Goal: Information Seeking & Learning: Check status

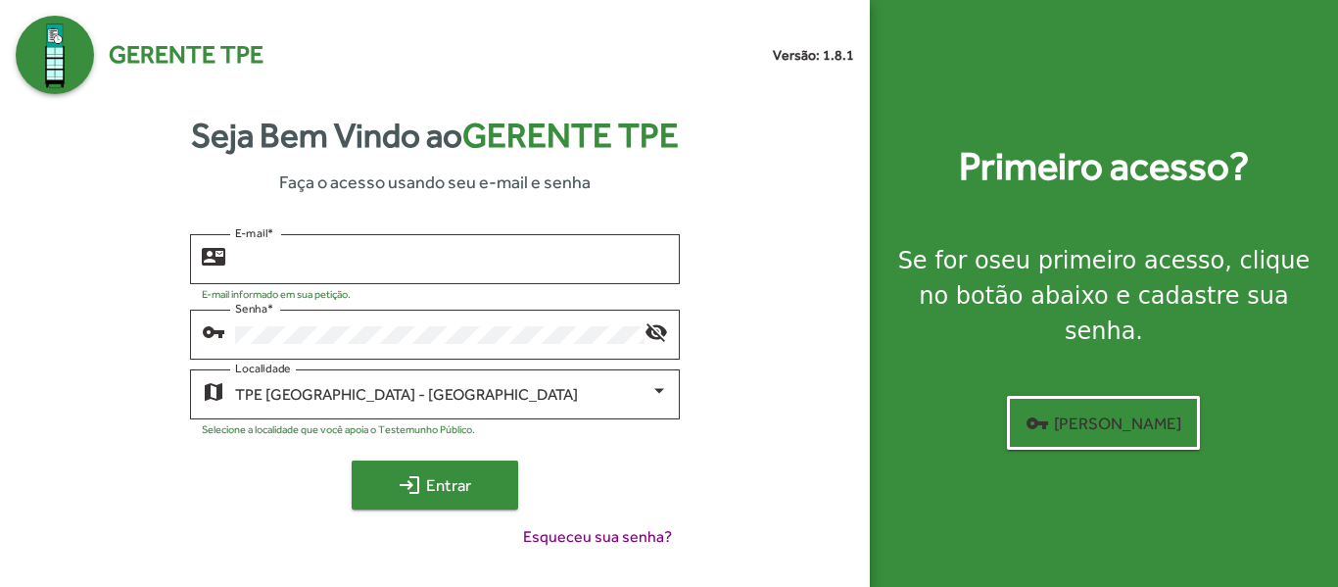
type input "**********"
click at [425, 494] on span "login Entrar" at bounding box center [434, 484] width 131 height 35
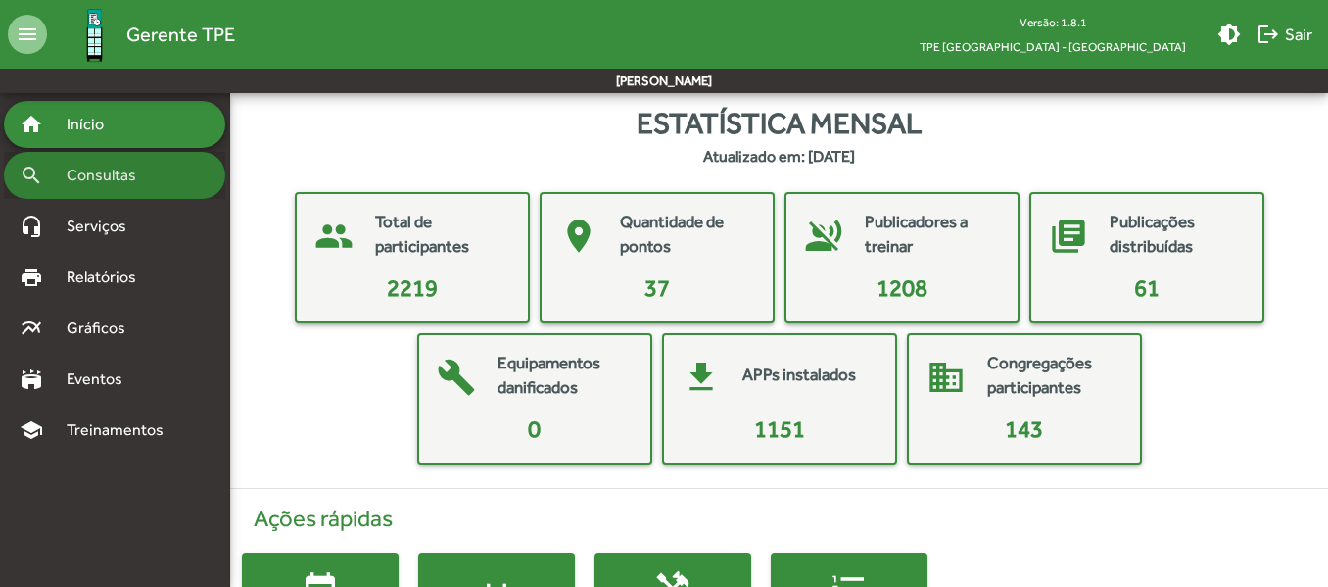
click at [165, 173] on div "search Consultas" at bounding box center [114, 175] width 221 height 47
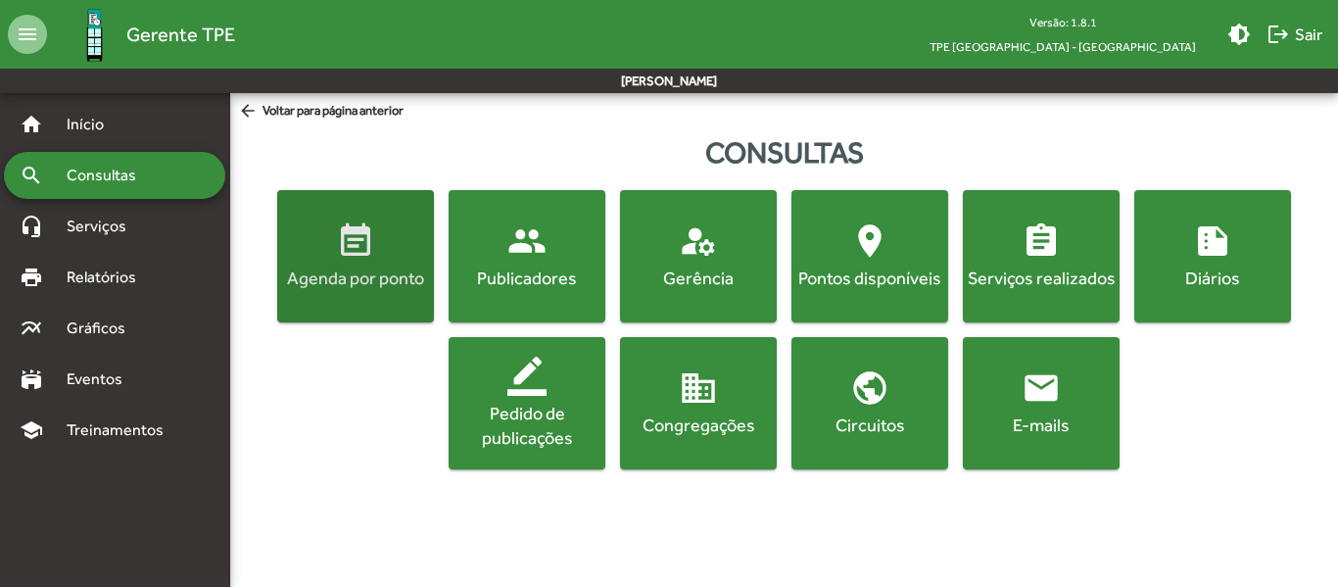
click at [387, 246] on span "event_note Agenda por ponto" at bounding box center [355, 255] width 149 height 69
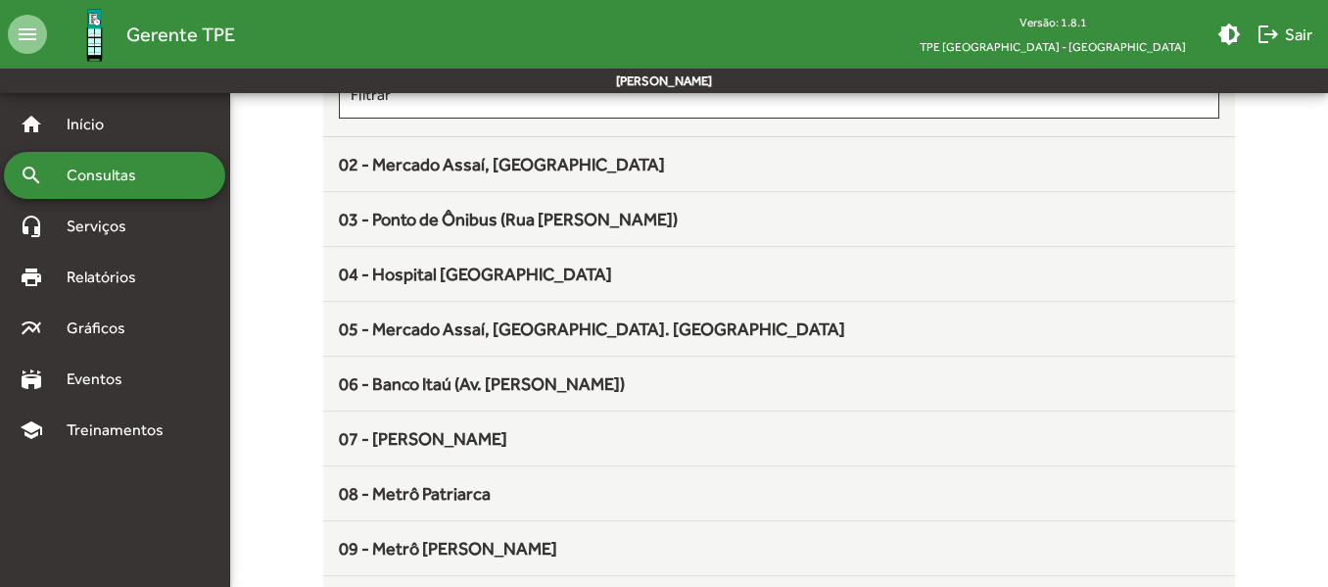
scroll to position [262, 0]
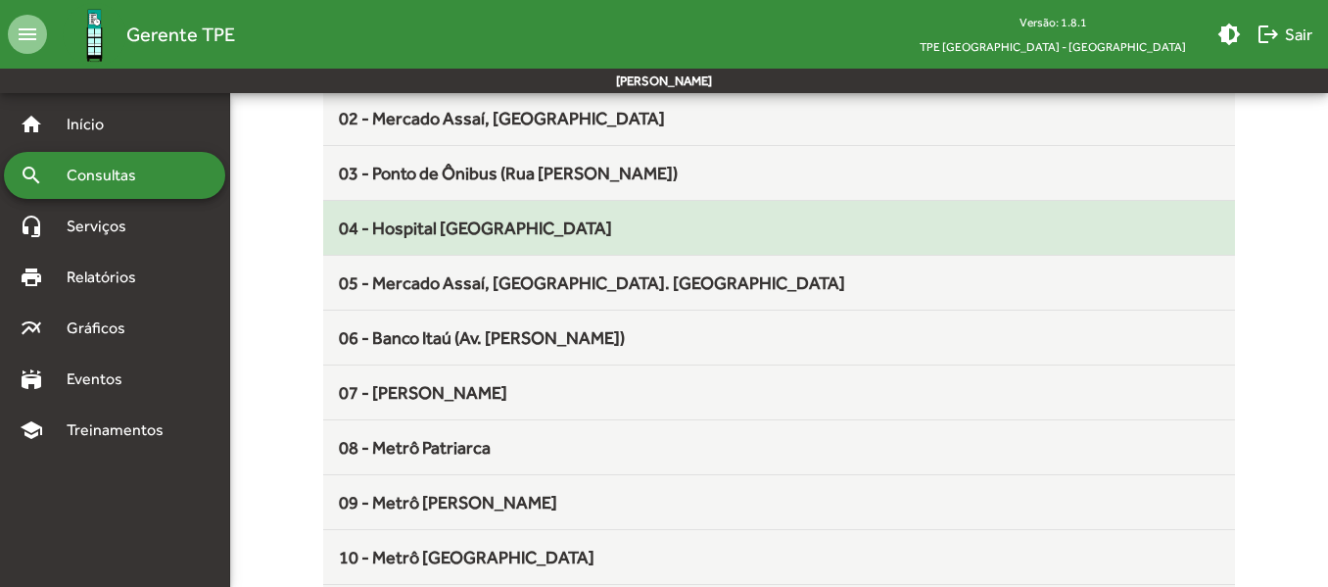
click at [533, 237] on span "04 - Hospital [GEOGRAPHIC_DATA][PERSON_NAME]" at bounding box center [475, 227] width 273 height 21
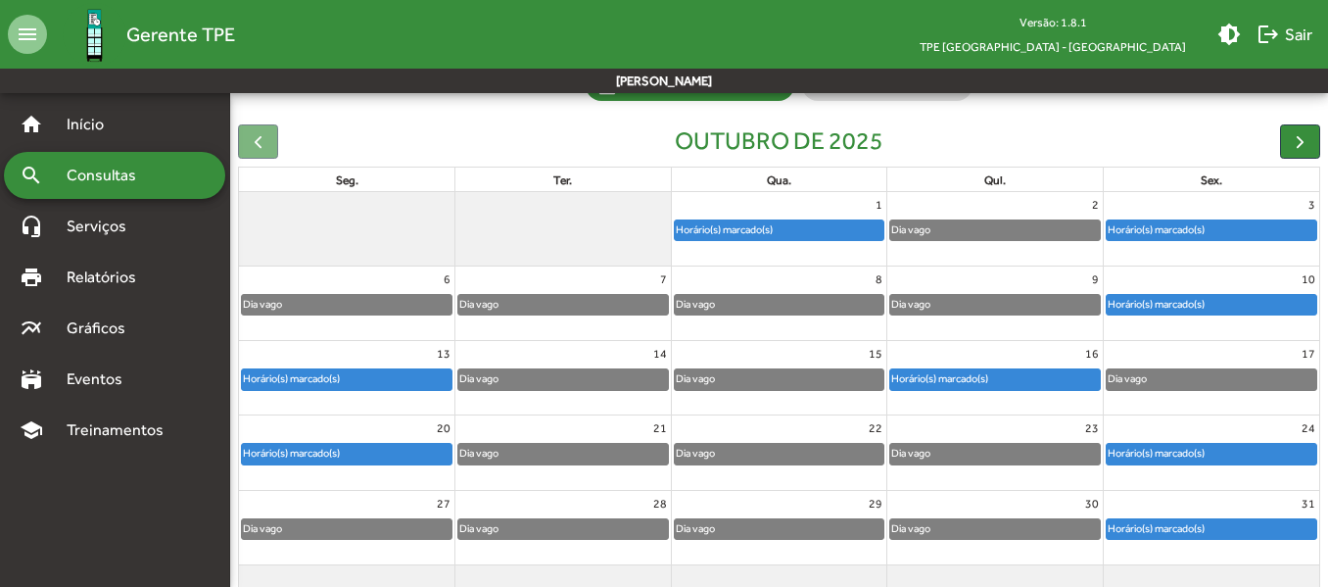
scroll to position [224, 0]
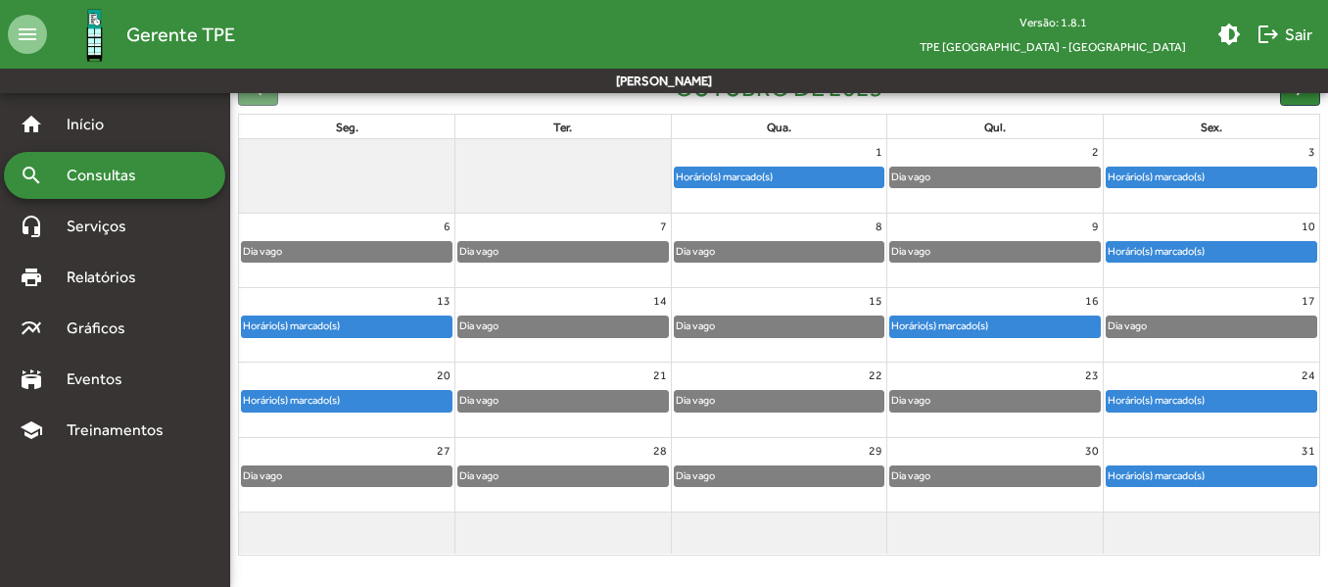
click at [1198, 252] on div "Horário(s) marcado(s)" at bounding box center [1156, 251] width 99 height 19
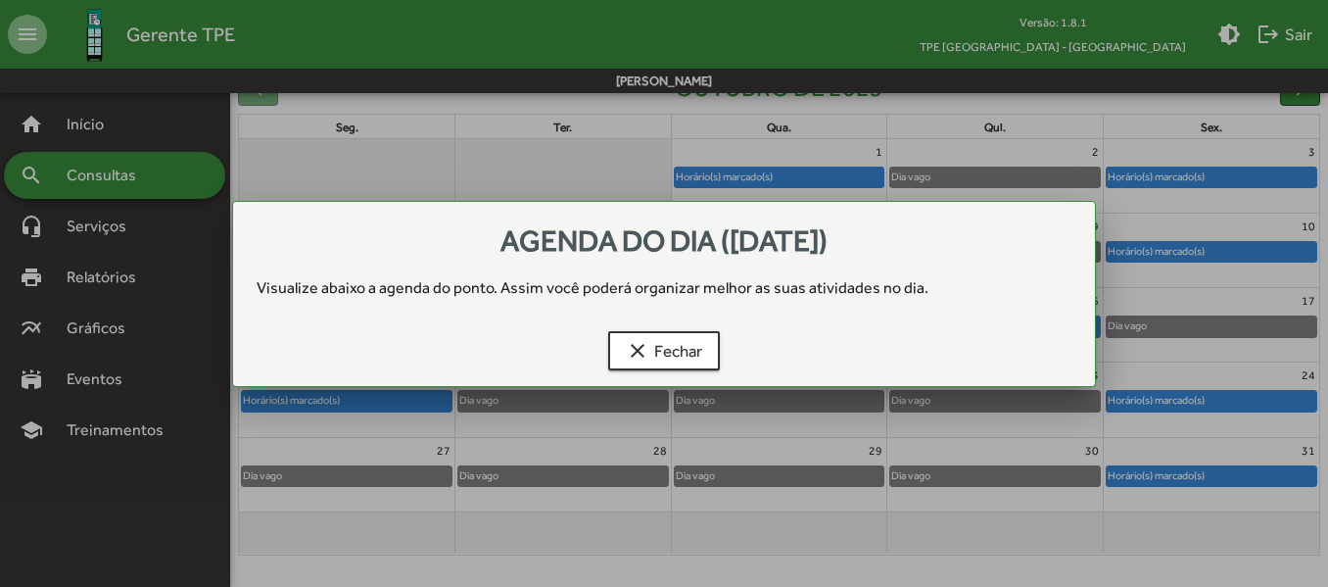
scroll to position [0, 0]
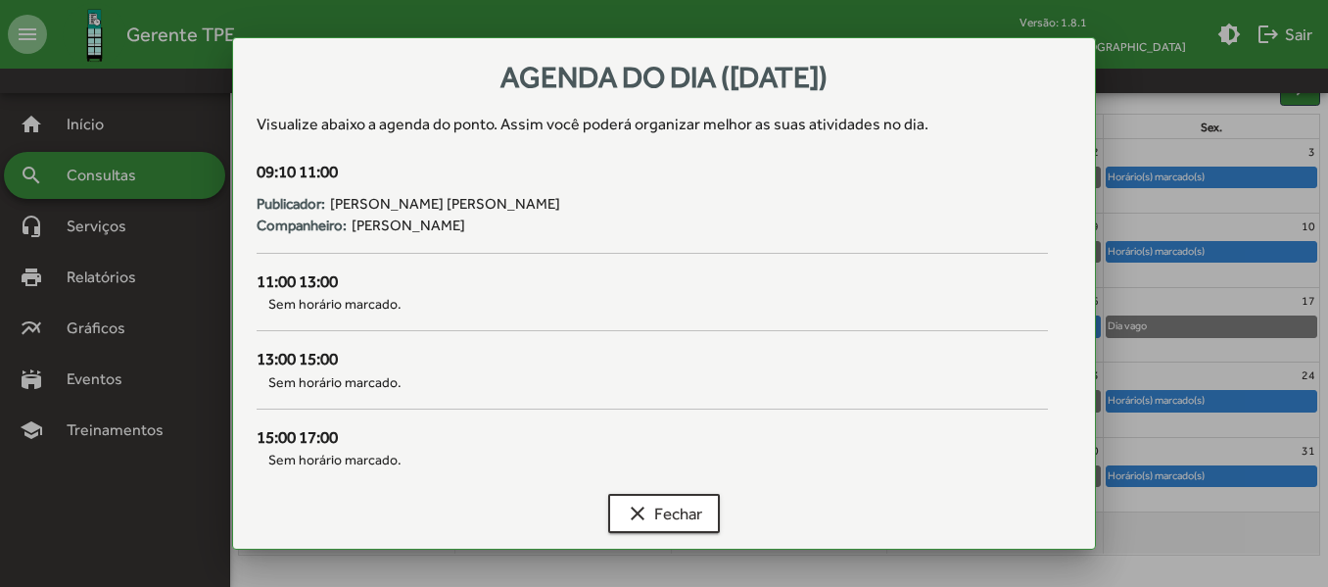
click at [1277, 112] on div at bounding box center [664, 293] width 1328 height 587
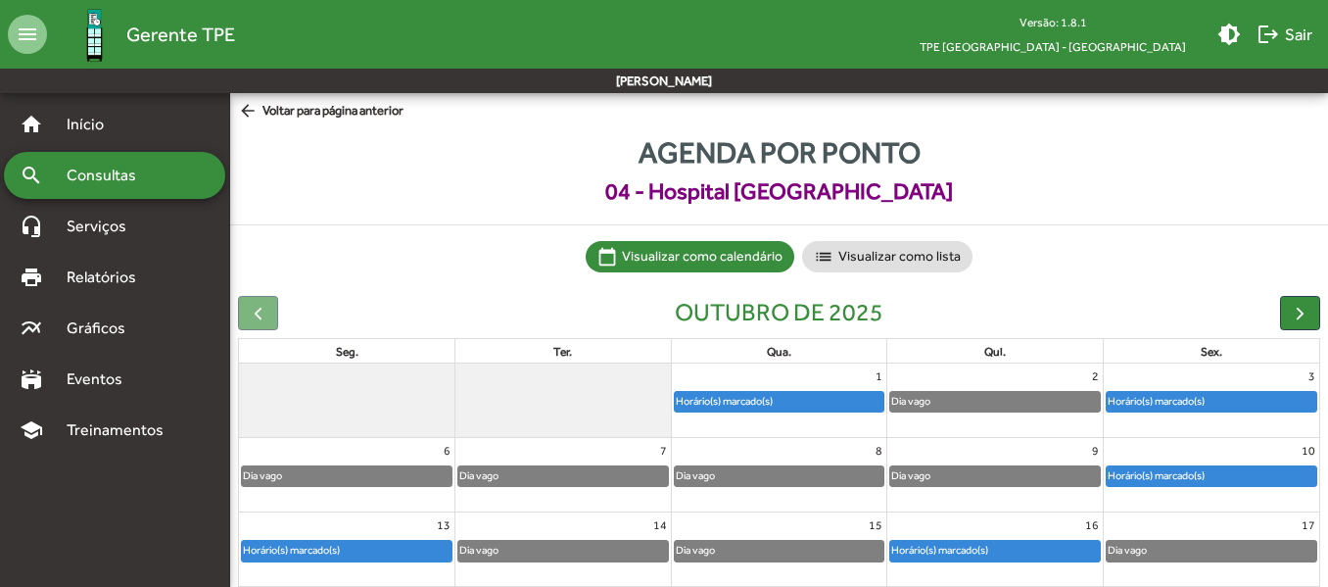
scroll to position [224, 0]
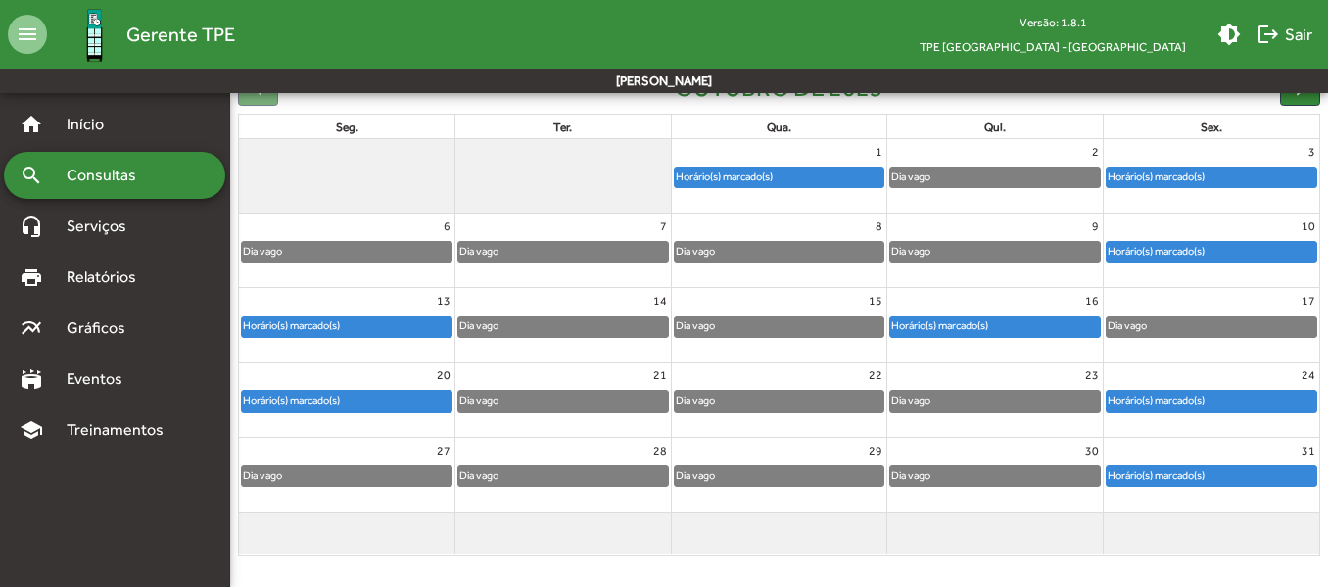
click at [408, 322] on div "Horário(s) marcado(s)" at bounding box center [347, 326] width 210 height 20
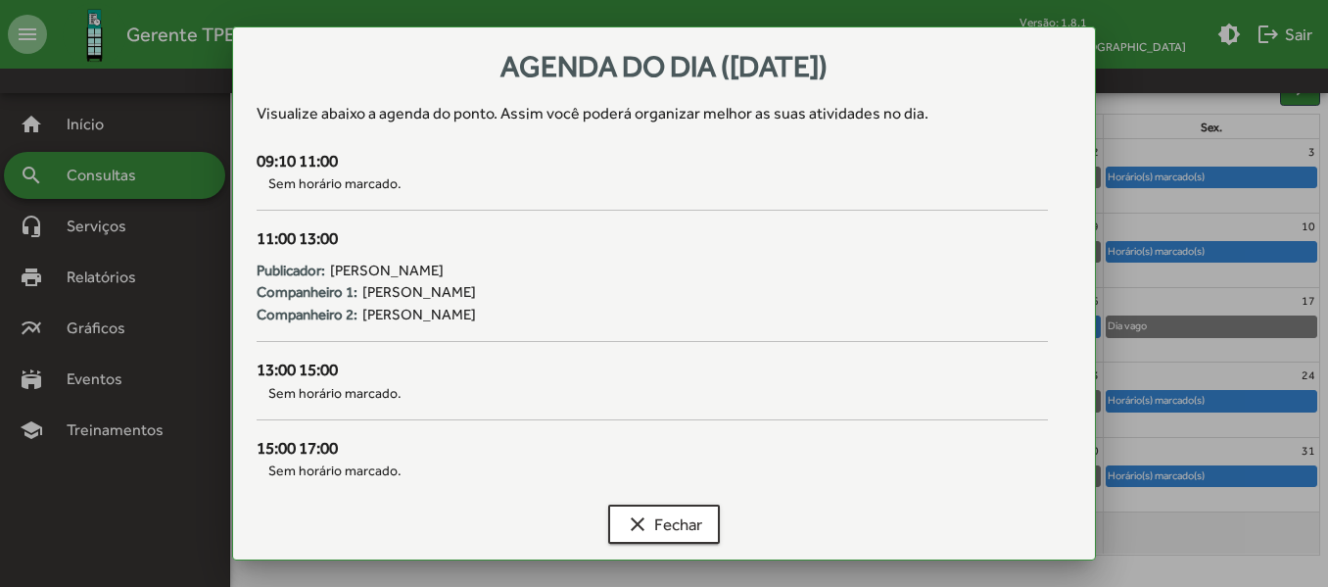
click at [1148, 169] on div at bounding box center [664, 293] width 1328 height 587
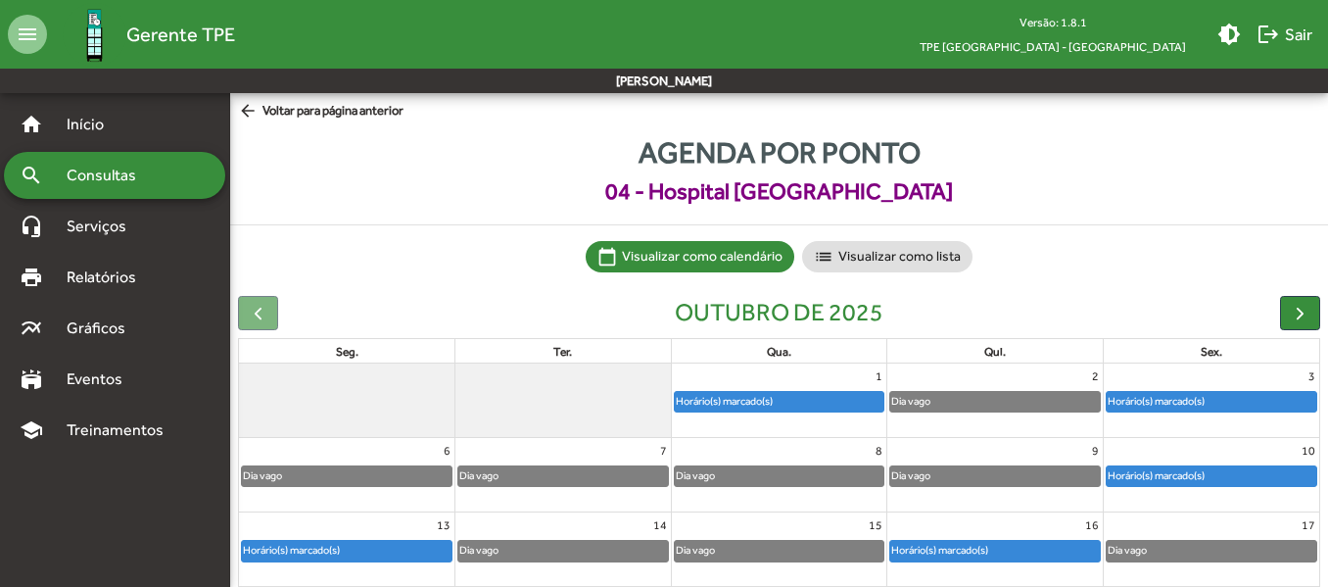
scroll to position [224, 0]
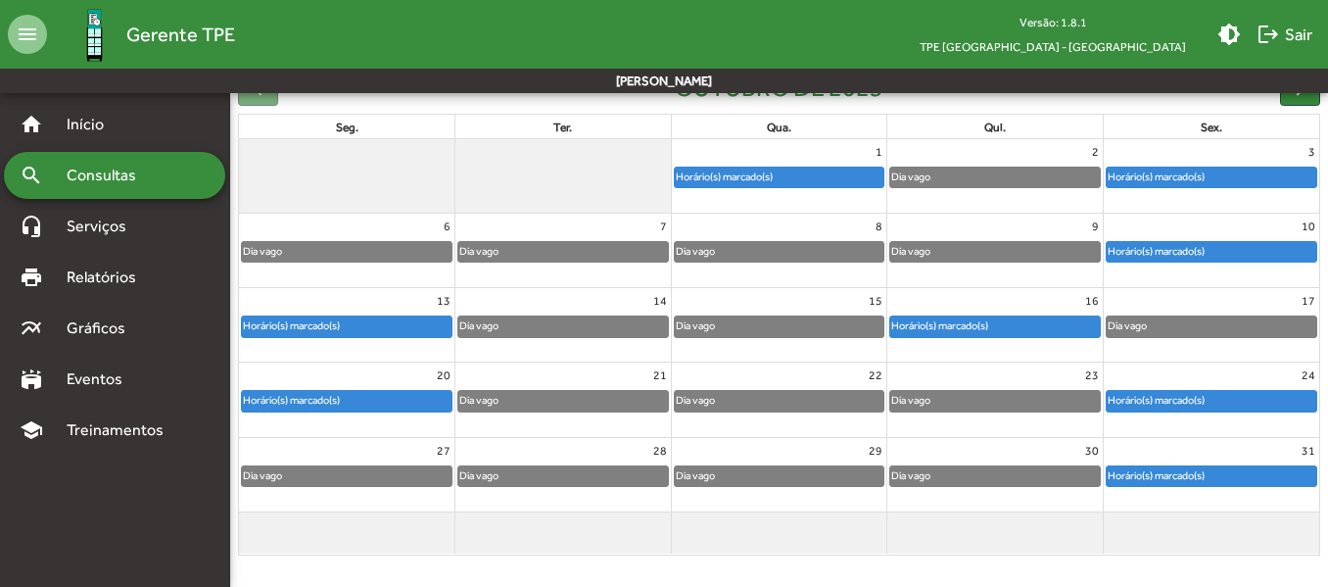
click at [425, 318] on div "Horário(s) marcado(s)" at bounding box center [347, 326] width 210 height 20
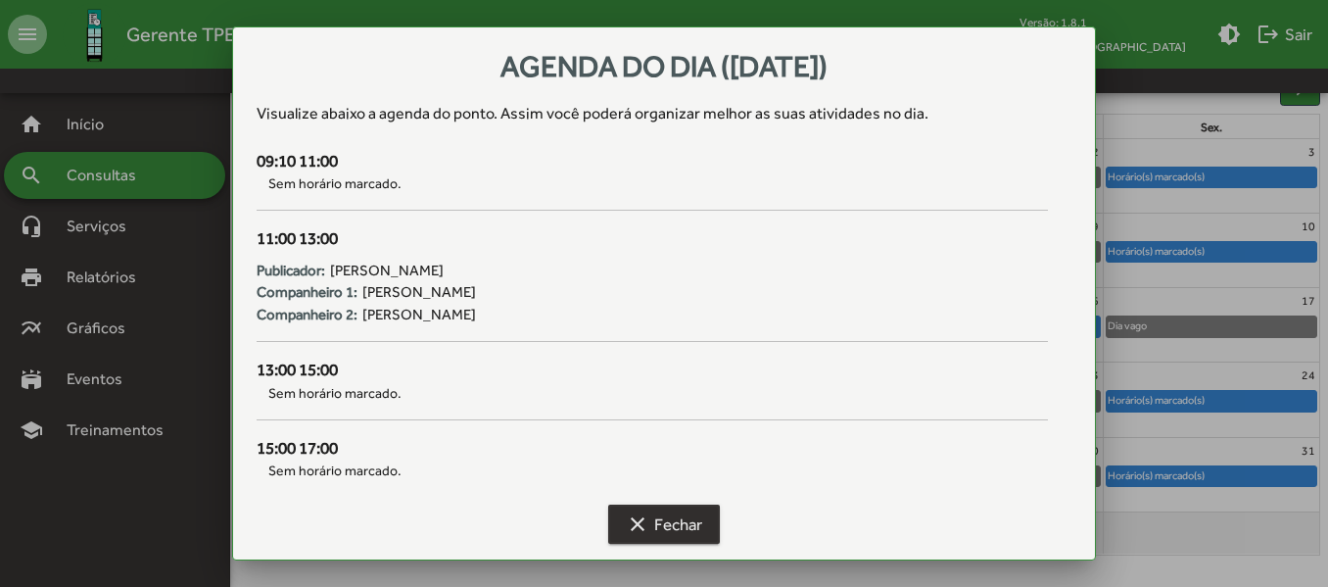
click at [628, 525] on mat-icon "clear" at bounding box center [638, 524] width 24 height 24
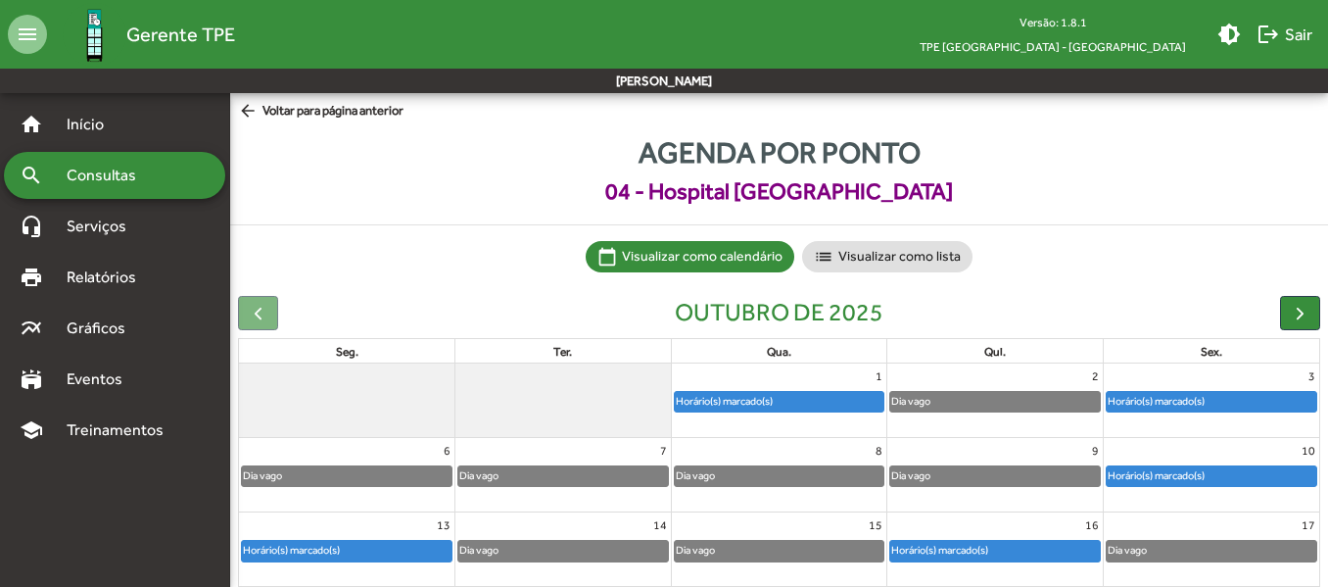
scroll to position [224, 0]
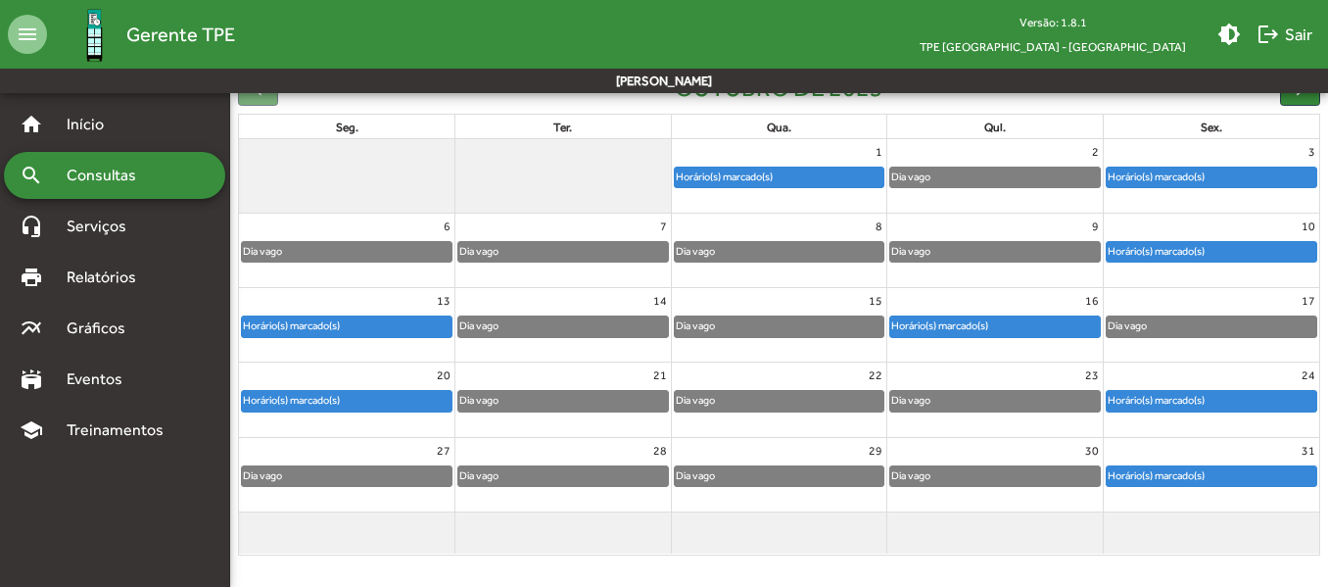
click at [924, 324] on div "Horário(s) marcado(s)" at bounding box center [940, 325] width 99 height 19
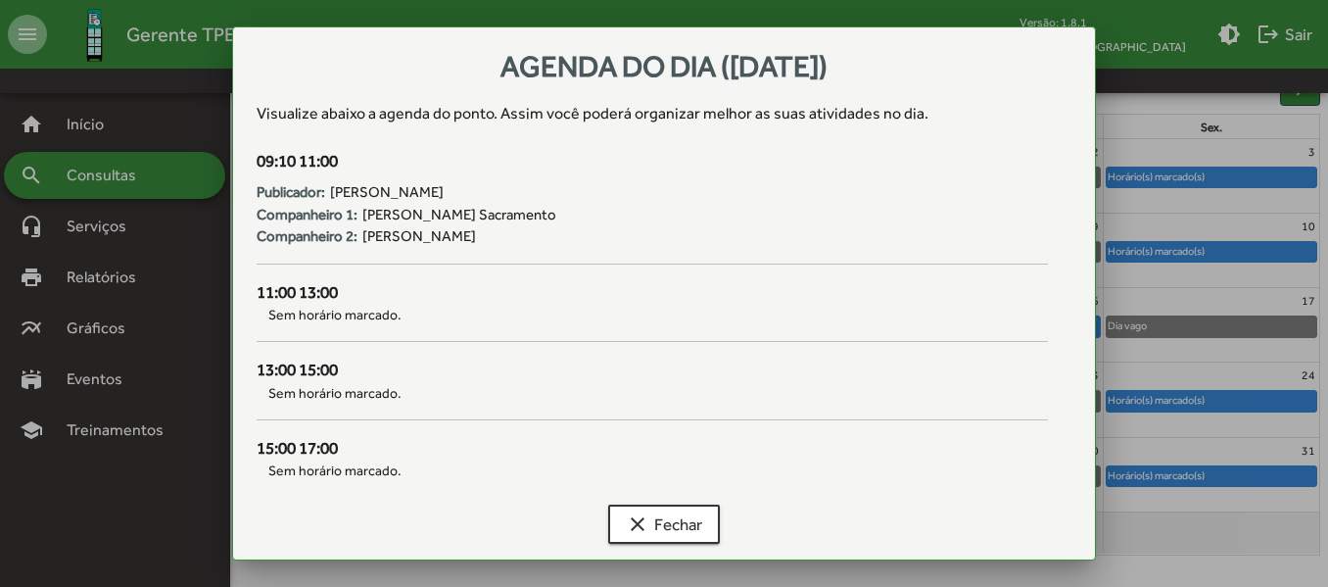
scroll to position [0, 0]
click at [681, 526] on span "clear Fechar" at bounding box center [664, 523] width 76 height 35
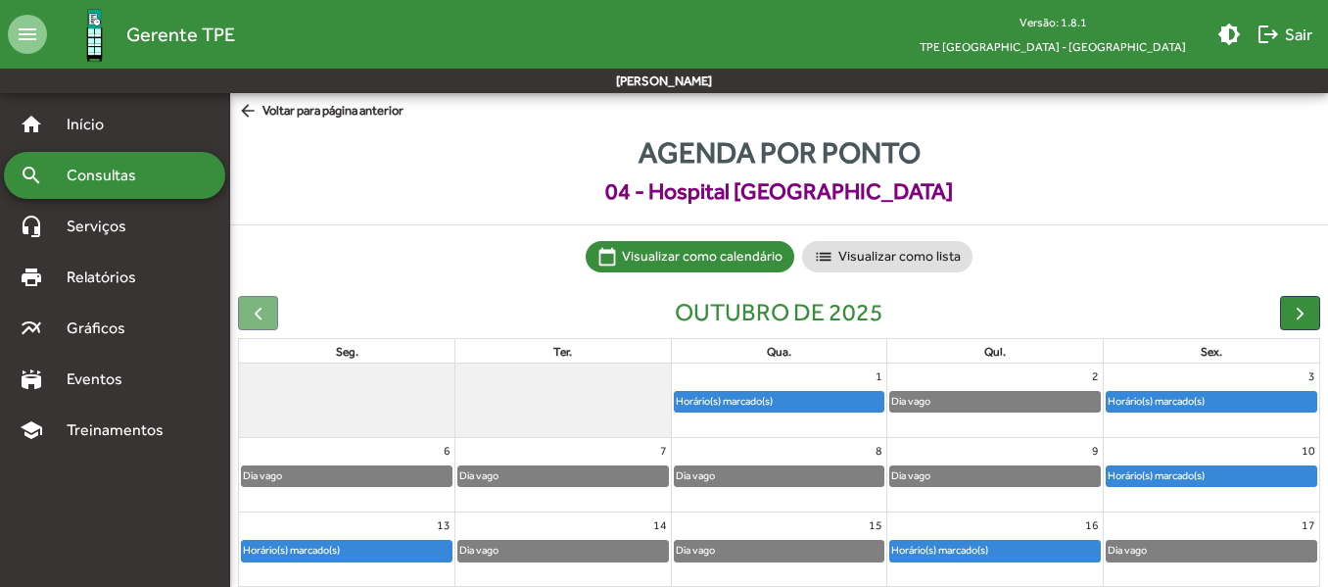
scroll to position [224, 0]
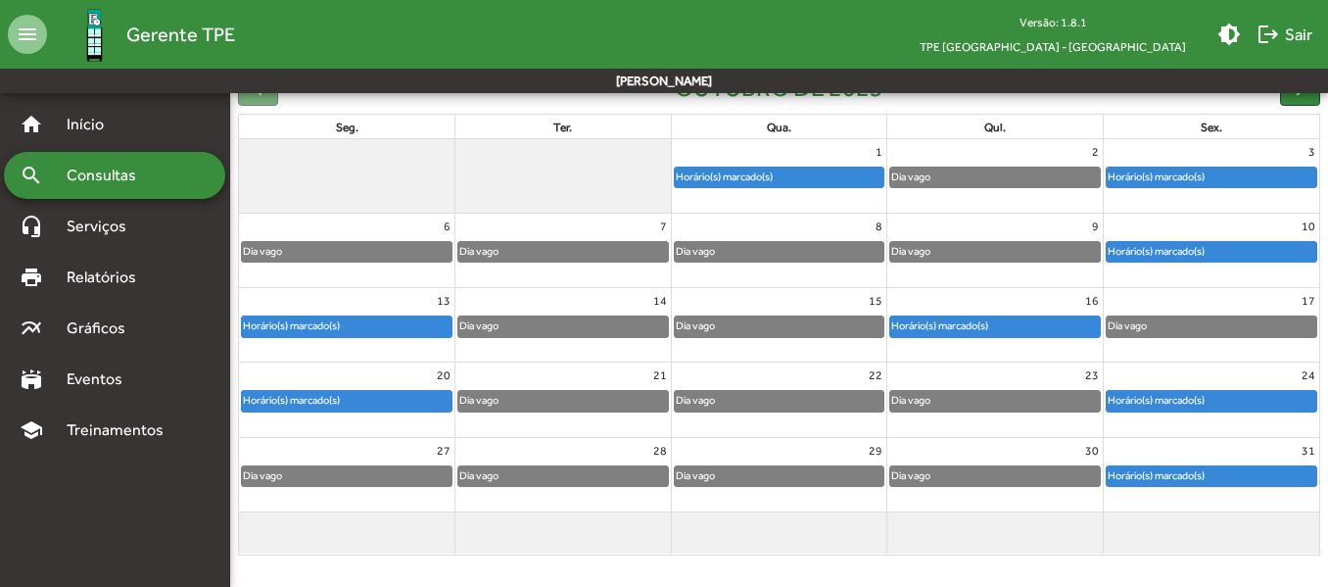
click at [418, 398] on div "Horário(s) marcado(s)" at bounding box center [347, 401] width 210 height 20
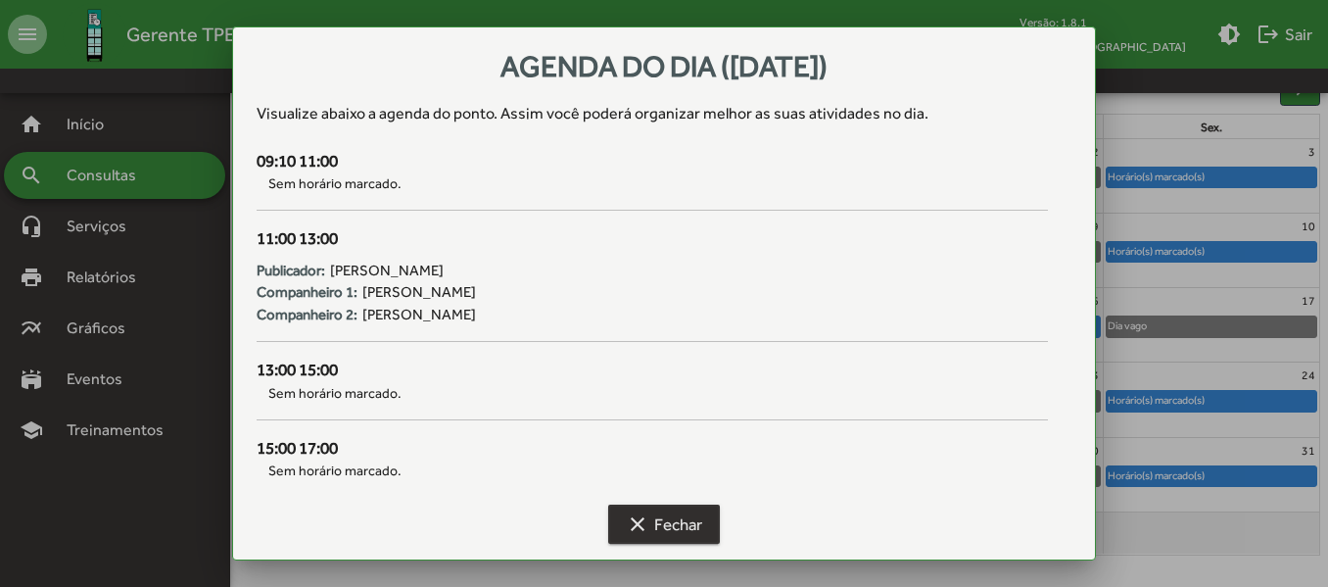
click at [686, 534] on span "clear Fechar" at bounding box center [664, 523] width 76 height 35
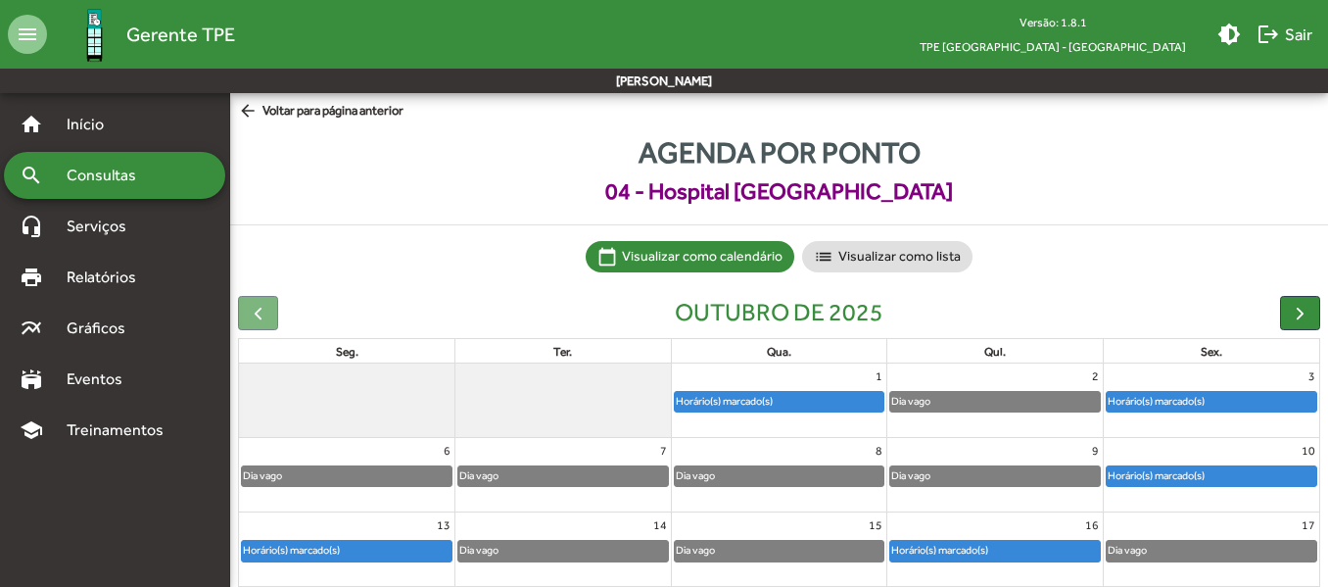
scroll to position [224, 0]
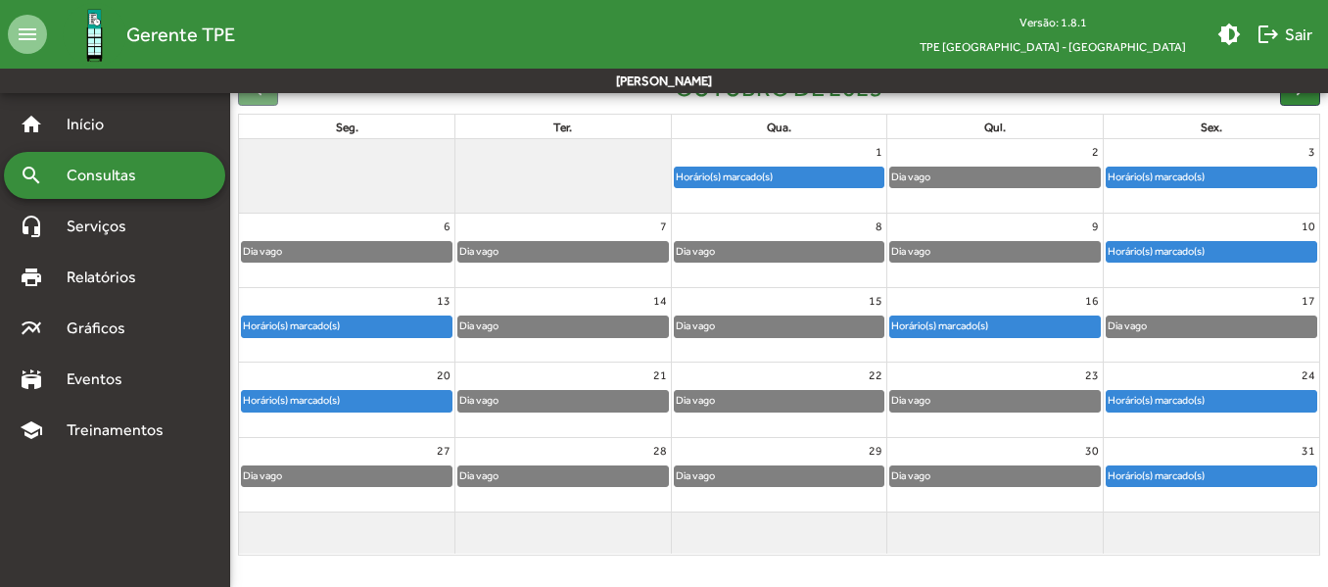
click at [1148, 394] on div "Horário(s) marcado(s)" at bounding box center [1156, 400] width 99 height 19
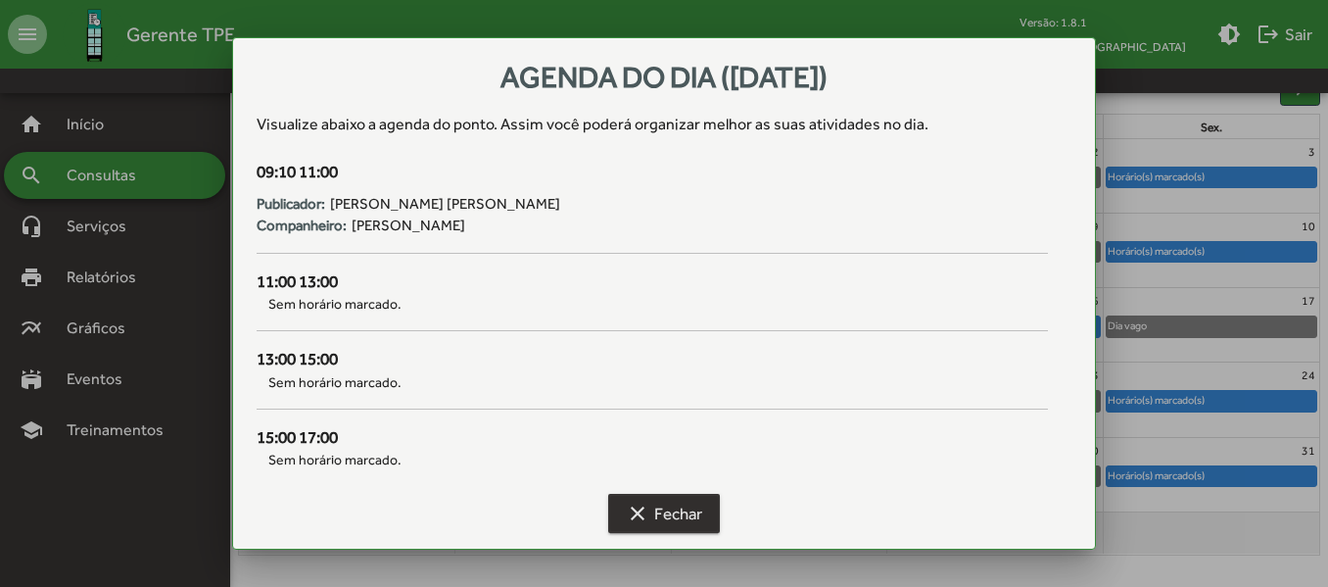
click at [650, 505] on span "clear Fechar" at bounding box center [664, 513] width 76 height 35
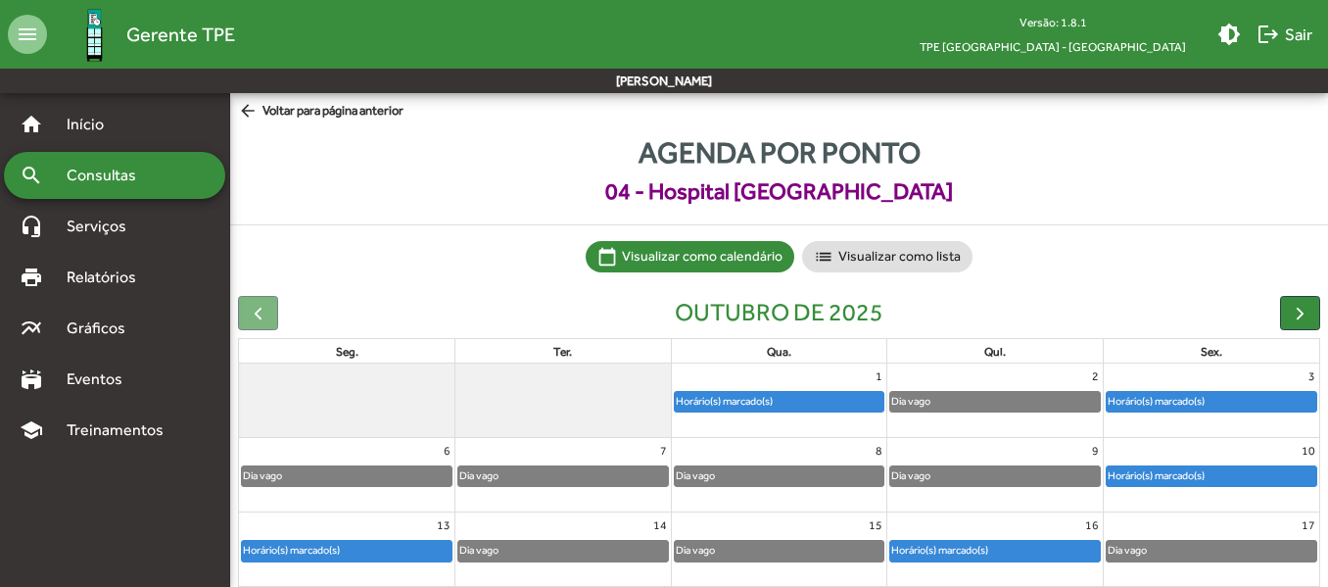
scroll to position [224, 0]
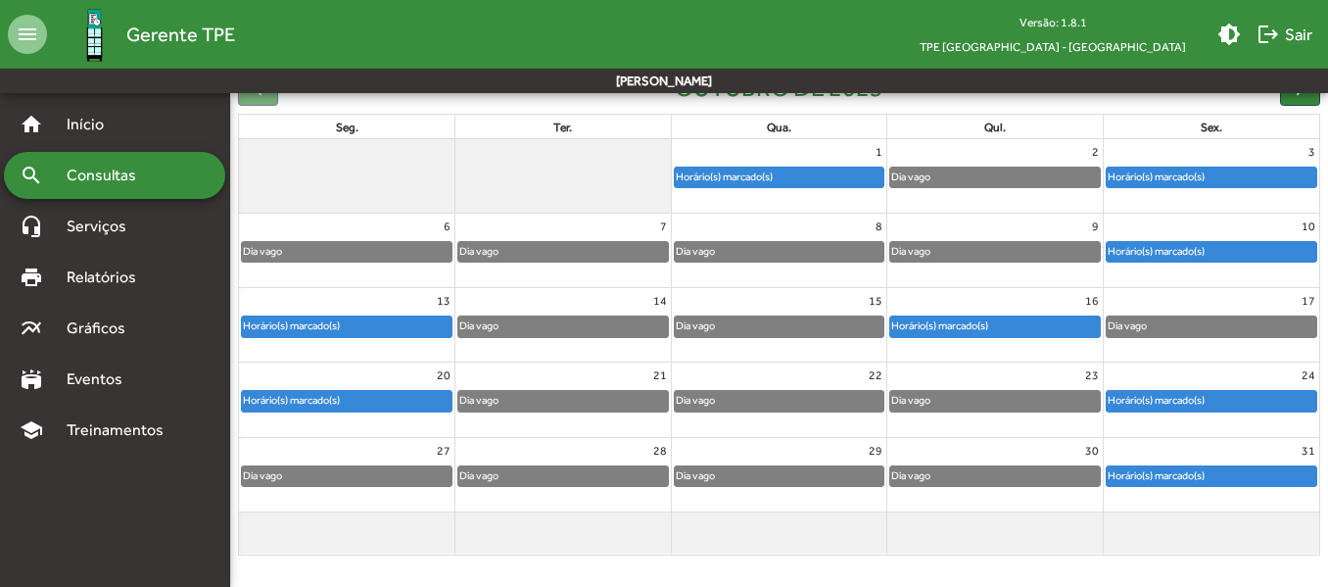
click at [1180, 476] on div "Horário(s) marcado(s)" at bounding box center [1156, 475] width 99 height 19
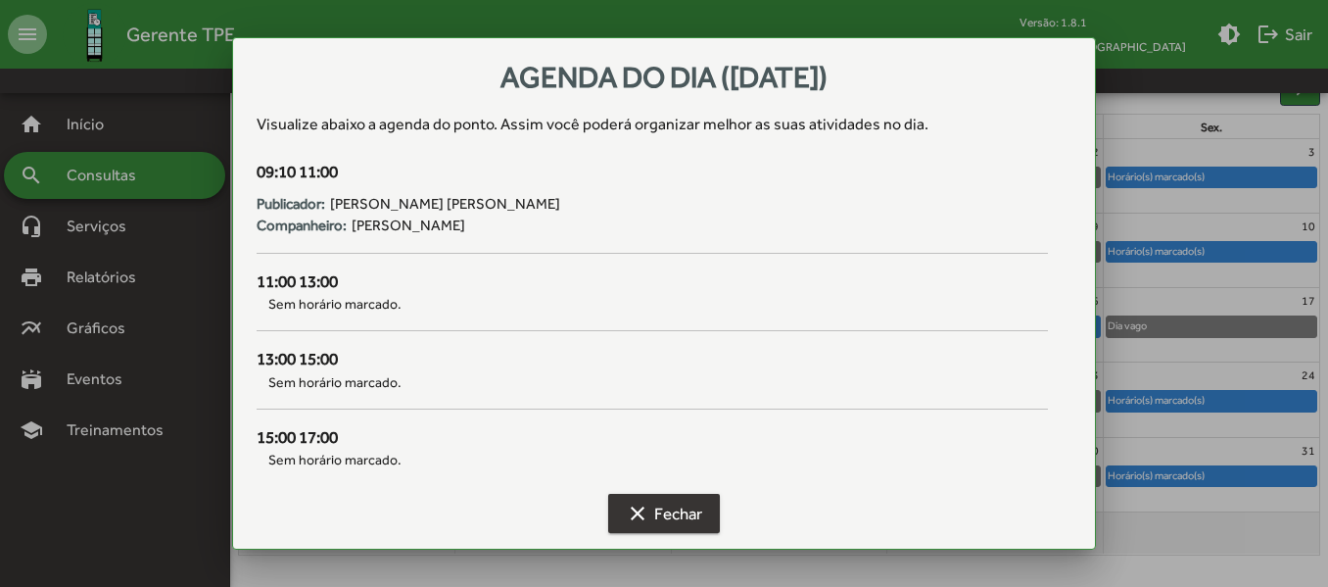
click at [691, 515] on span "clear Fechar" at bounding box center [664, 513] width 76 height 35
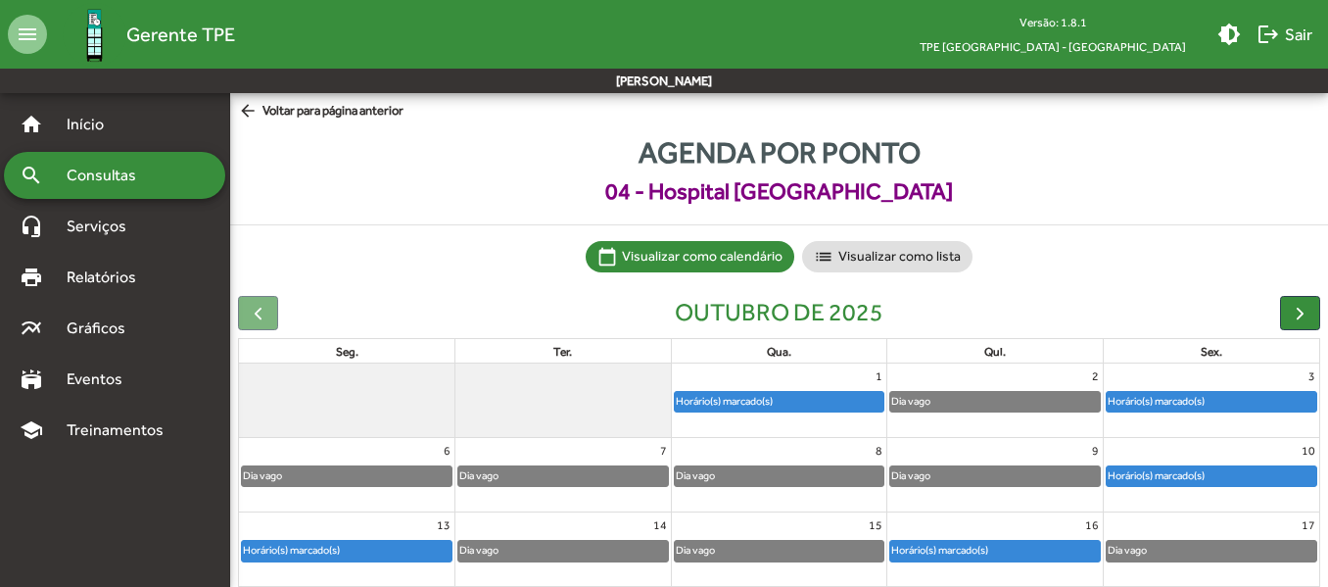
scroll to position [224, 0]
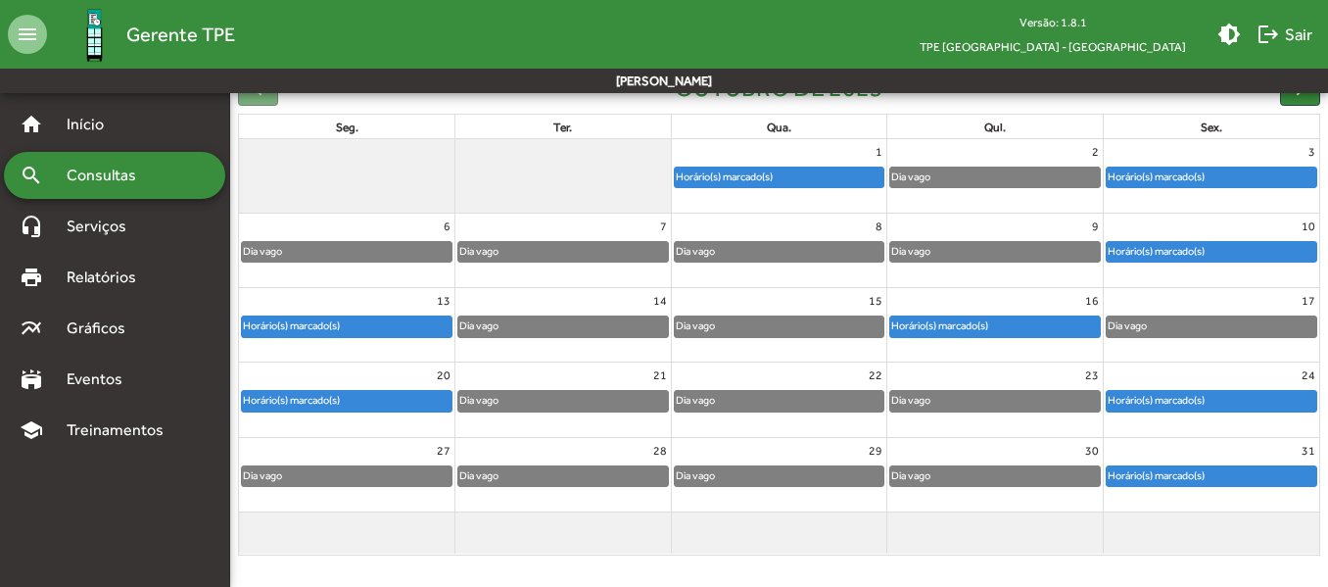
click at [691, 515] on div at bounding box center [780, 528] width 216 height 31
click at [1173, 247] on div "Horário(s) marcado(s)" at bounding box center [1156, 251] width 99 height 19
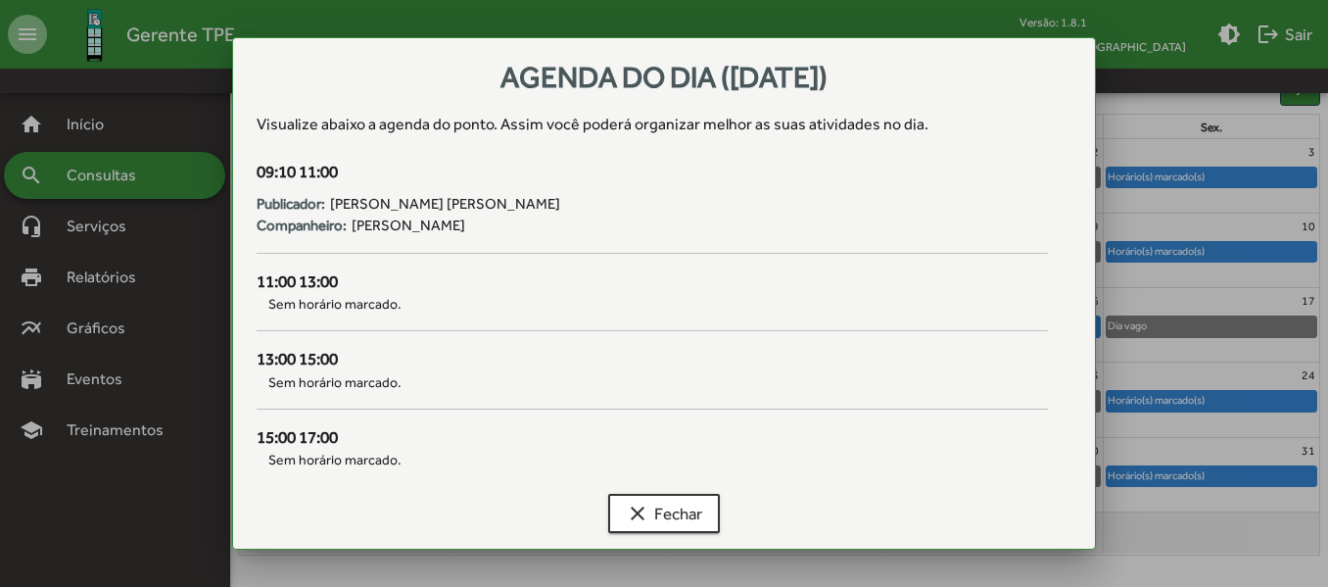
scroll to position [0, 0]
click at [694, 506] on span "clear Fechar" at bounding box center [664, 513] width 76 height 35
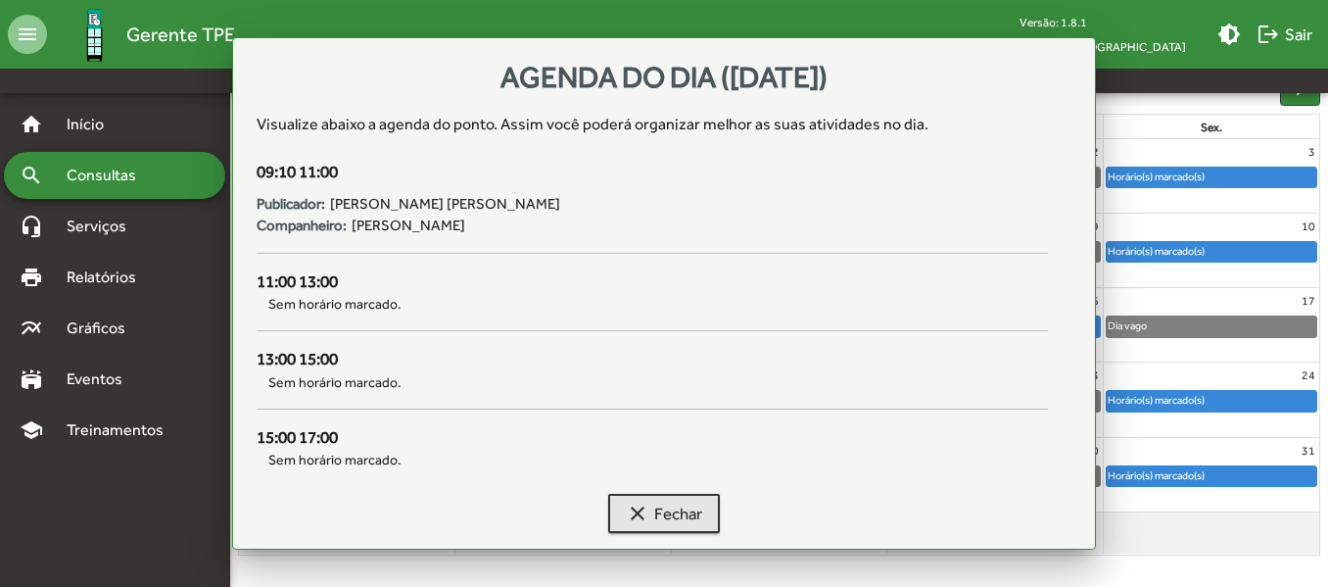
scroll to position [224, 0]
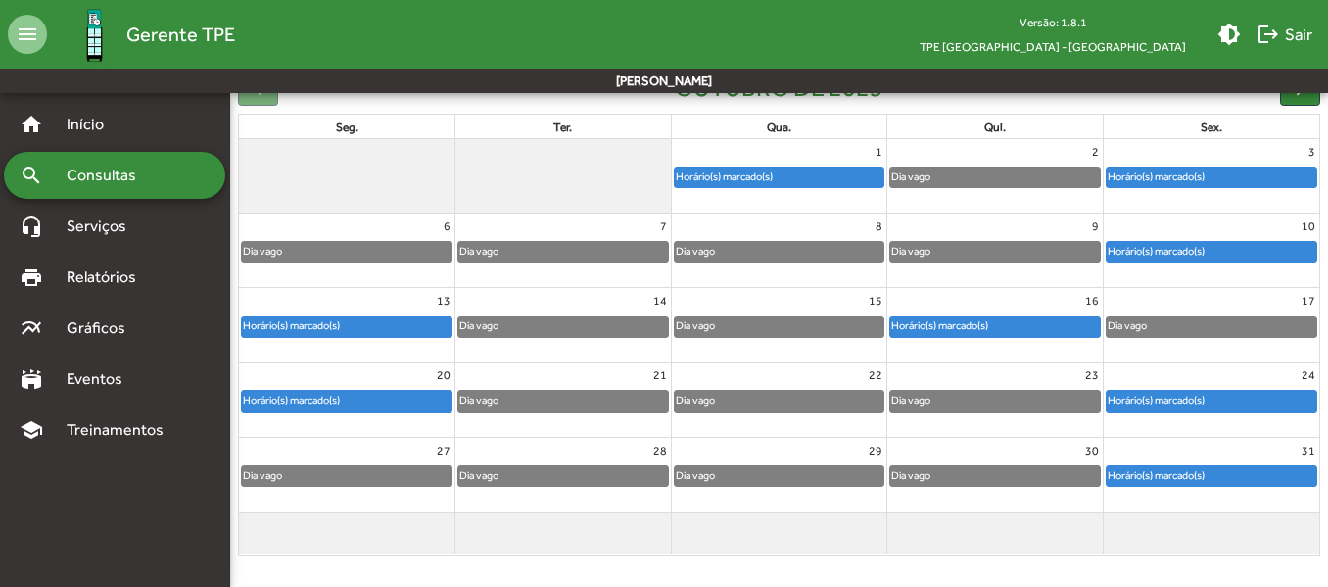
click at [178, 173] on div "search Consultas" at bounding box center [114, 175] width 221 height 47
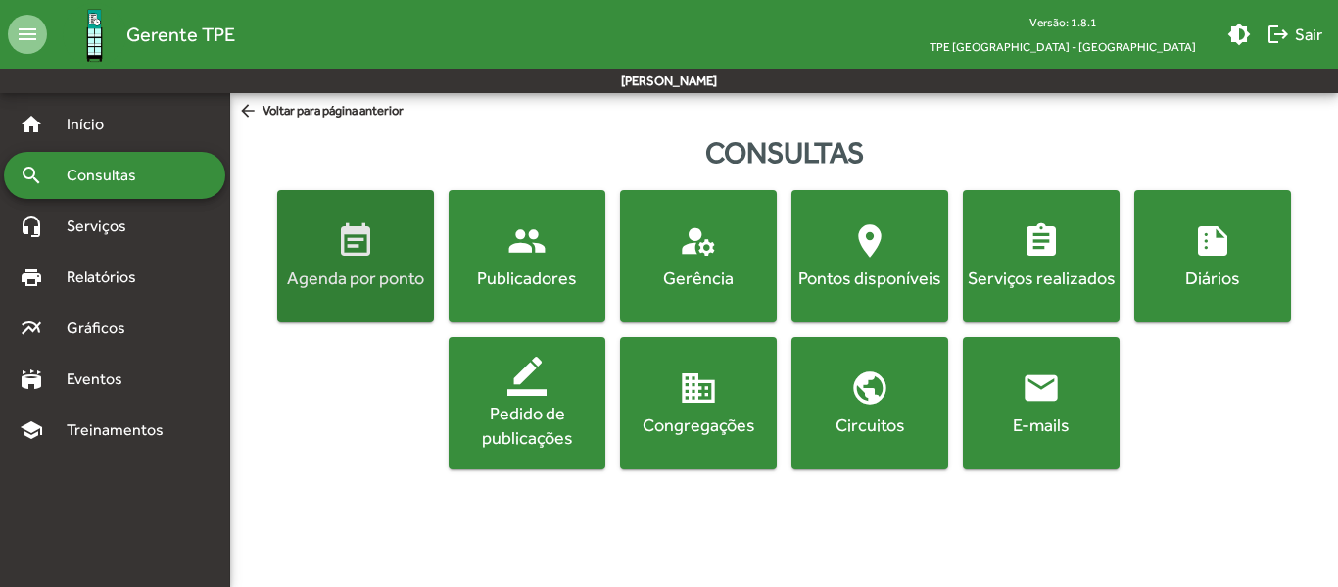
click at [353, 270] on div "Agenda por ponto" at bounding box center [355, 277] width 149 height 24
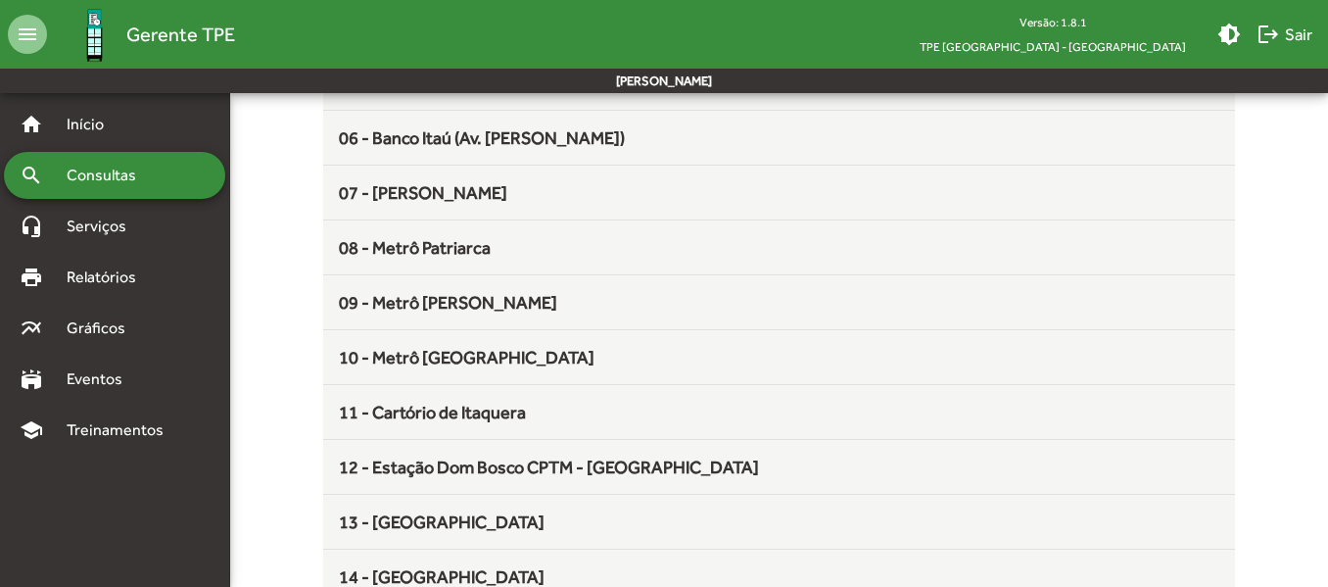
scroll to position [502, 0]
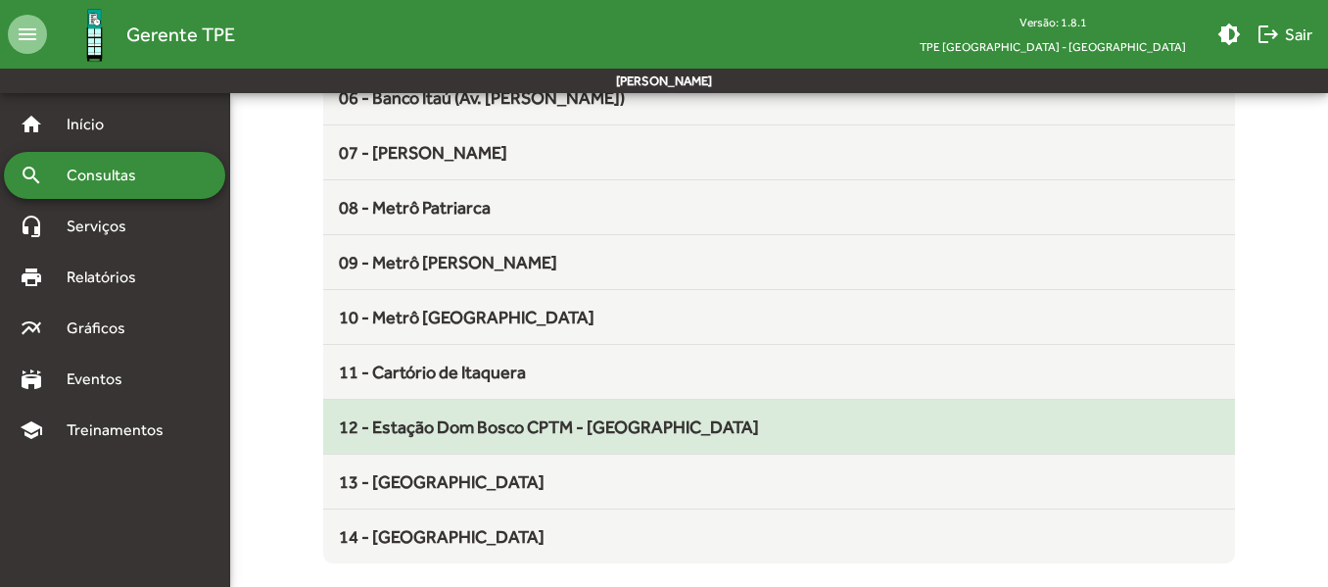
click at [614, 432] on span "12 - Estação [PERSON_NAME] CPTM - [GEOGRAPHIC_DATA] D'Angelo" at bounding box center [549, 426] width 420 height 21
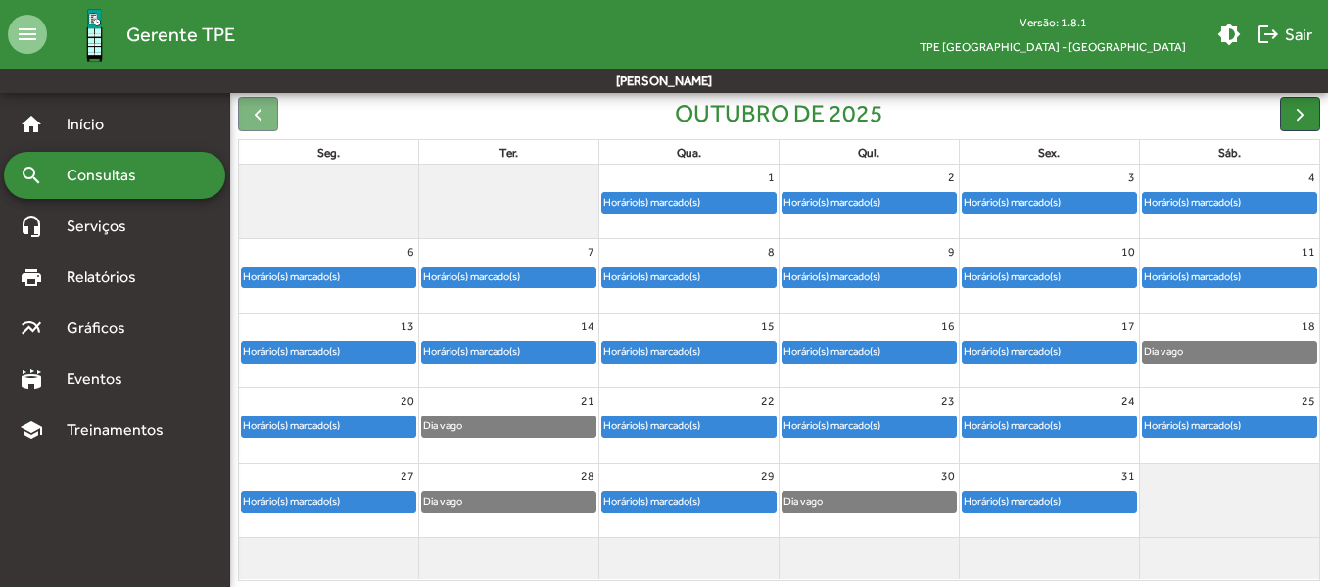
scroll to position [196, 0]
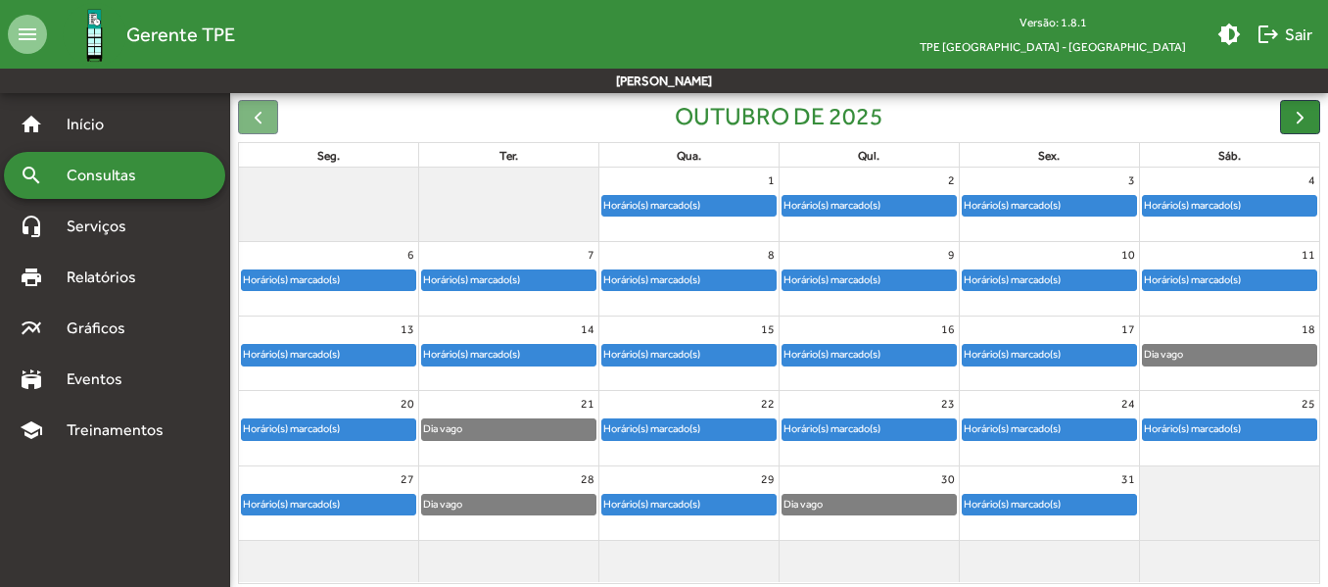
click at [679, 199] on div "Horário(s) marcado(s)" at bounding box center [652, 205] width 99 height 19
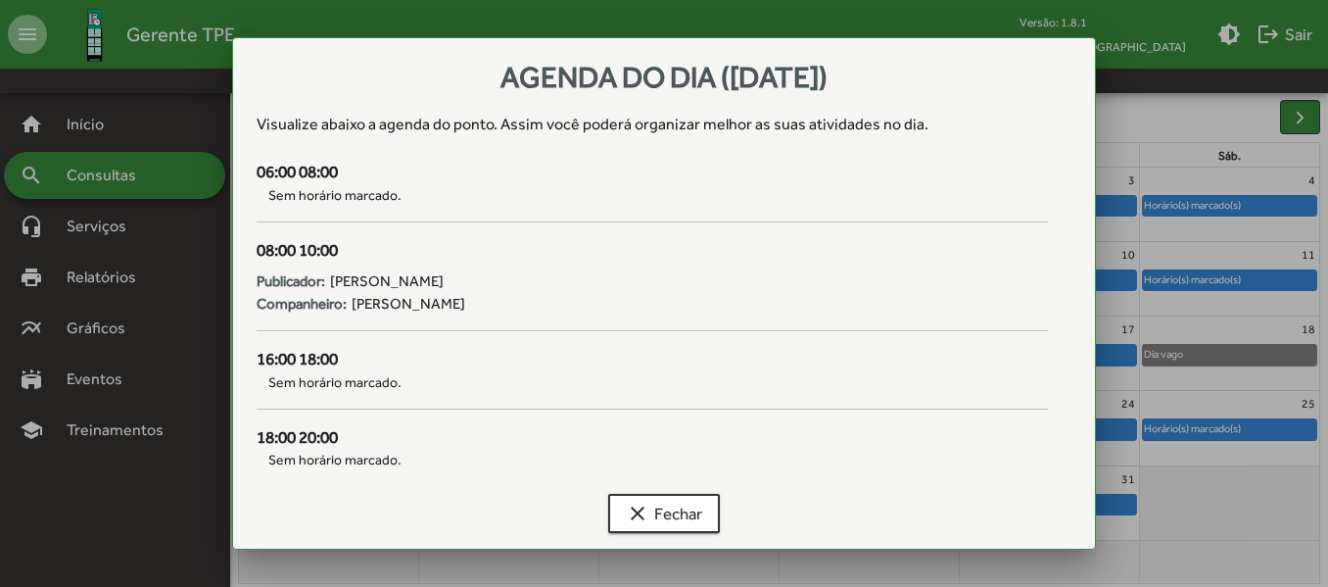
click at [83, 171] on div at bounding box center [664, 293] width 1328 height 587
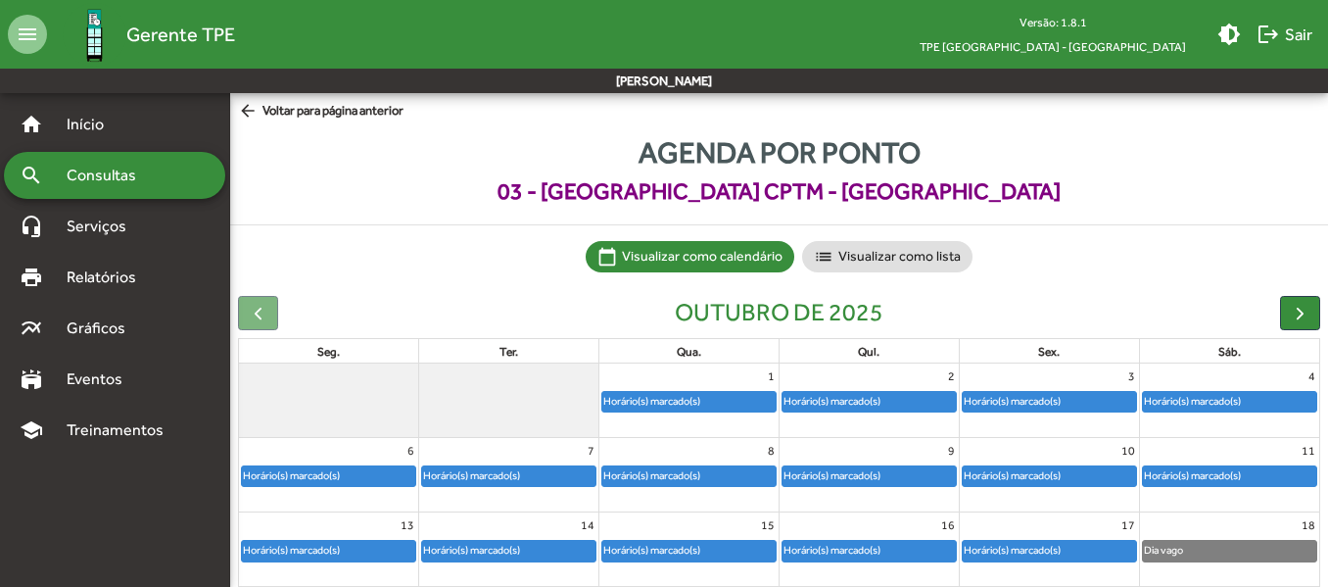
scroll to position [196, 0]
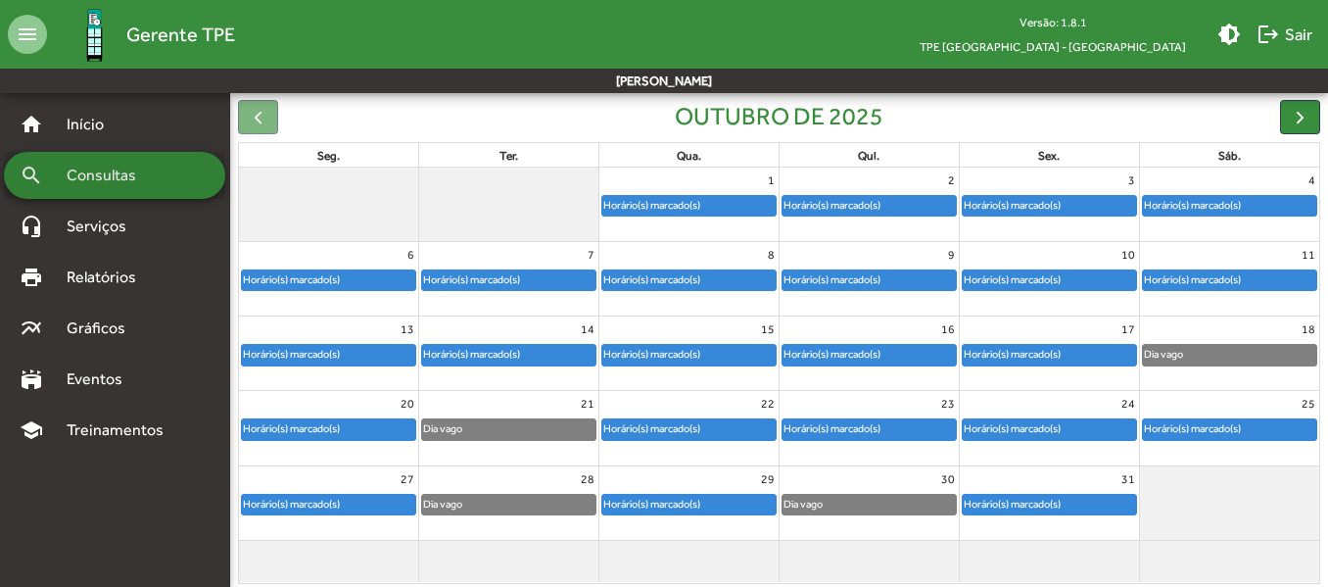
click at [152, 171] on span "Consultas" at bounding box center [108, 176] width 107 height 24
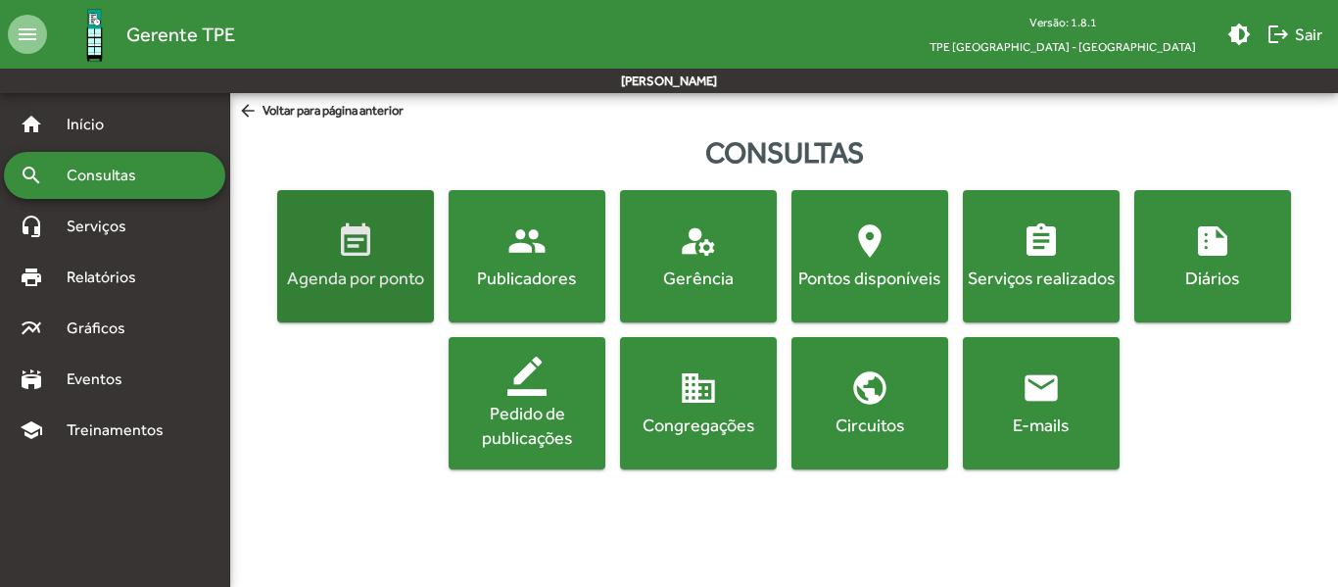
click at [358, 265] on div "Agenda por ponto" at bounding box center [355, 277] width 149 height 24
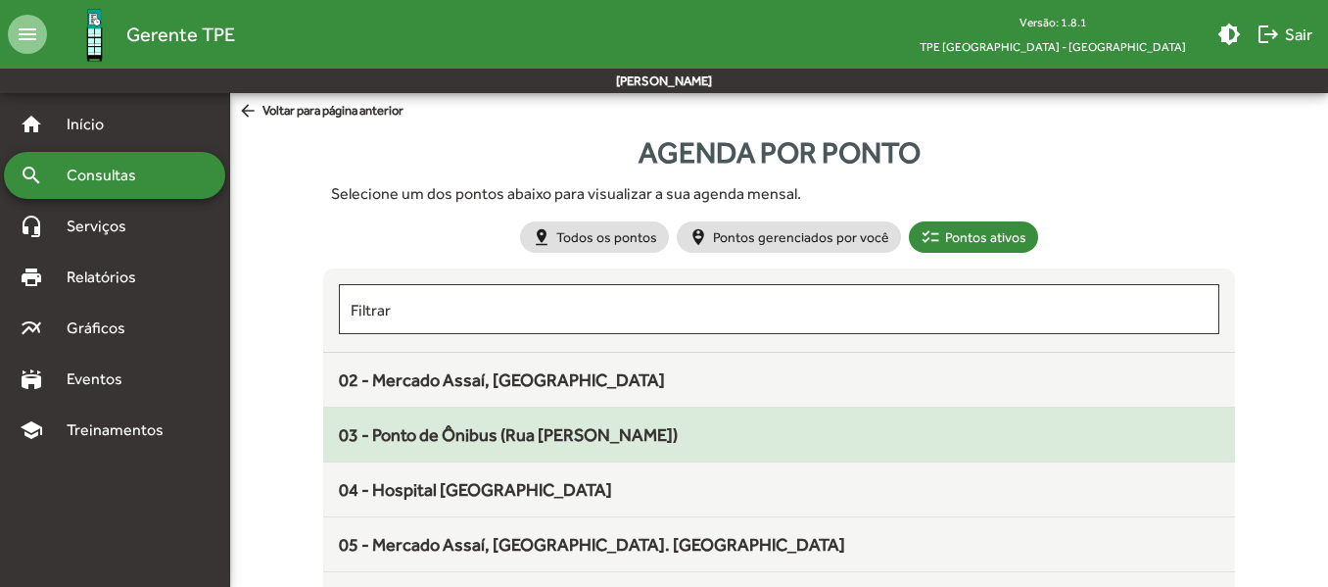
click at [726, 427] on div "03 - Ponto de Ônibus ([PERSON_NAME])" at bounding box center [779, 434] width 880 height 26
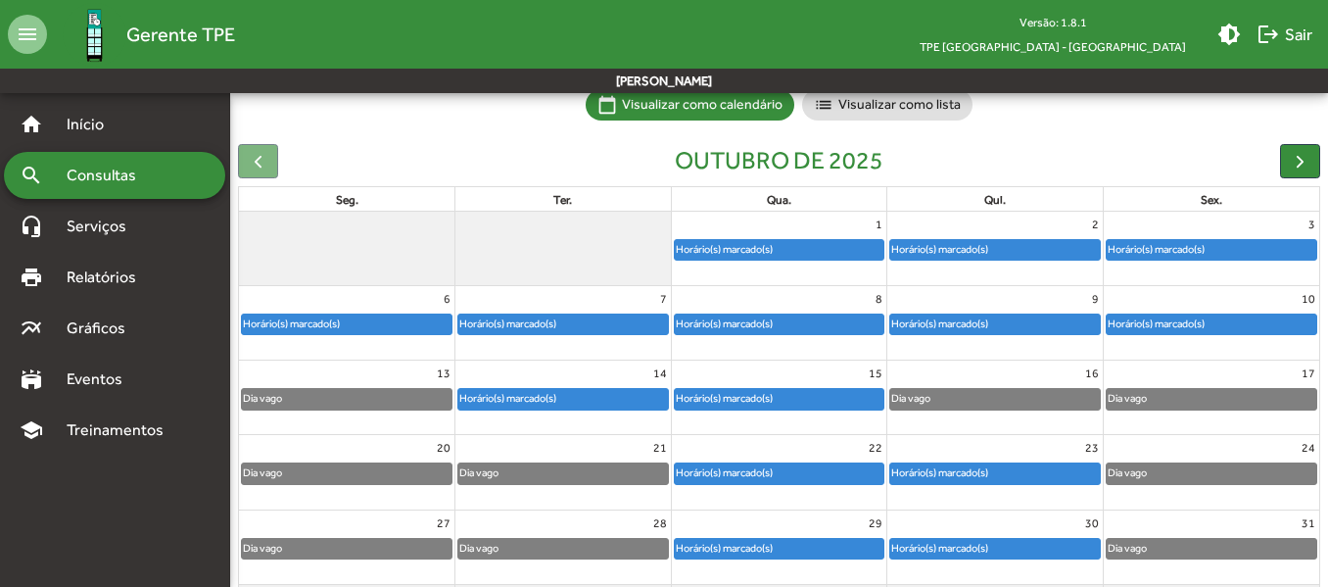
scroll to position [150, 0]
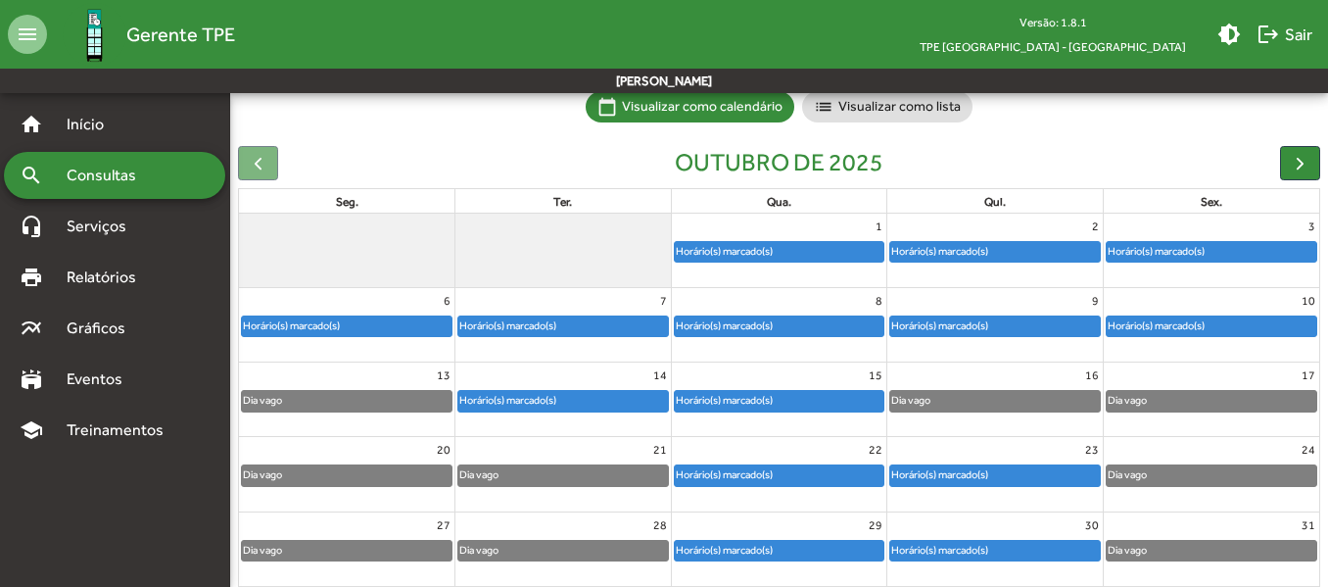
click at [748, 247] on div "Horário(s) marcado(s)" at bounding box center [724, 251] width 99 height 19
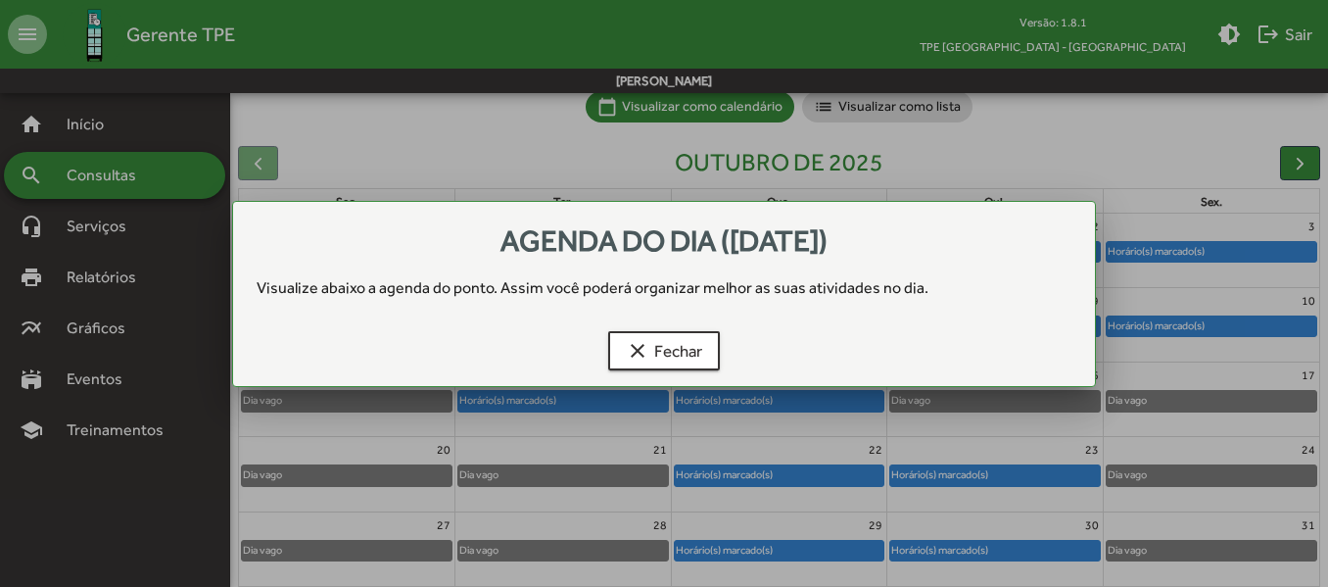
scroll to position [0, 0]
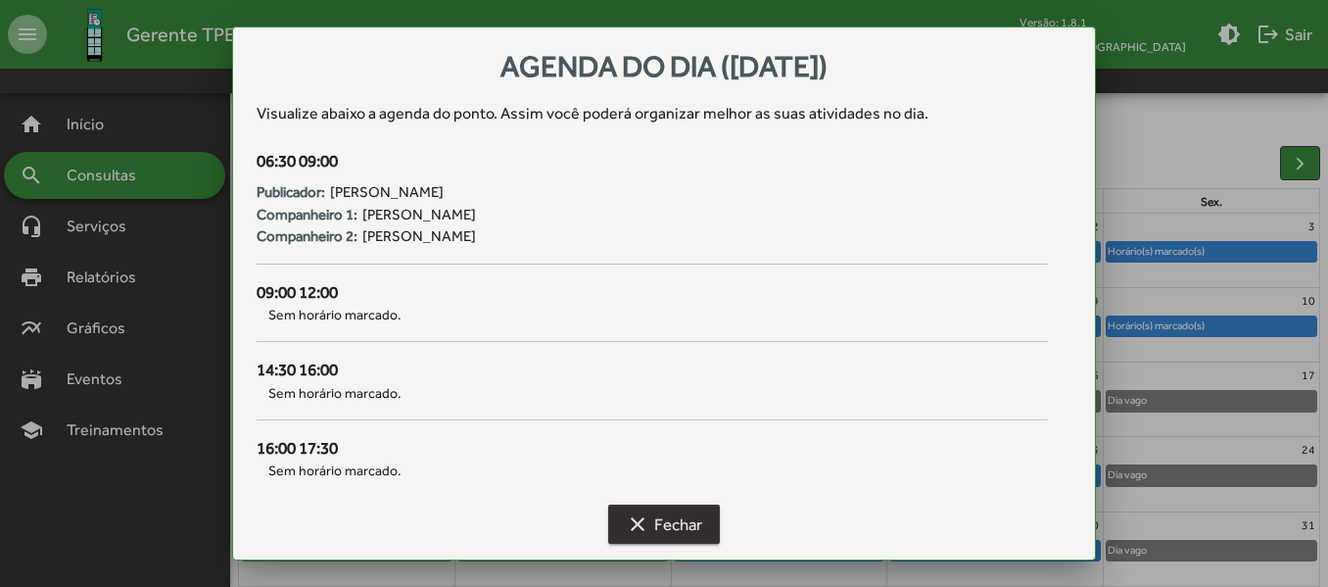
click at [666, 507] on span "clear Fechar" at bounding box center [664, 523] width 76 height 35
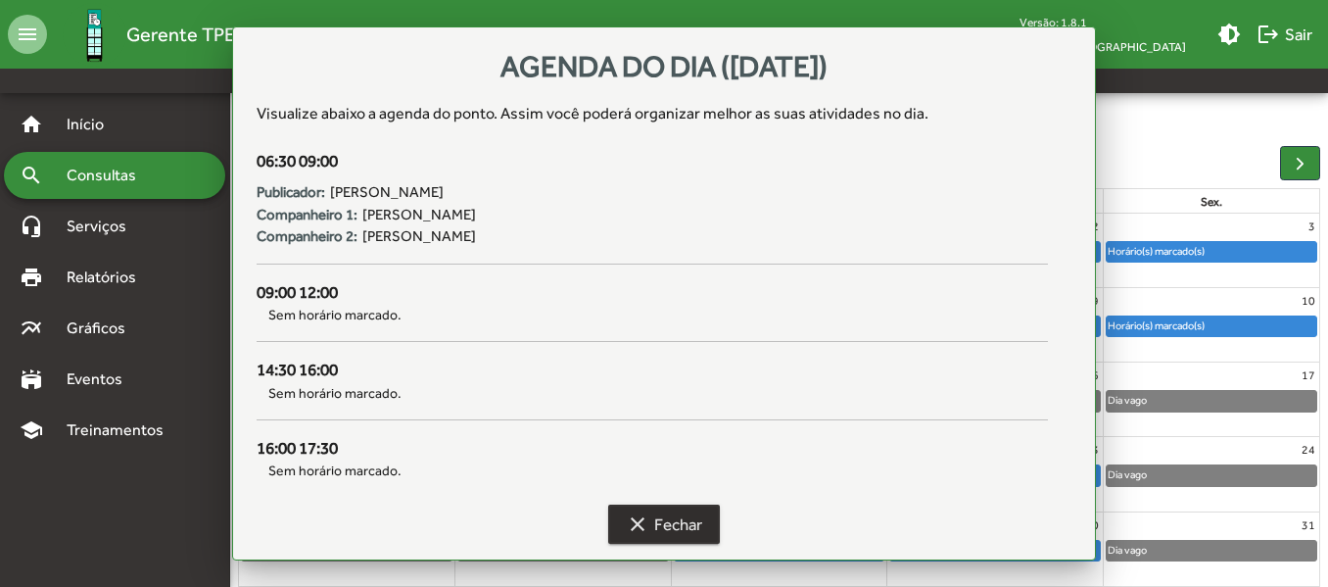
scroll to position [150, 0]
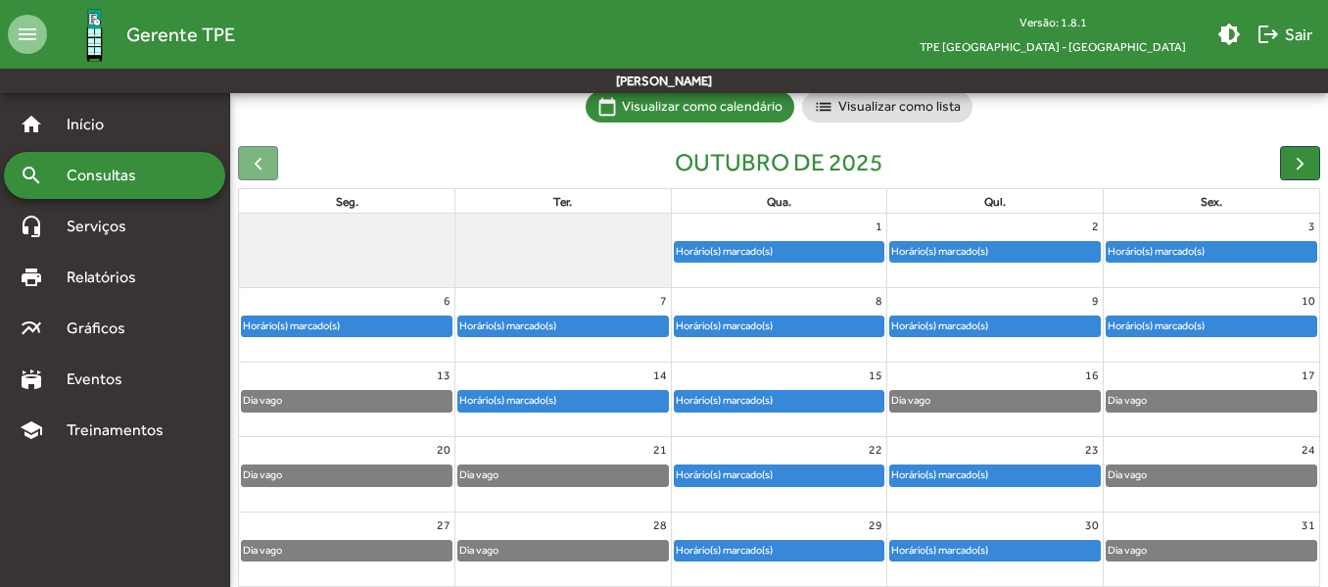
click at [509, 323] on div "Horário(s) marcado(s)" at bounding box center [507, 325] width 99 height 19
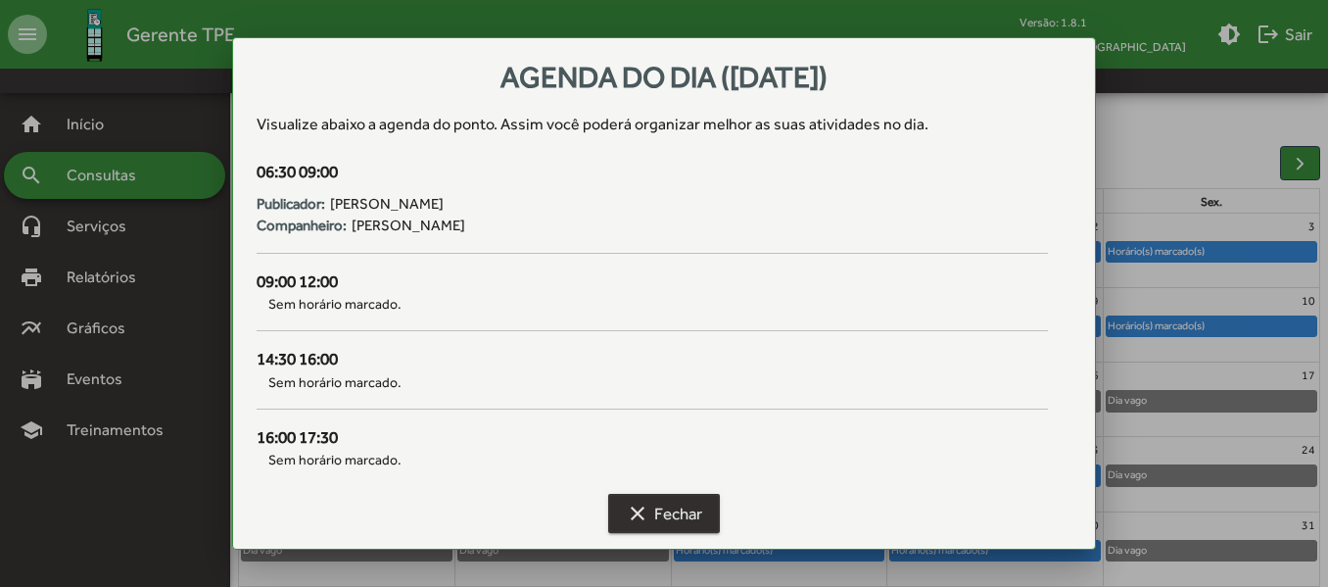
click at [687, 512] on span "clear Fechar" at bounding box center [664, 513] width 76 height 35
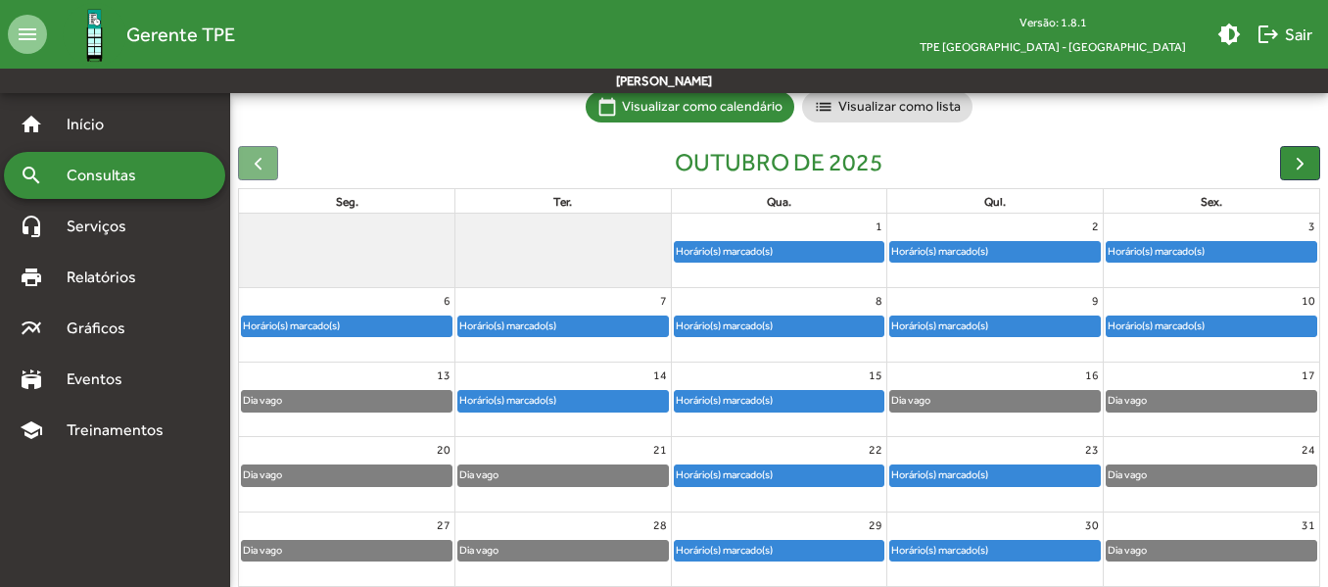
scroll to position [224, 0]
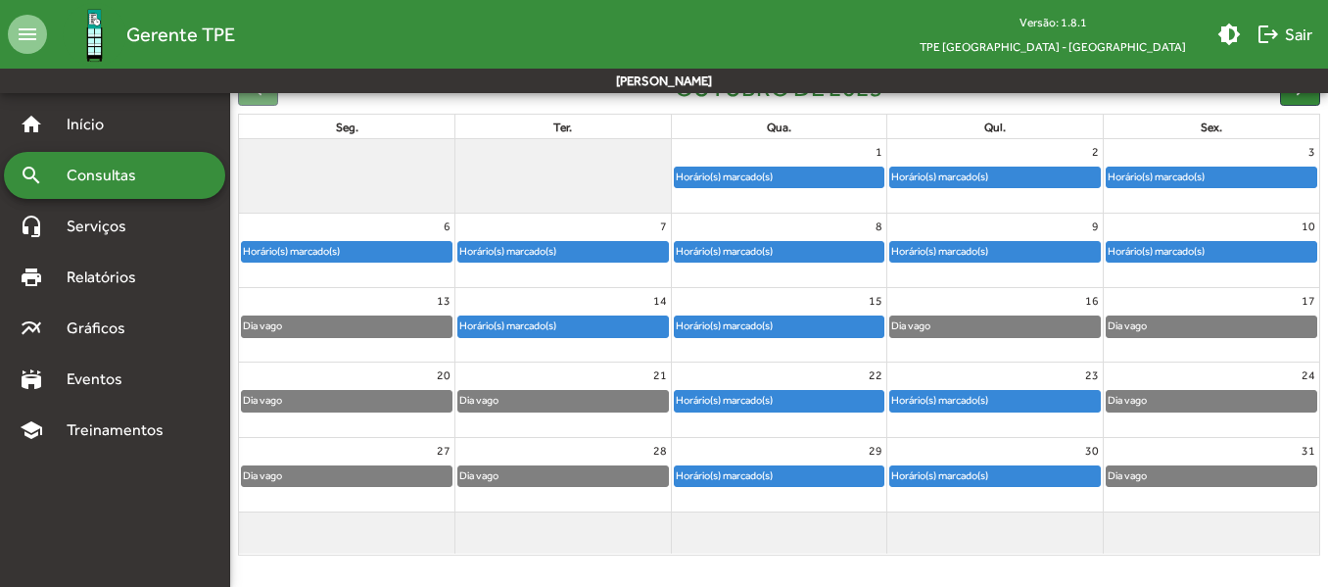
click at [1161, 247] on div "Horário(s) marcado(s)" at bounding box center [1156, 251] width 99 height 19
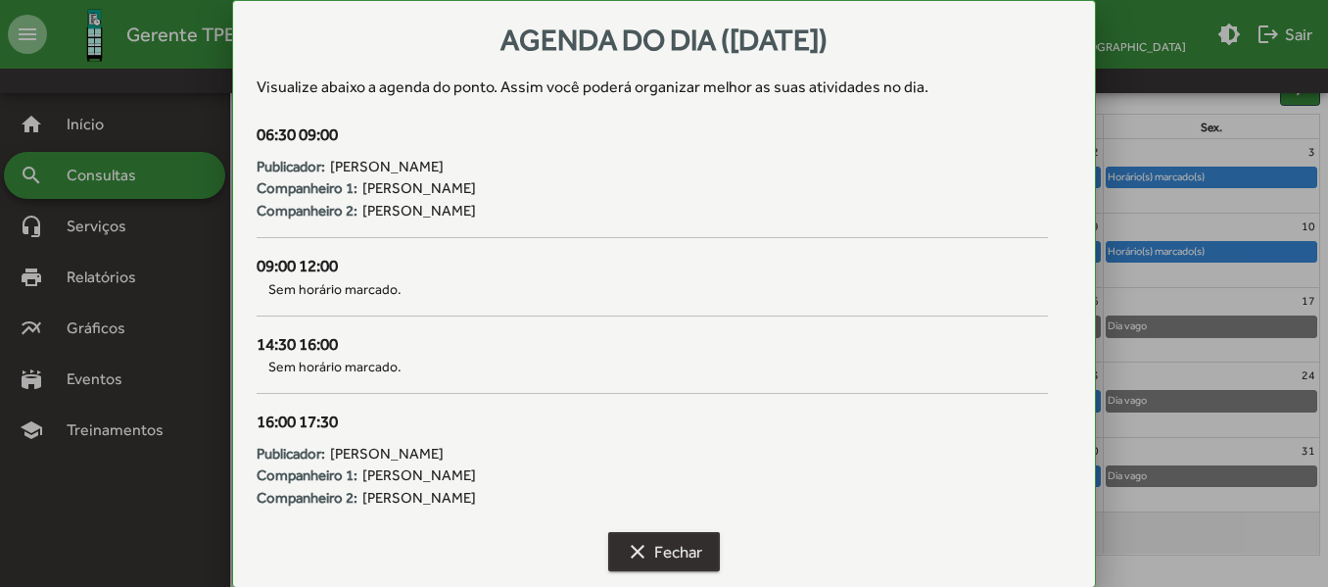
click at [635, 555] on mat-icon "clear" at bounding box center [638, 552] width 24 height 24
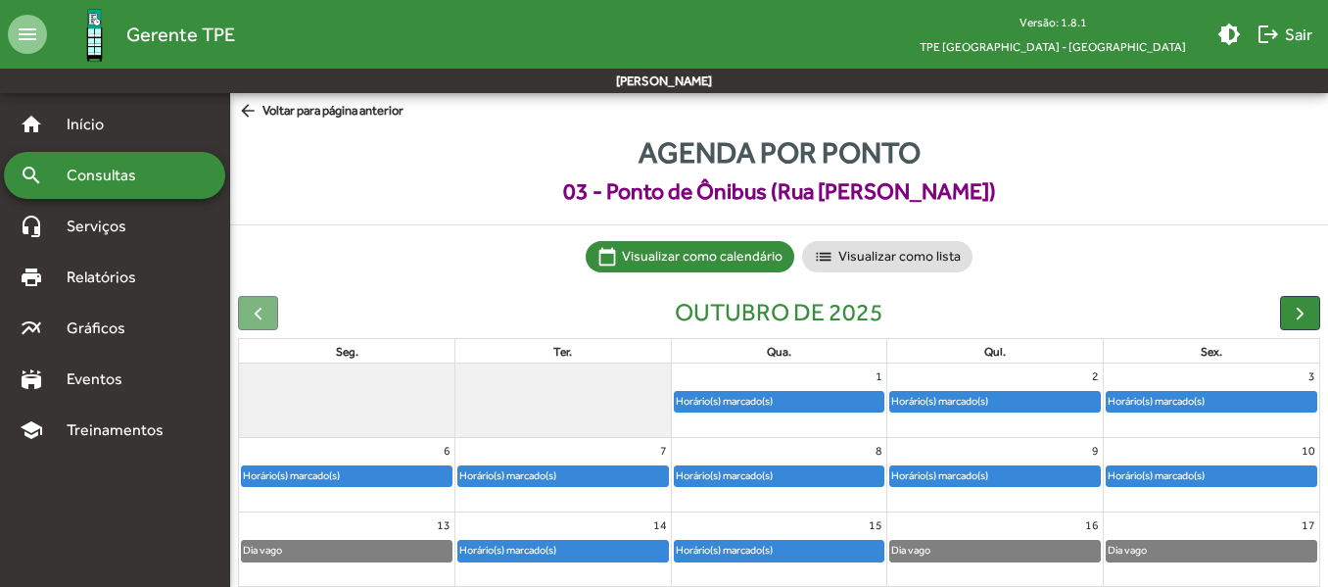
scroll to position [224, 0]
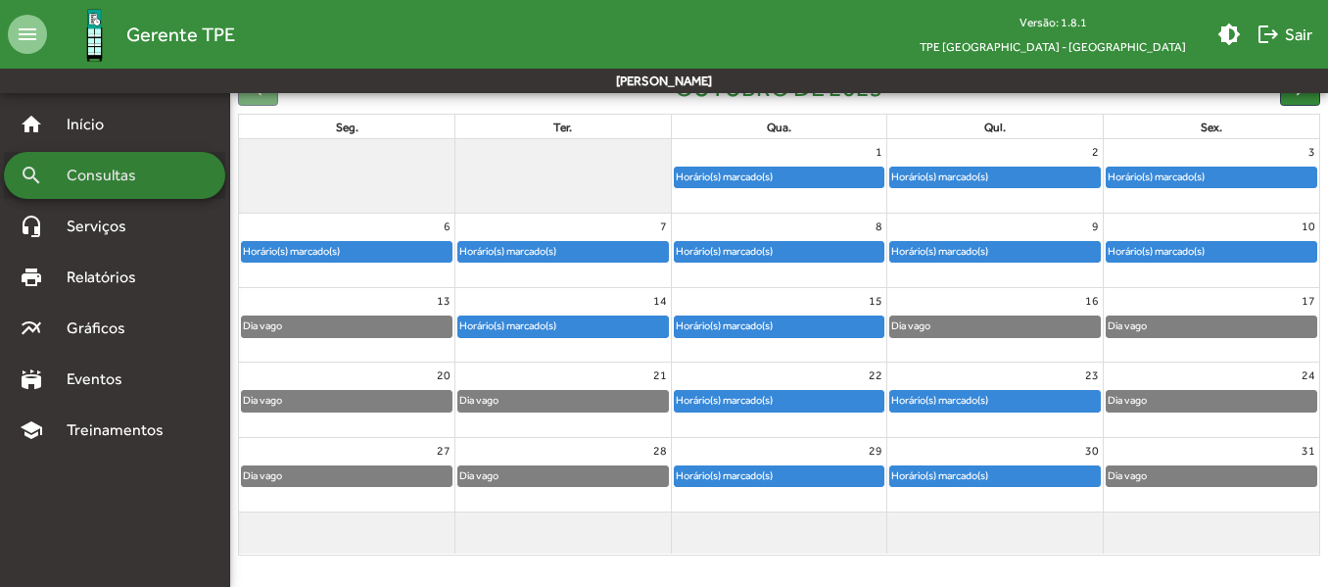
click at [154, 177] on span "Consultas" at bounding box center [108, 176] width 107 height 24
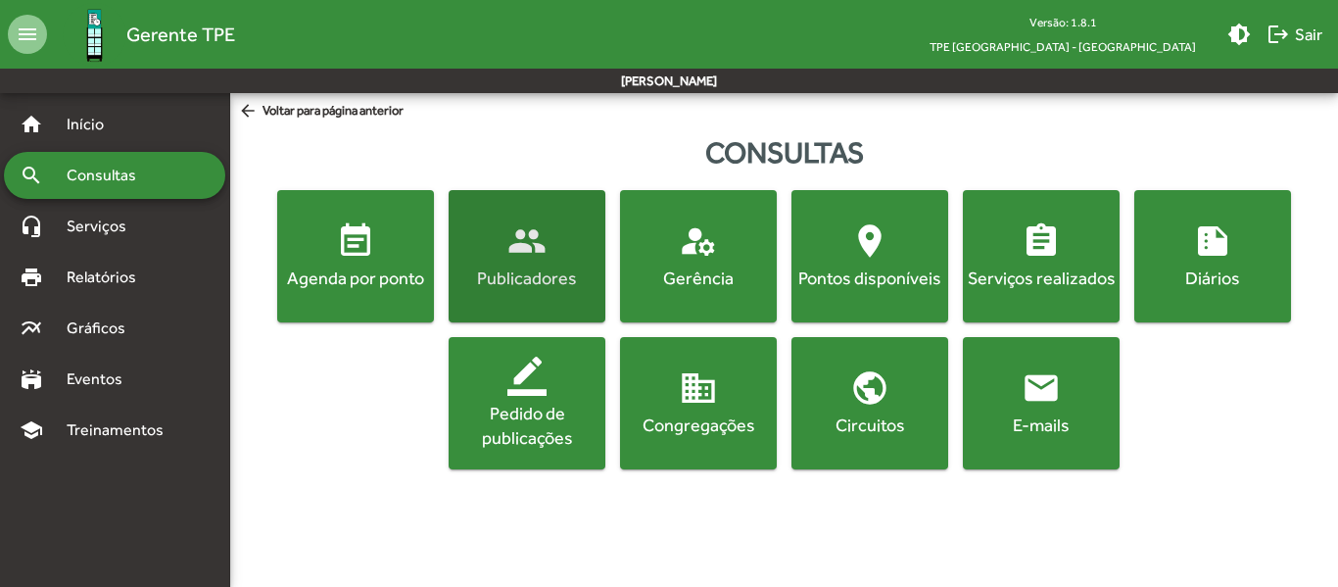
click at [536, 265] on div "Publicadores" at bounding box center [527, 277] width 149 height 24
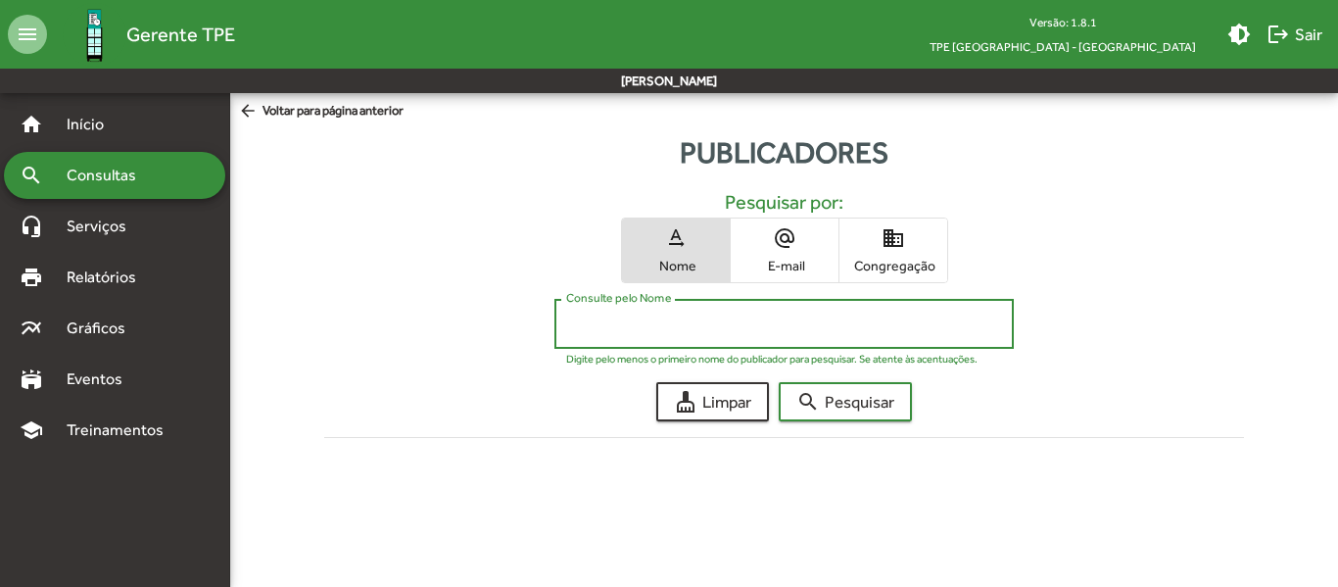
click at [641, 321] on input "Consulte pelo Nome" at bounding box center [784, 324] width 436 height 18
type input "**********"
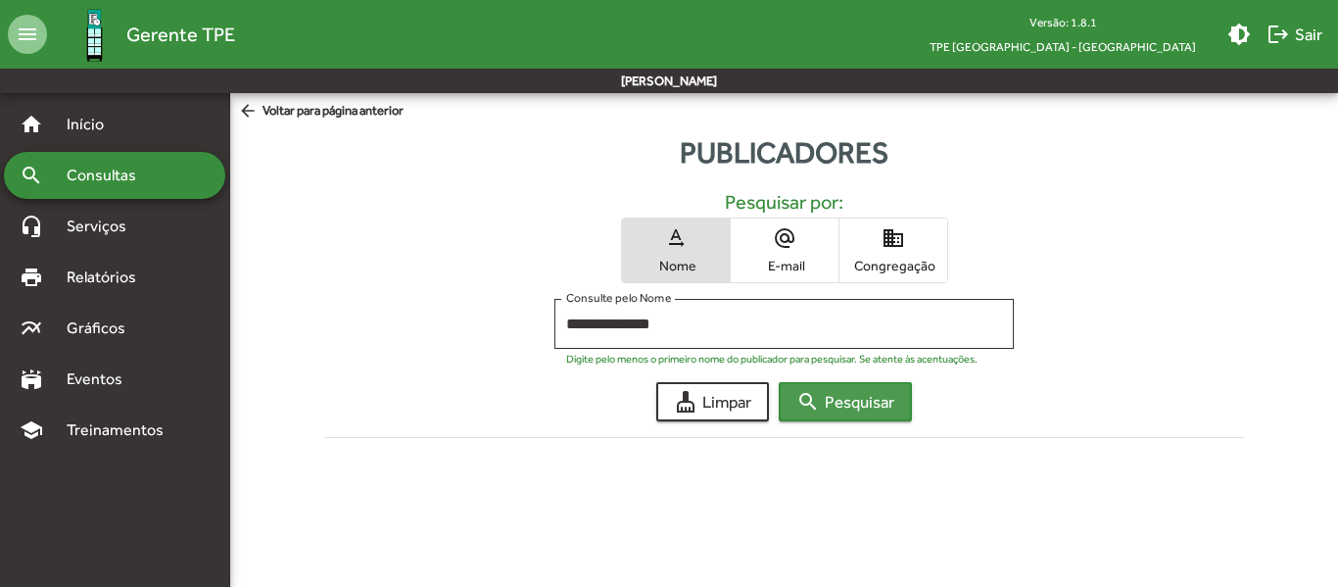
click at [877, 397] on span "search Pesquisar" at bounding box center [845, 401] width 98 height 35
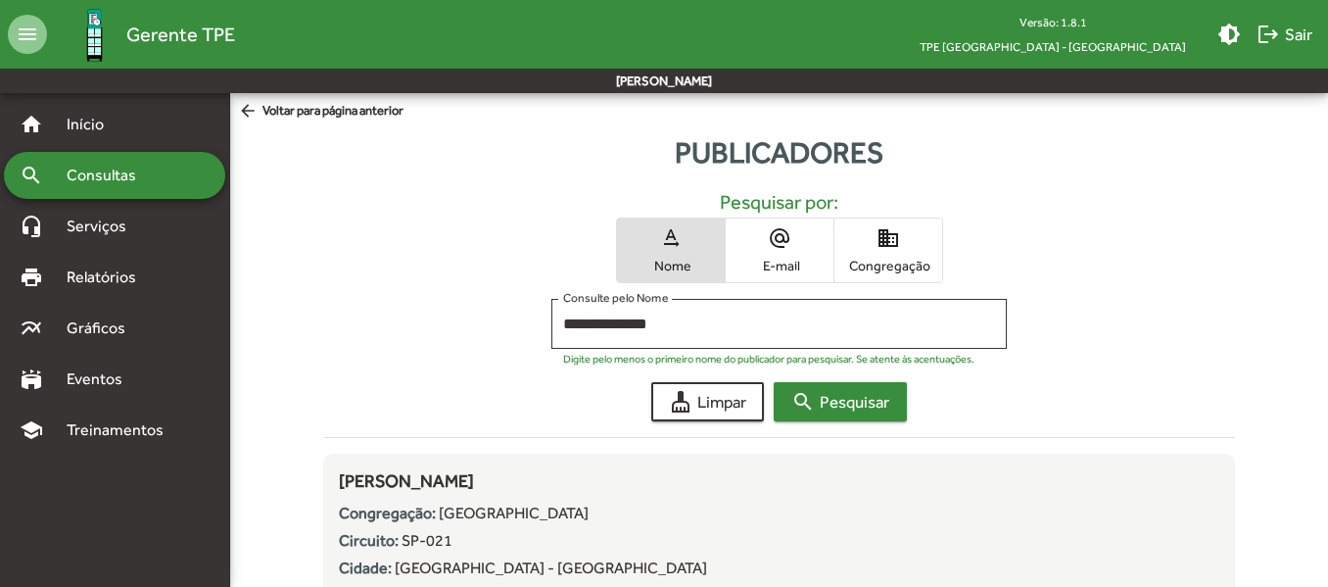
scroll to position [105, 0]
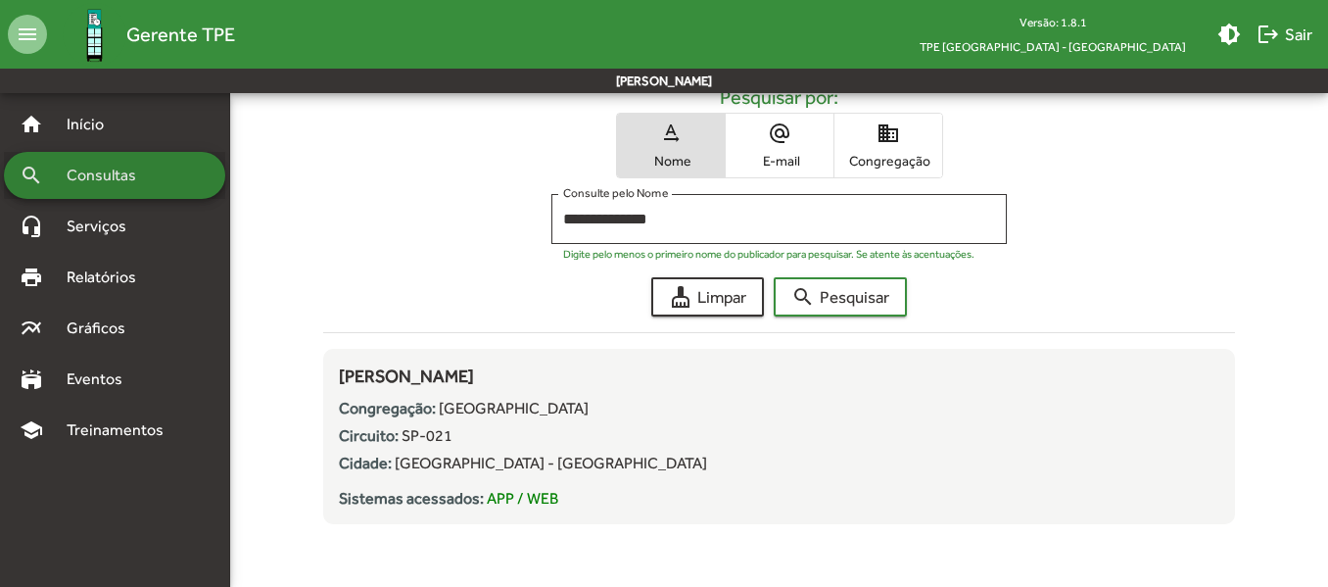
click at [170, 157] on div "search Consultas" at bounding box center [114, 175] width 221 height 47
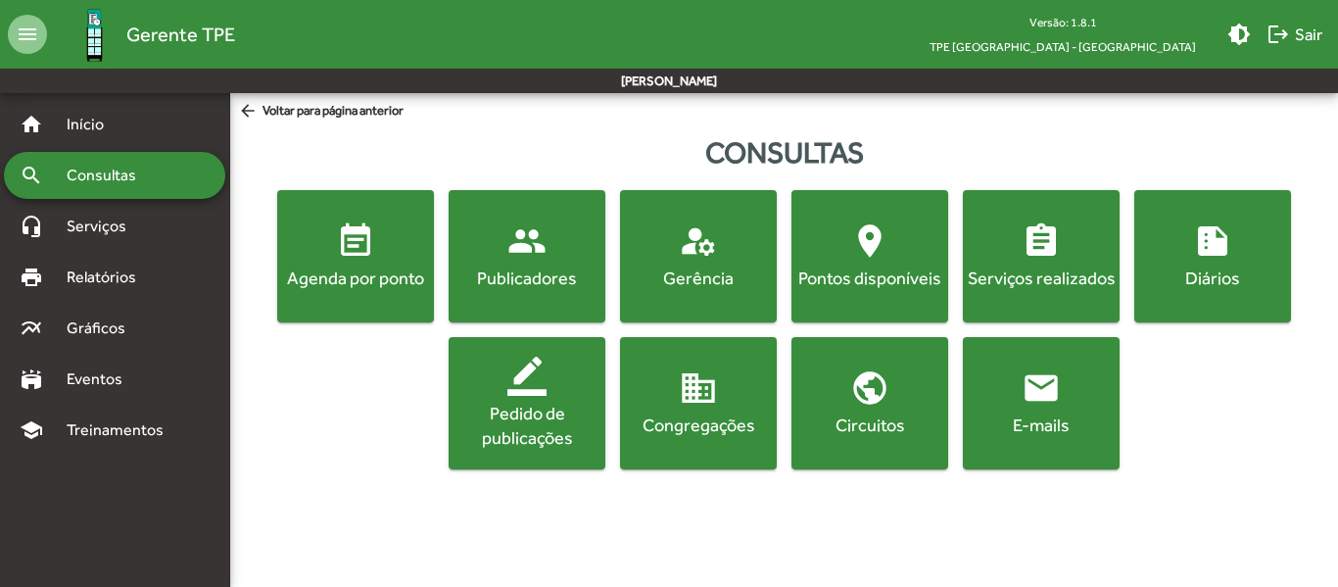
click at [390, 273] on div "Agenda por ponto" at bounding box center [355, 277] width 149 height 24
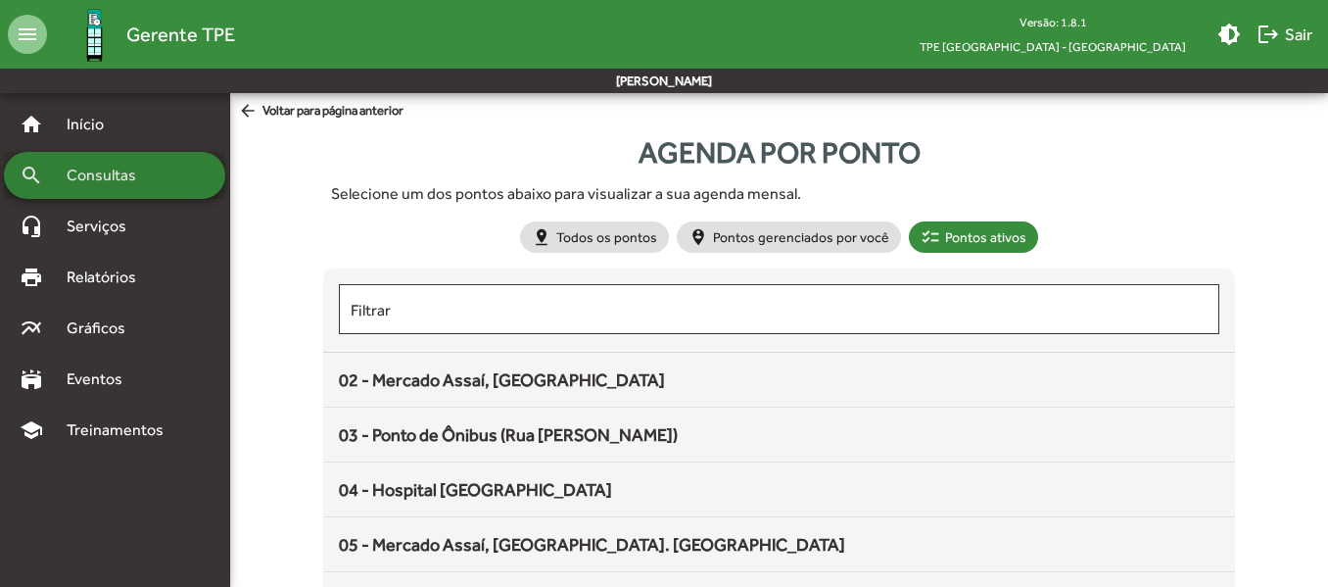
click at [144, 166] on span "Consultas" at bounding box center [108, 176] width 107 height 24
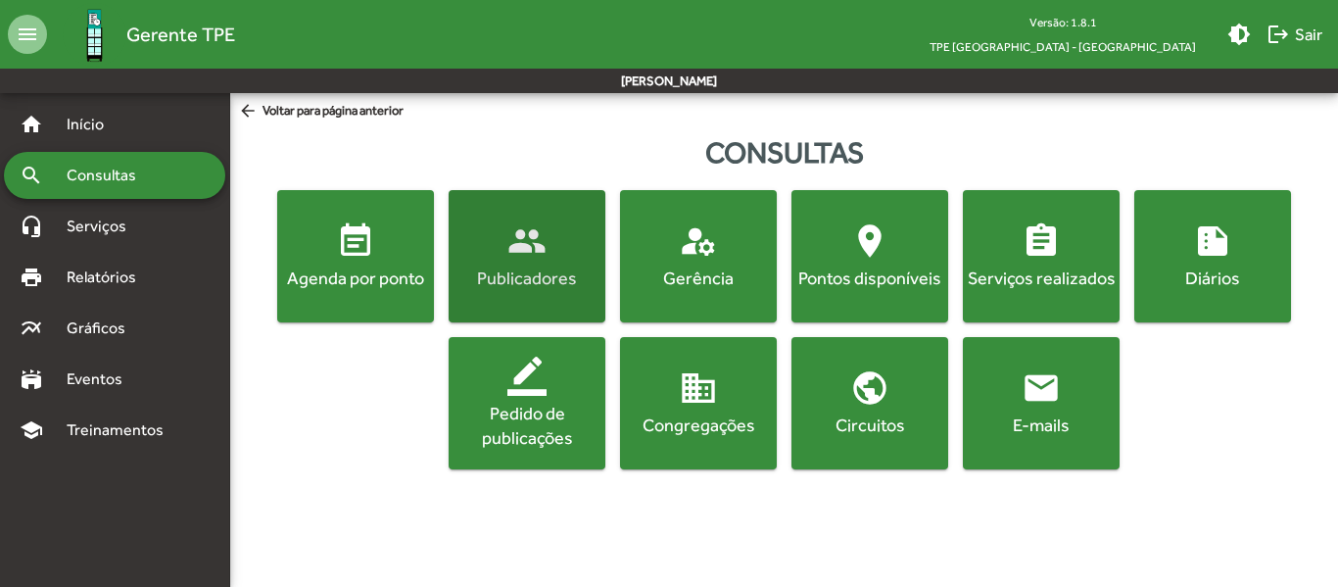
click at [498, 234] on span "people Publicadores" at bounding box center [527, 255] width 149 height 69
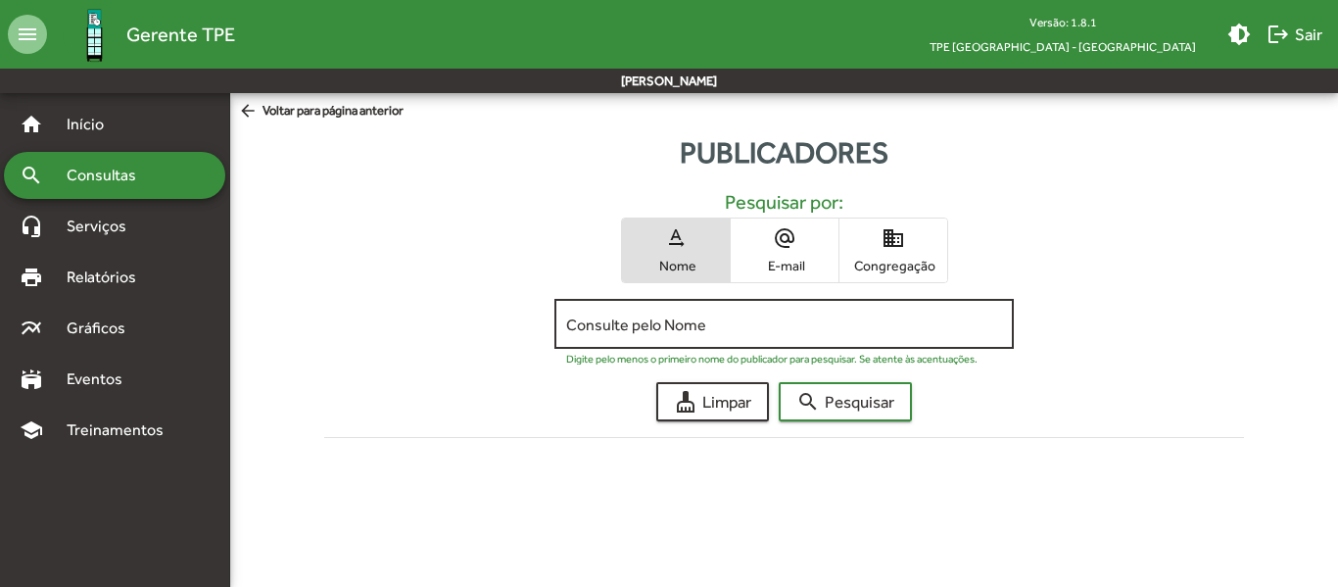
click at [752, 302] on div "Consulte pelo Nome" at bounding box center [784, 322] width 436 height 54
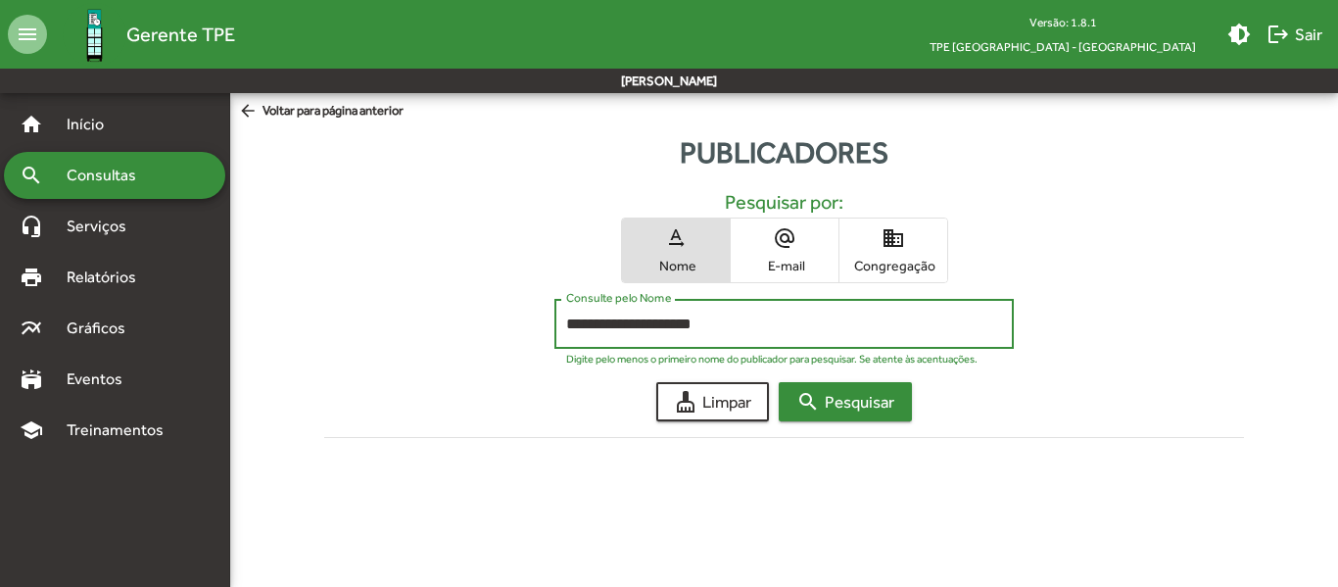
type input "**********"
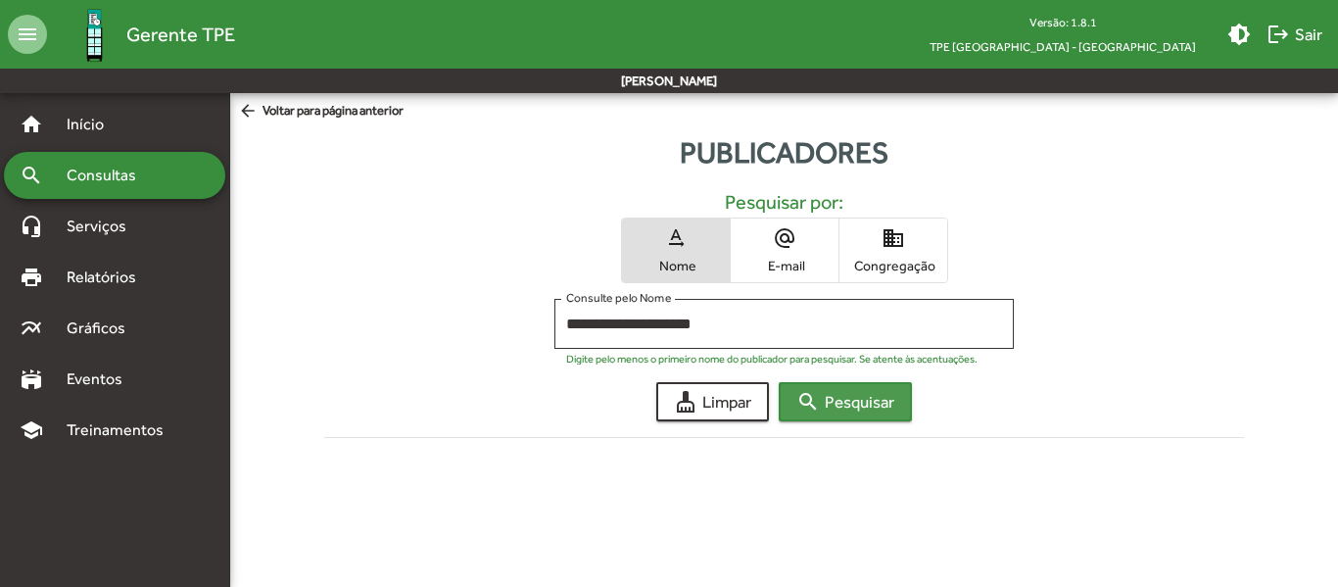
click at [885, 405] on span "search Pesquisar" at bounding box center [845, 401] width 98 height 35
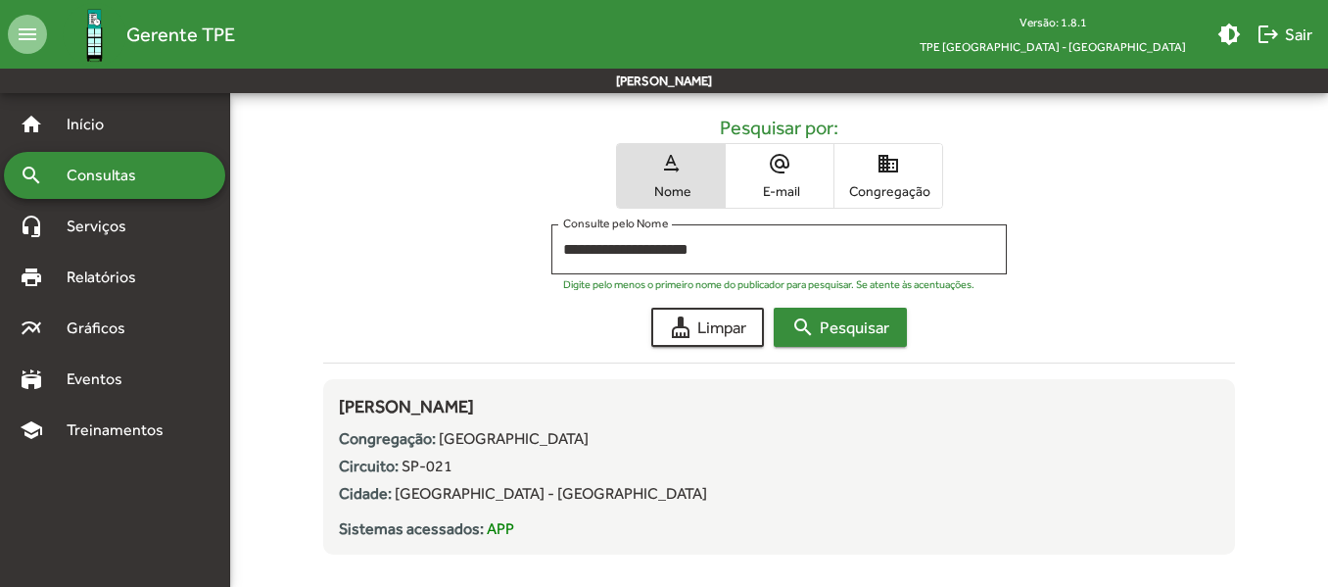
scroll to position [80, 0]
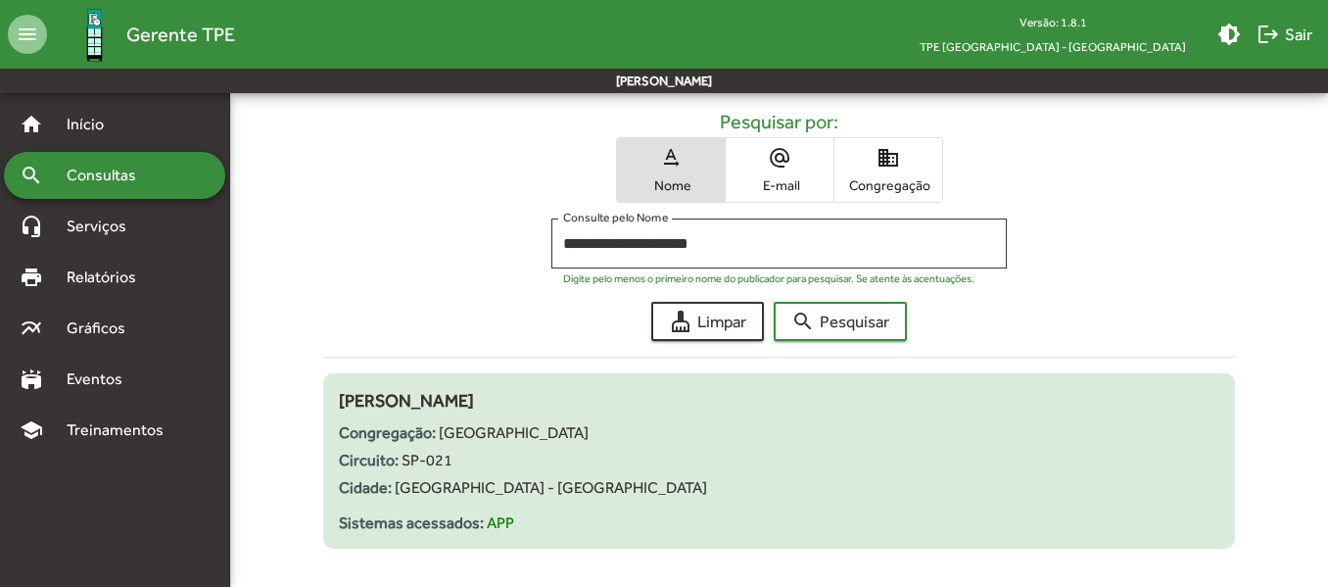
click at [388, 402] on span "Fernanda Cardoso Cruz Dos Santos" at bounding box center [406, 400] width 135 height 21
click at [634, 444] on div "Congregação: Savoy City" at bounding box center [779, 433] width 880 height 24
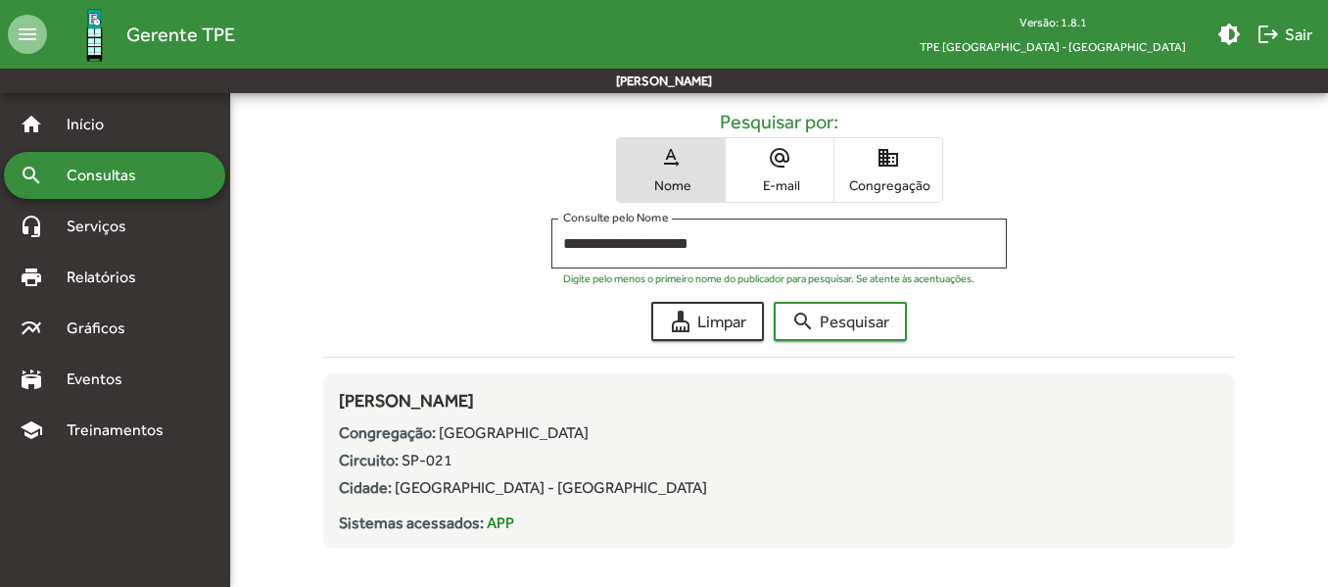
scroll to position [105, 0]
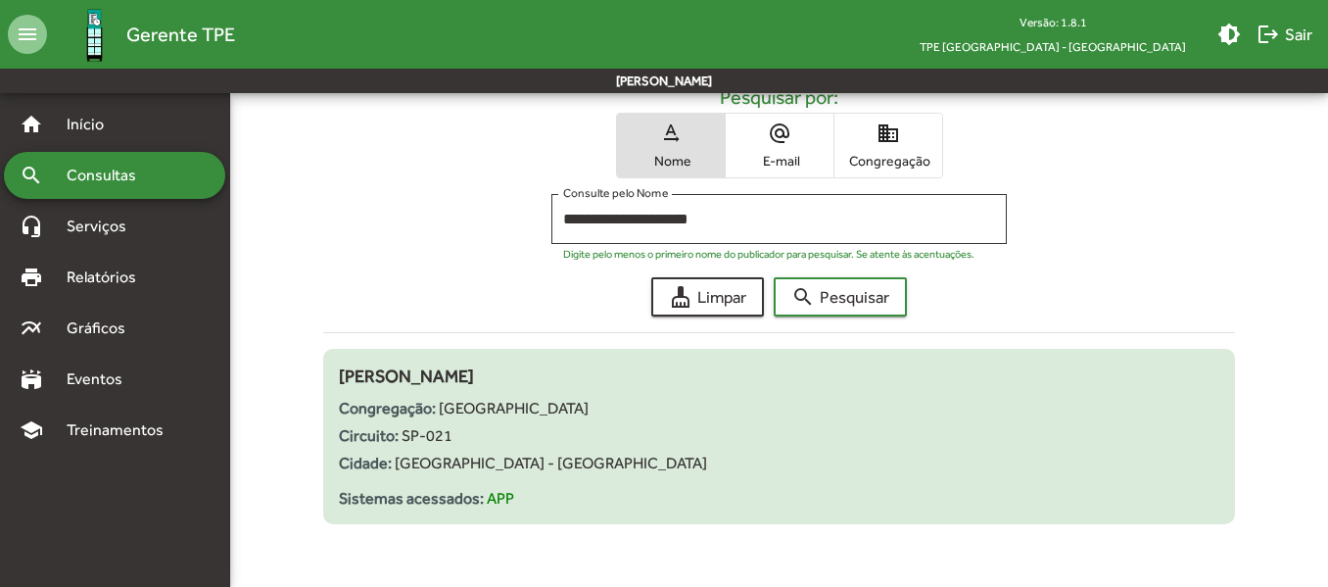
click at [345, 372] on span "Fernanda Cardoso Cruz Dos Santos" at bounding box center [406, 375] width 135 height 21
drag, startPoint x: 330, startPoint y: 365, endPoint x: 628, endPoint y: 359, distance: 297.9
click at [628, 359] on mat-list-item "Fernanda Cardoso Cruz Dos Santos Congregação: Savoy City Circuito: SP-021 Cidad…" at bounding box center [778, 436] width 911 height 175
copy div "Fernanda Cardoso Cruz Dos Santos Congregação: Savoy City"
click at [647, 468] on div "Cidade: São Paulo - SP" at bounding box center [779, 464] width 880 height 24
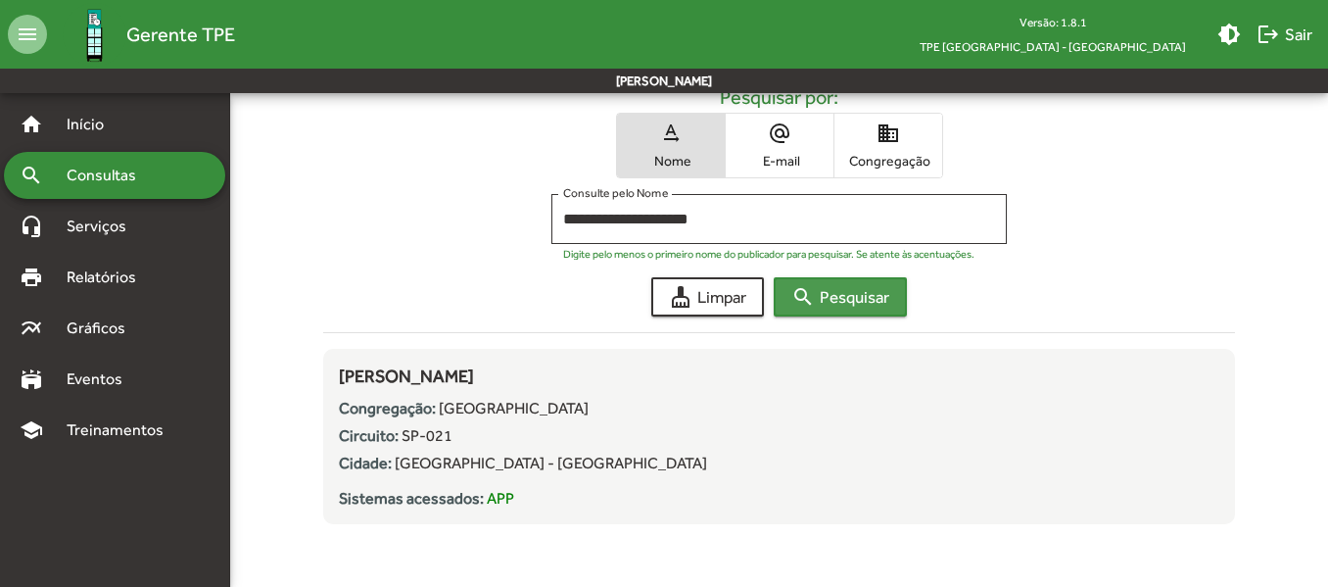
click at [874, 304] on span "search Pesquisar" at bounding box center [841, 296] width 98 height 35
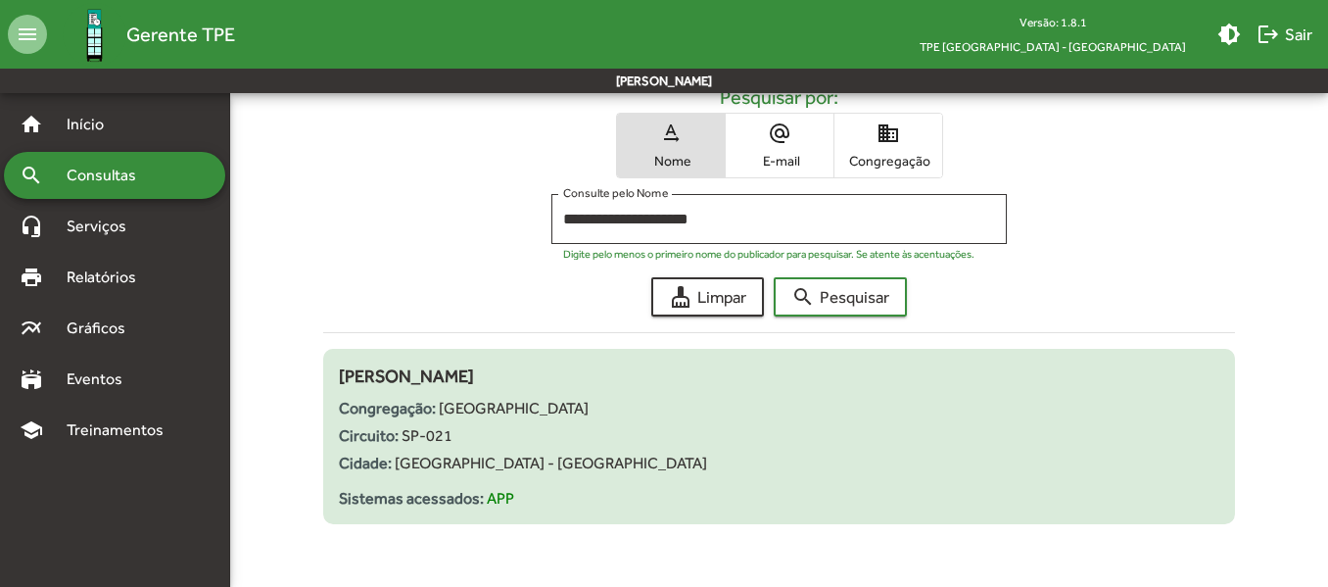
click at [474, 371] on span "Fernanda Cardoso Cruz Dos Santos" at bounding box center [406, 375] width 135 height 21
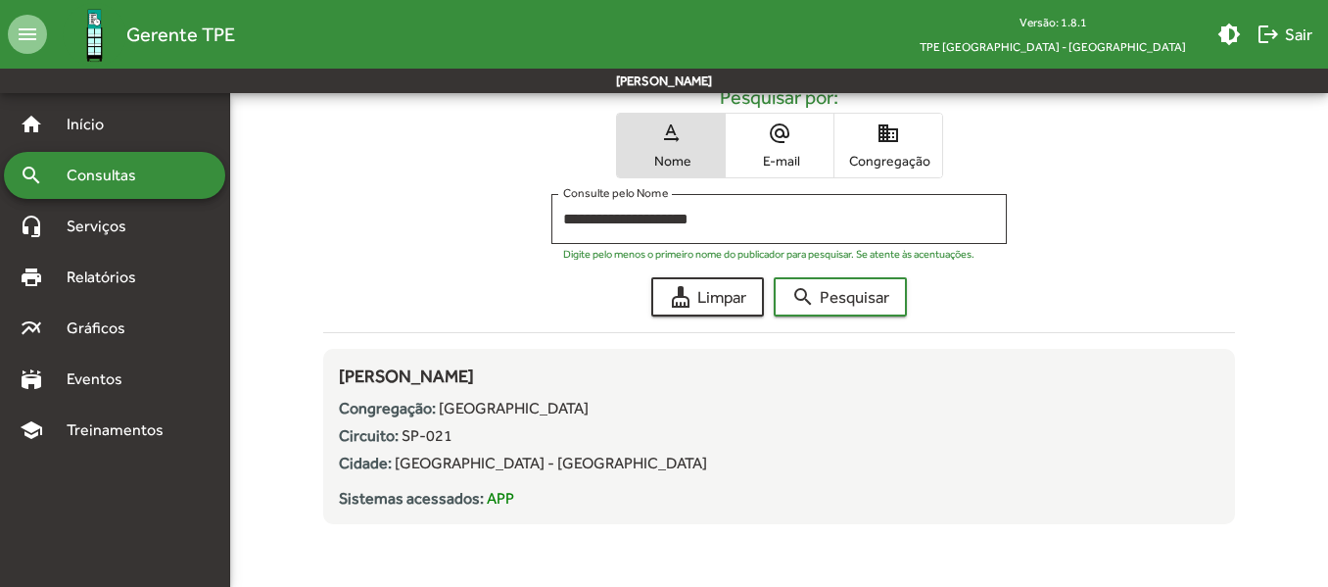
click at [142, 42] on span "Gerente TPE" at bounding box center [180, 34] width 109 height 31
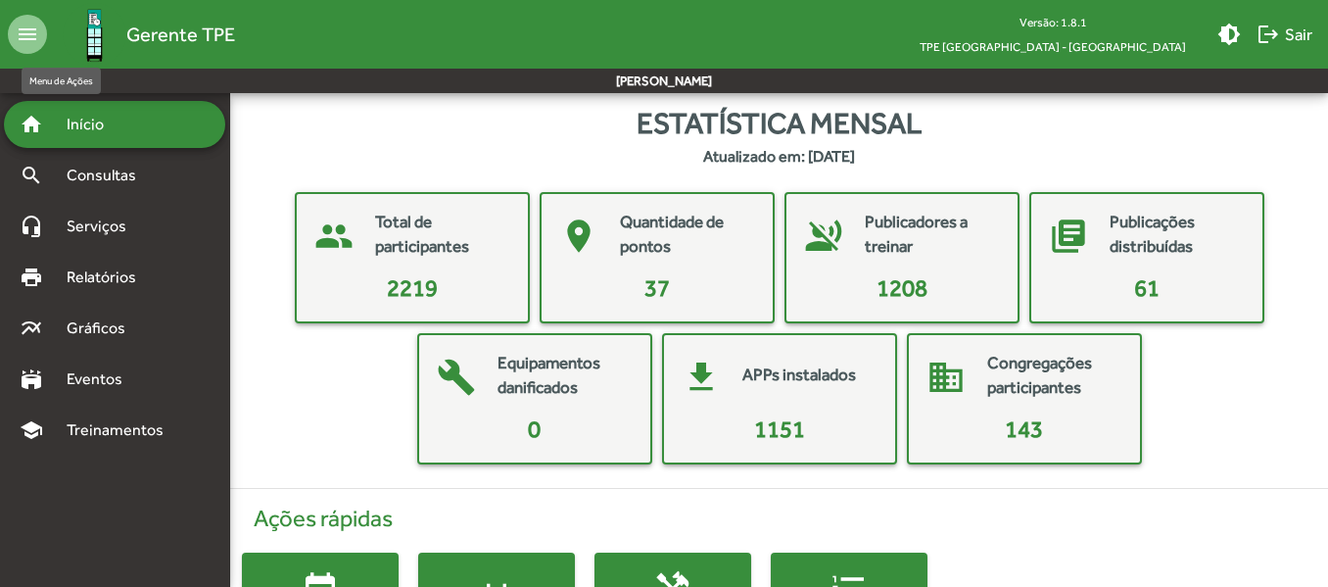
click at [38, 45] on mat-icon "menu" at bounding box center [27, 34] width 39 height 39
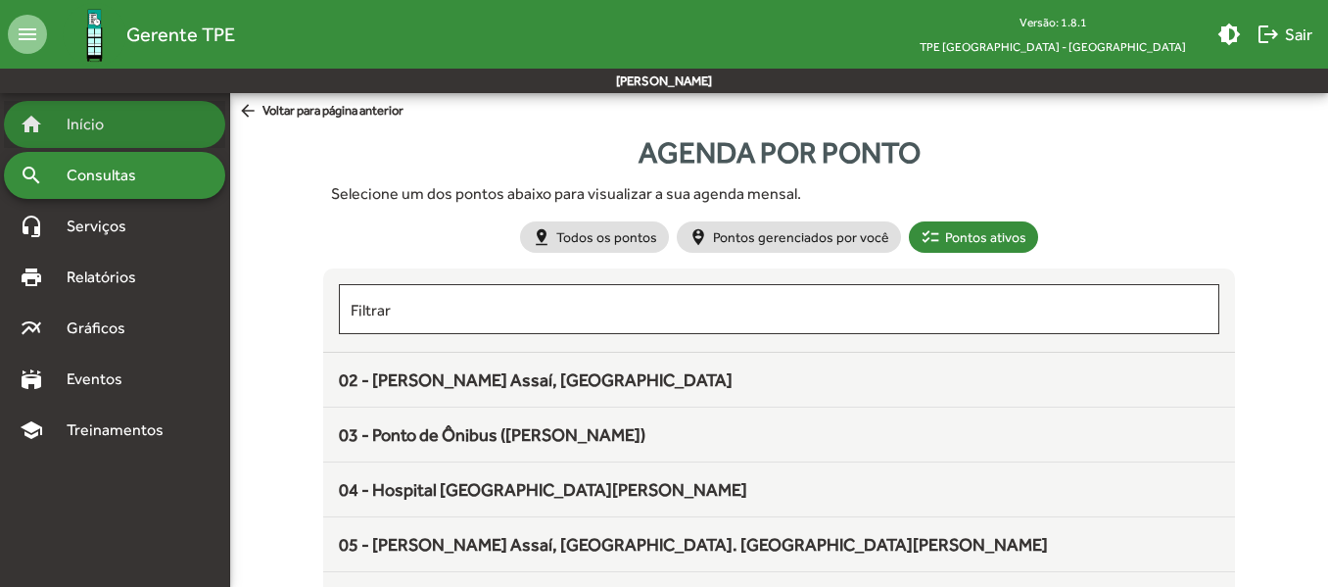
click at [97, 121] on span "Início" at bounding box center [93, 125] width 77 height 24
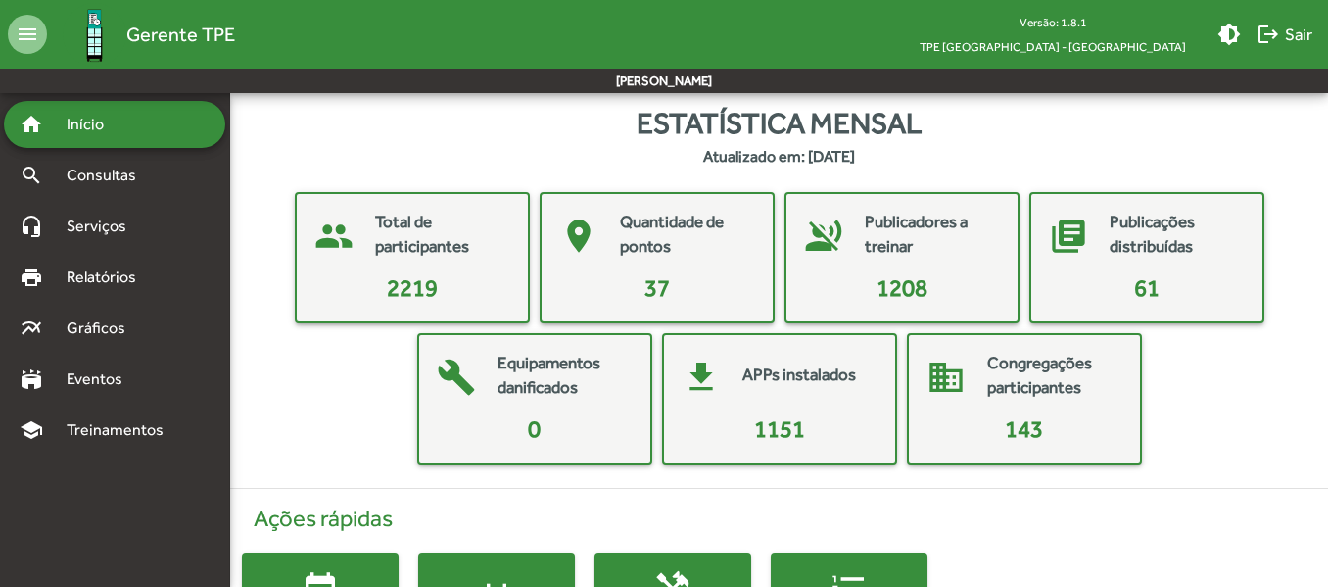
scroll to position [132, 0]
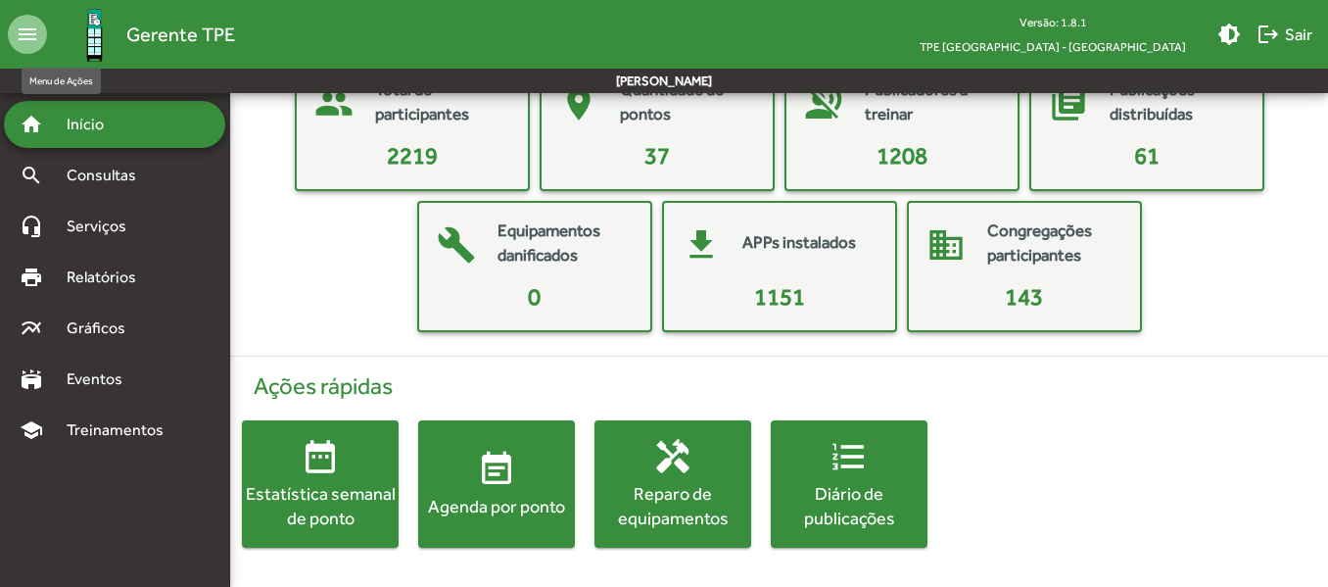
click at [18, 25] on mat-icon "menu" at bounding box center [27, 34] width 39 height 39
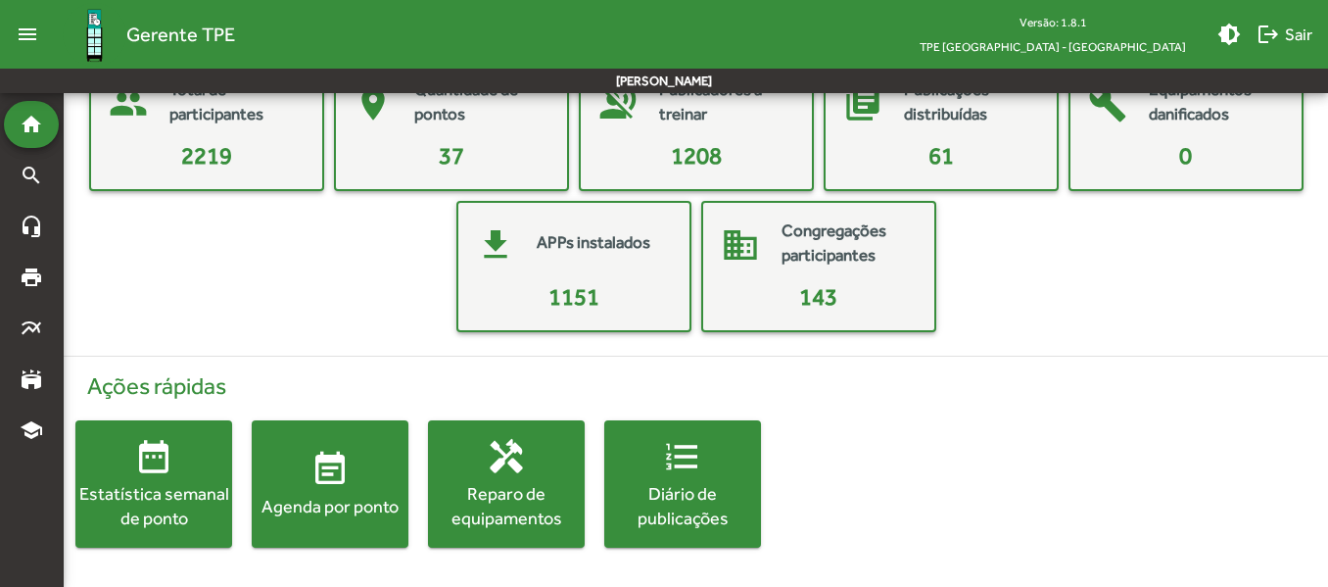
click at [29, 24] on mat-icon "menu" at bounding box center [27, 34] width 39 height 39
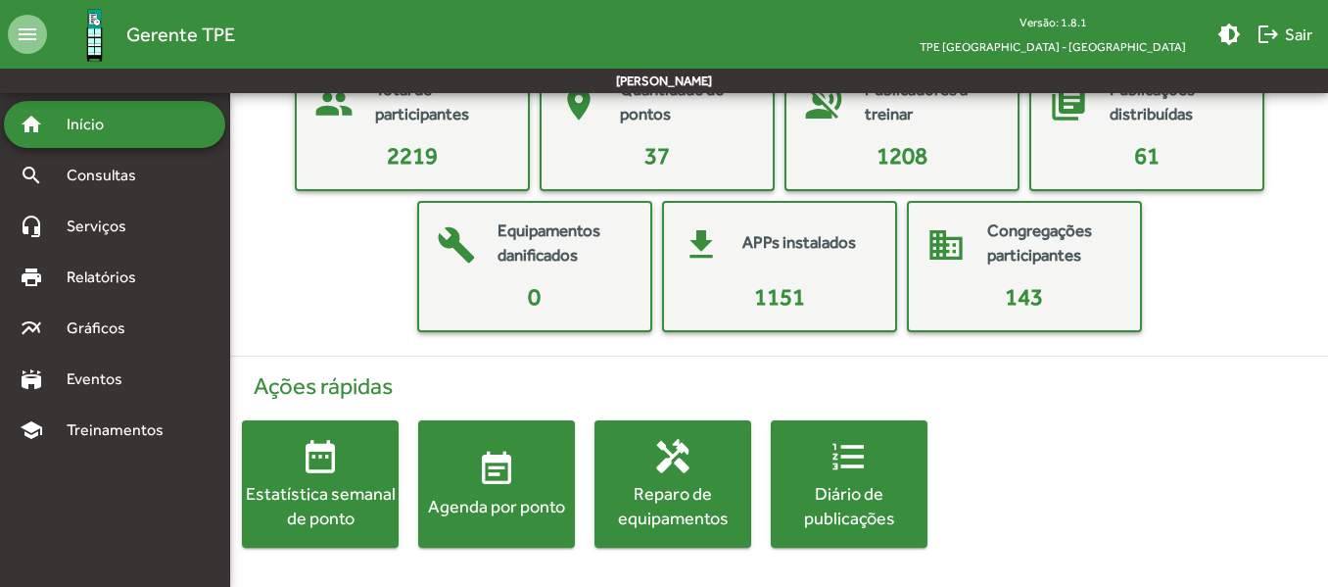
click at [140, 32] on span "Gerente TPE" at bounding box center [180, 34] width 109 height 31
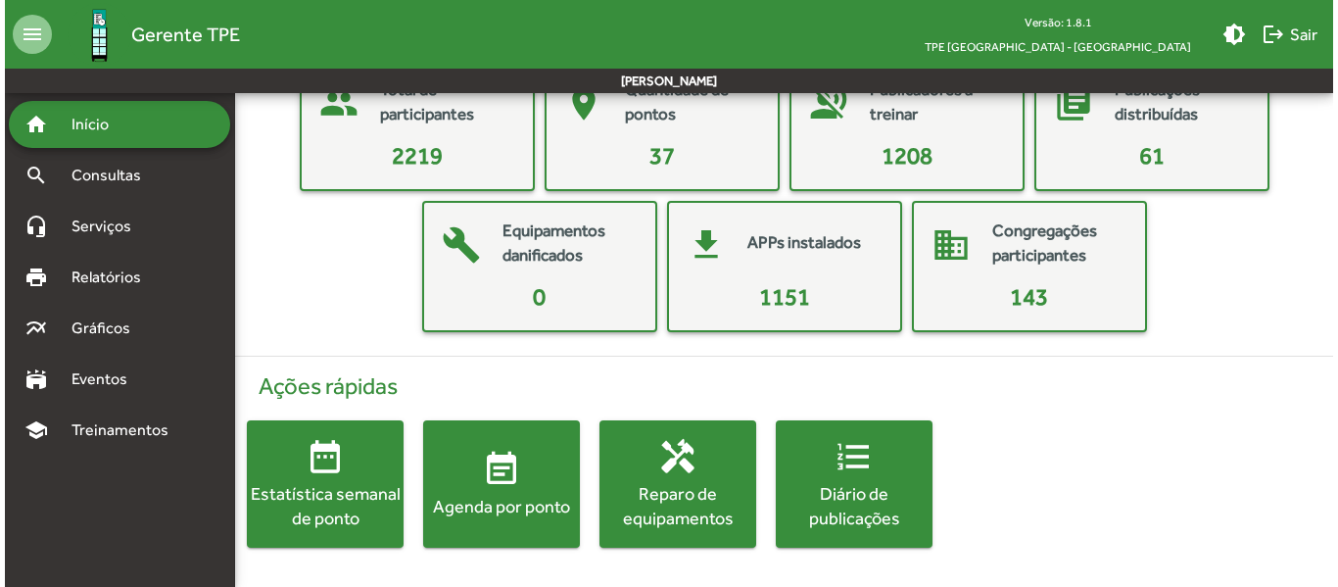
scroll to position [0, 0]
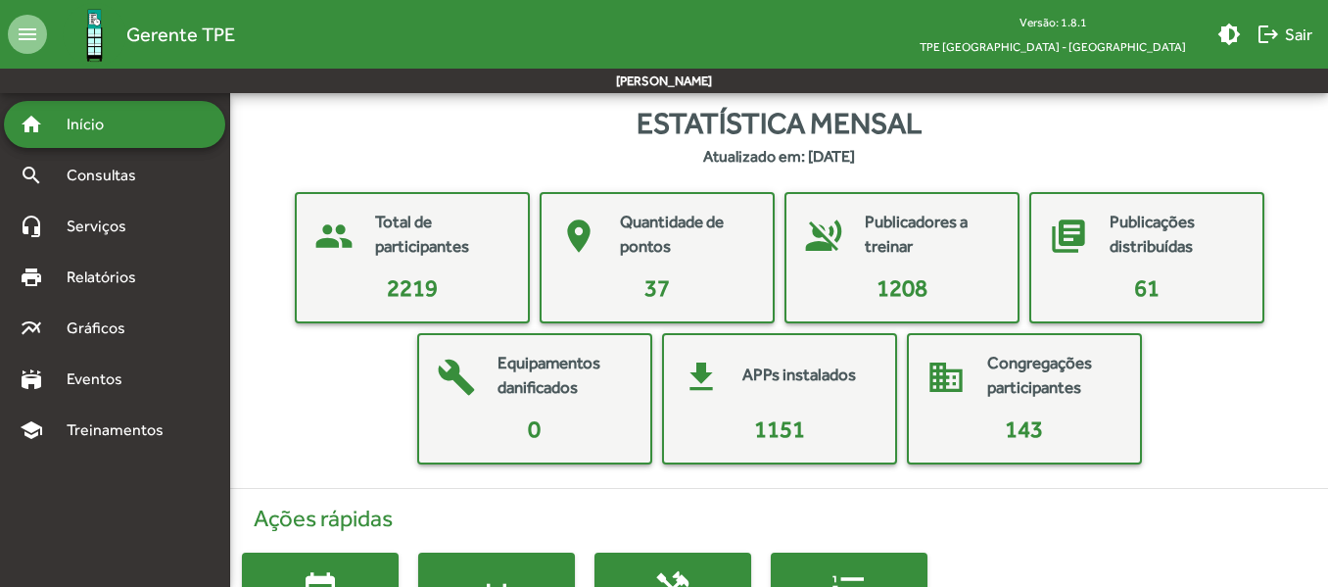
click at [941, 278] on mat-card-content "1208" at bounding box center [903, 287] width 216 height 35
click at [878, 245] on mat-card-title "Publicadores a treinar" at bounding box center [931, 235] width 133 height 50
click at [834, 243] on mat-icon "voice_over_off" at bounding box center [824, 236] width 59 height 59
click at [923, 291] on span "1208" at bounding box center [902, 287] width 51 height 26
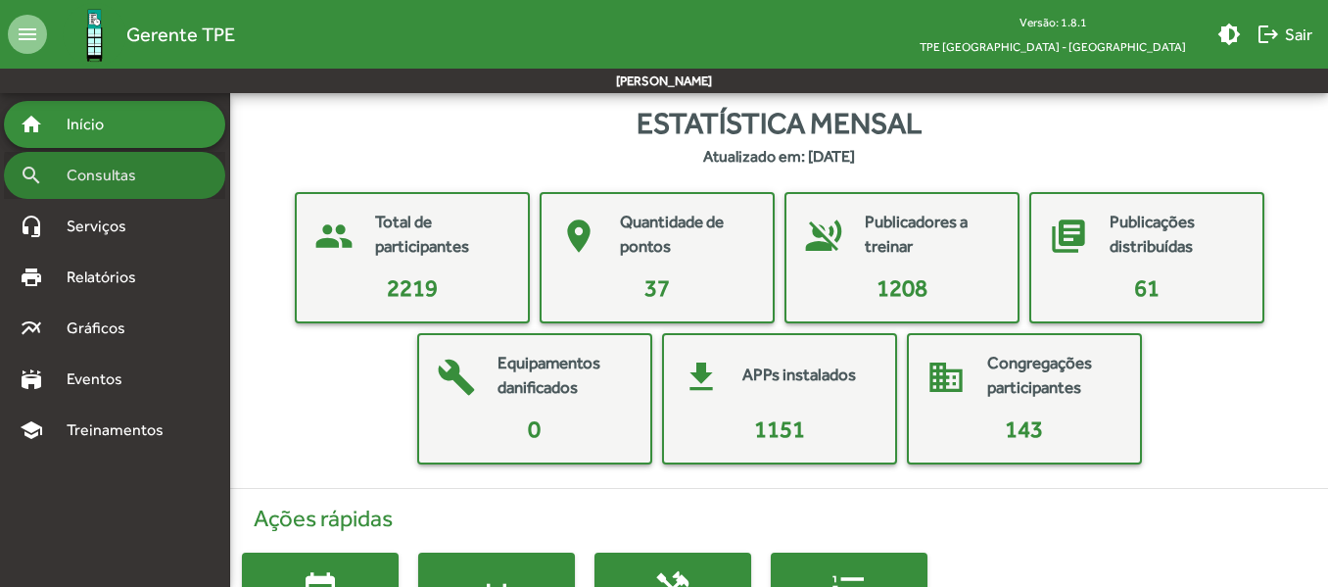
click at [157, 179] on span "Consultas" at bounding box center [108, 176] width 107 height 24
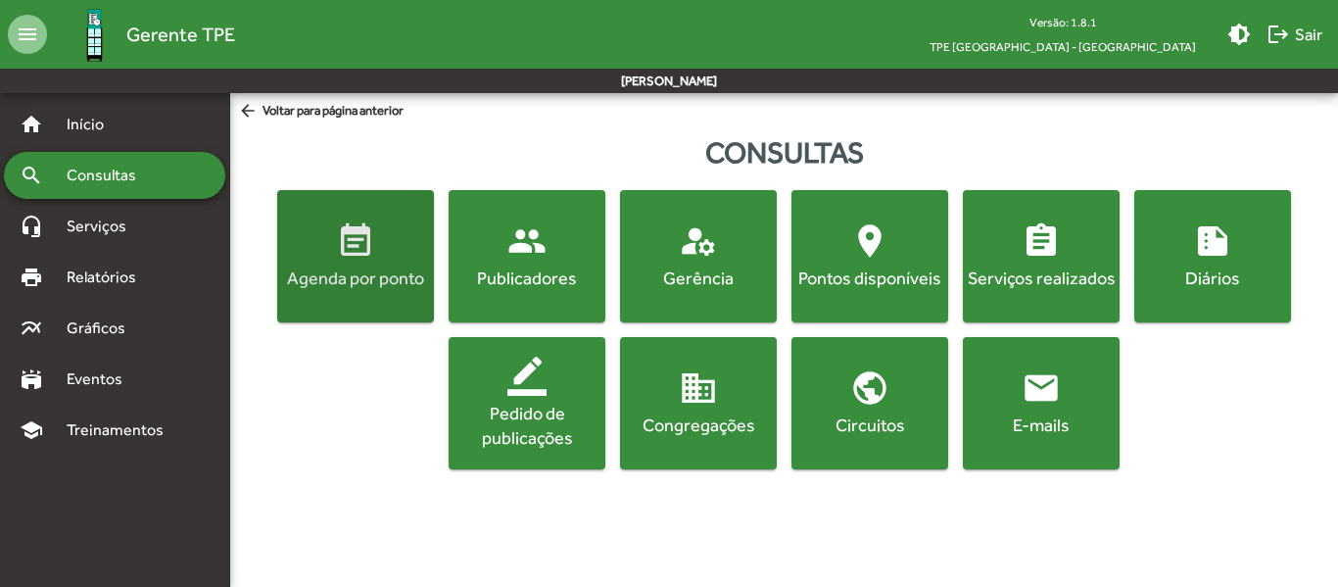
click at [358, 240] on mat-icon "event_note" at bounding box center [355, 240] width 39 height 39
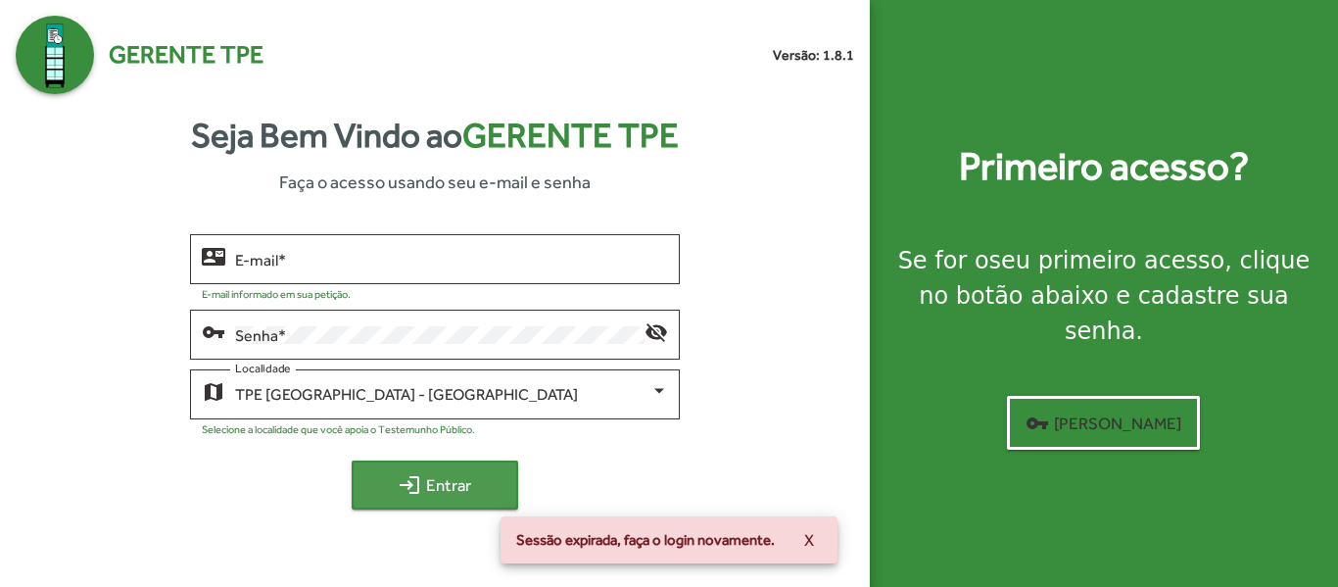
click at [454, 489] on span "login Entrar" at bounding box center [434, 484] width 131 height 35
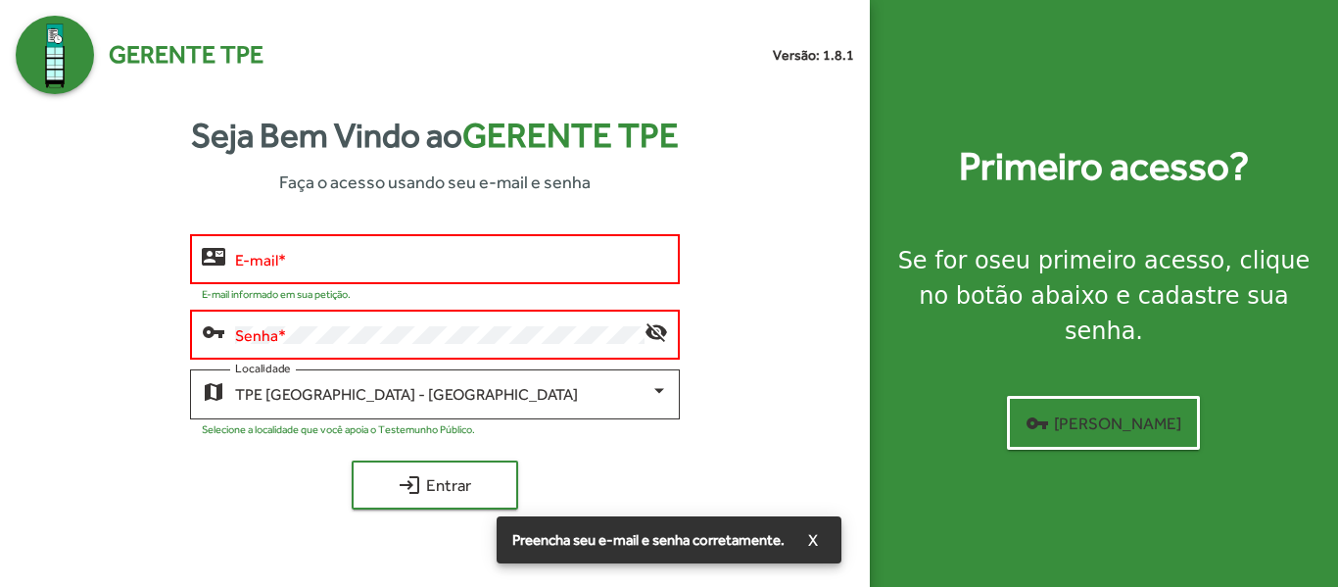
click at [417, 250] on div "E-mail *" at bounding box center [451, 257] width 432 height 54
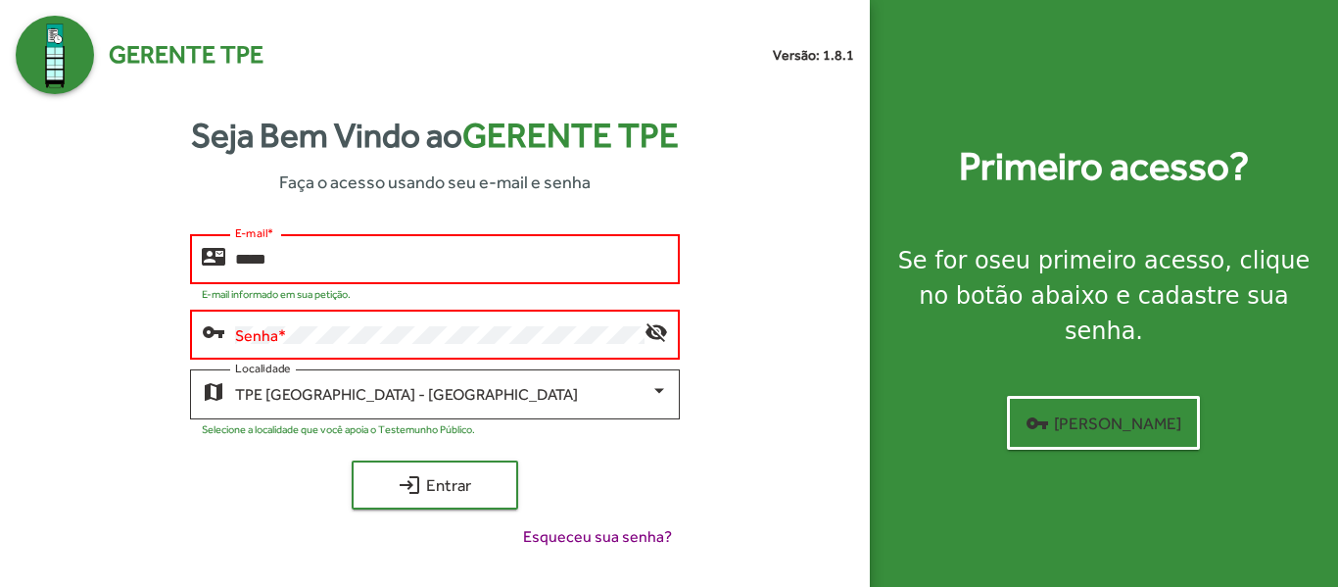
type input "*****"
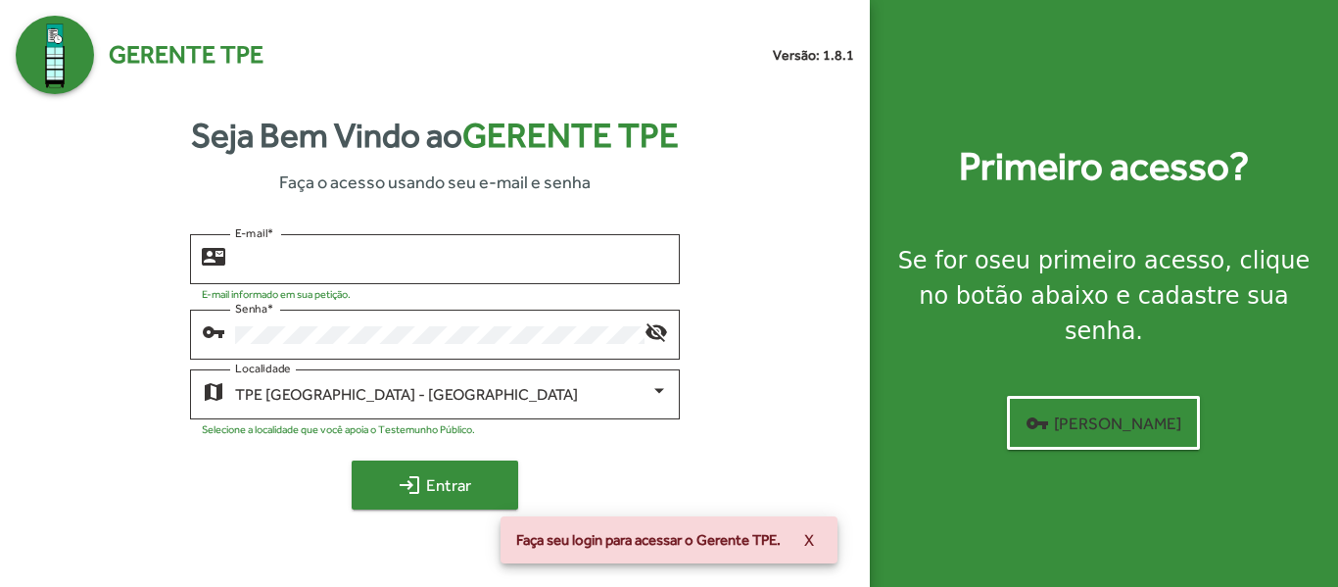
type input "**********"
click at [460, 472] on span "login Entrar" at bounding box center [434, 484] width 131 height 35
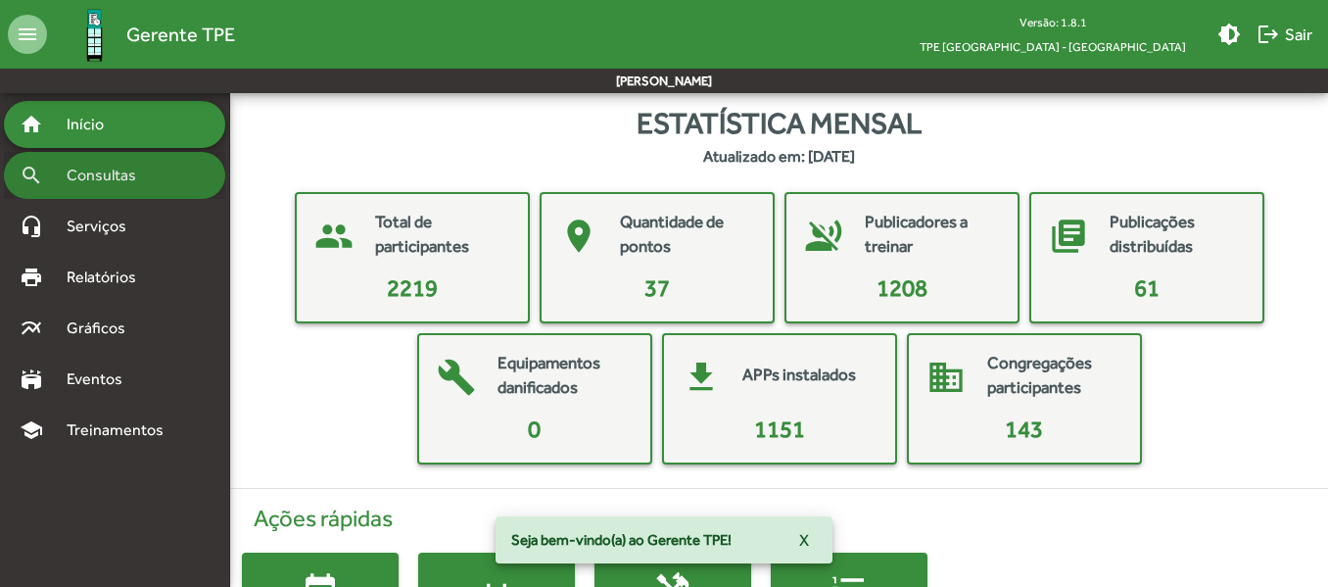
click at [157, 173] on span "Consultas" at bounding box center [108, 176] width 107 height 24
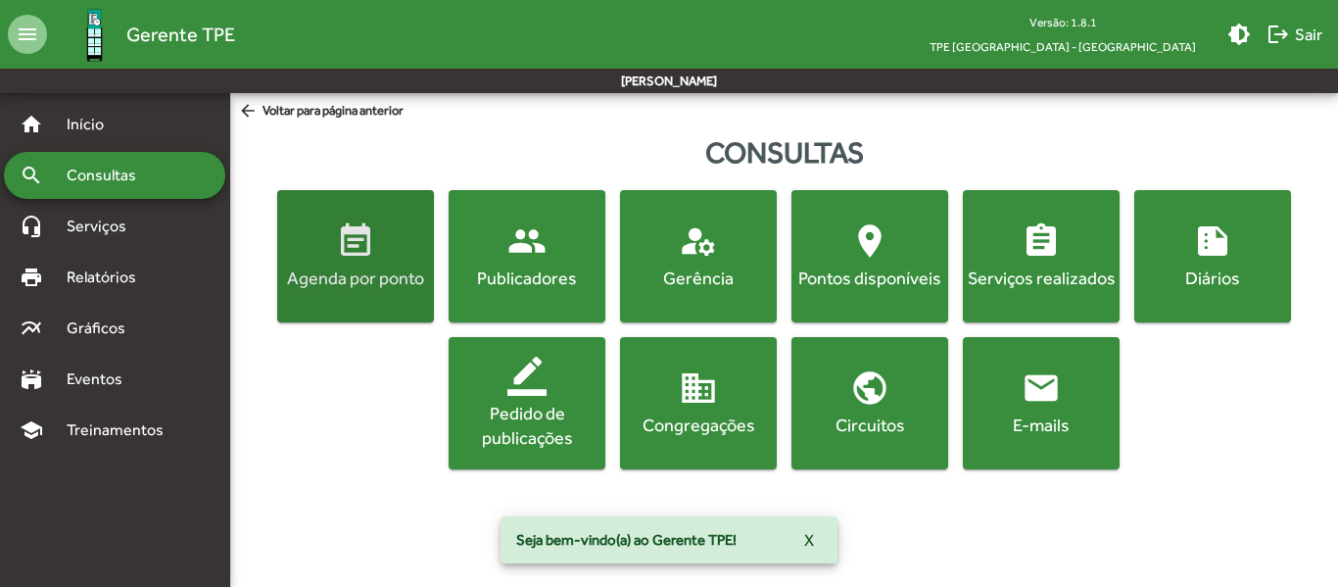
click at [367, 272] on div "Agenda por ponto" at bounding box center [355, 277] width 149 height 24
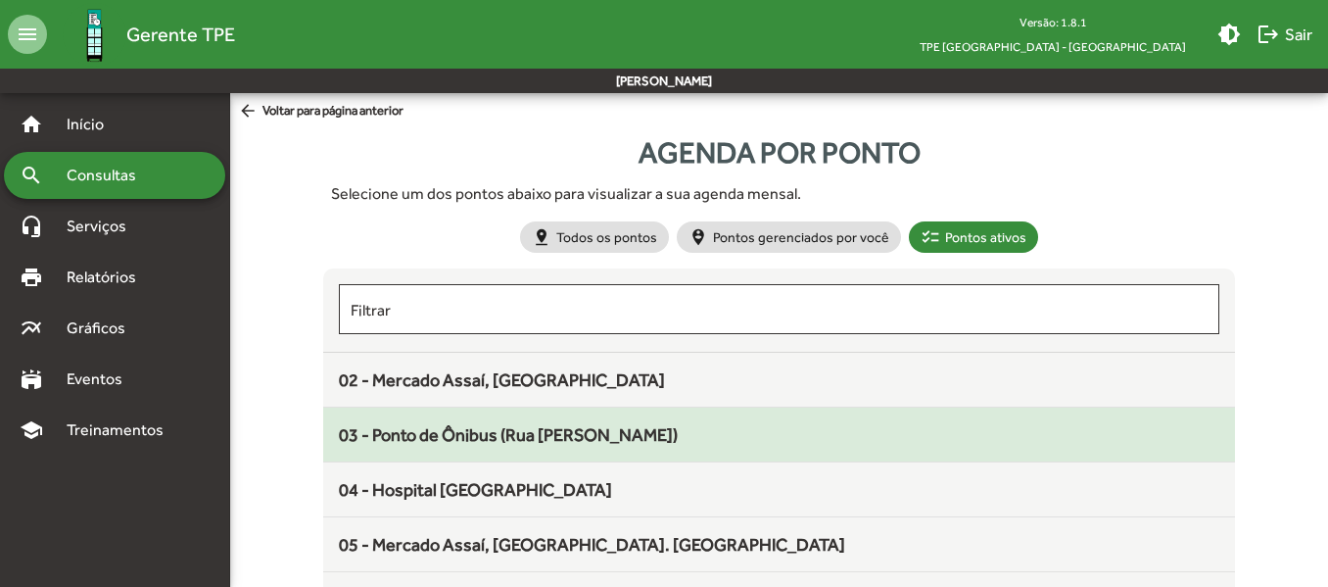
click at [478, 444] on span "03 - Ponto de Ônibus ([PERSON_NAME])" at bounding box center [508, 434] width 339 height 21
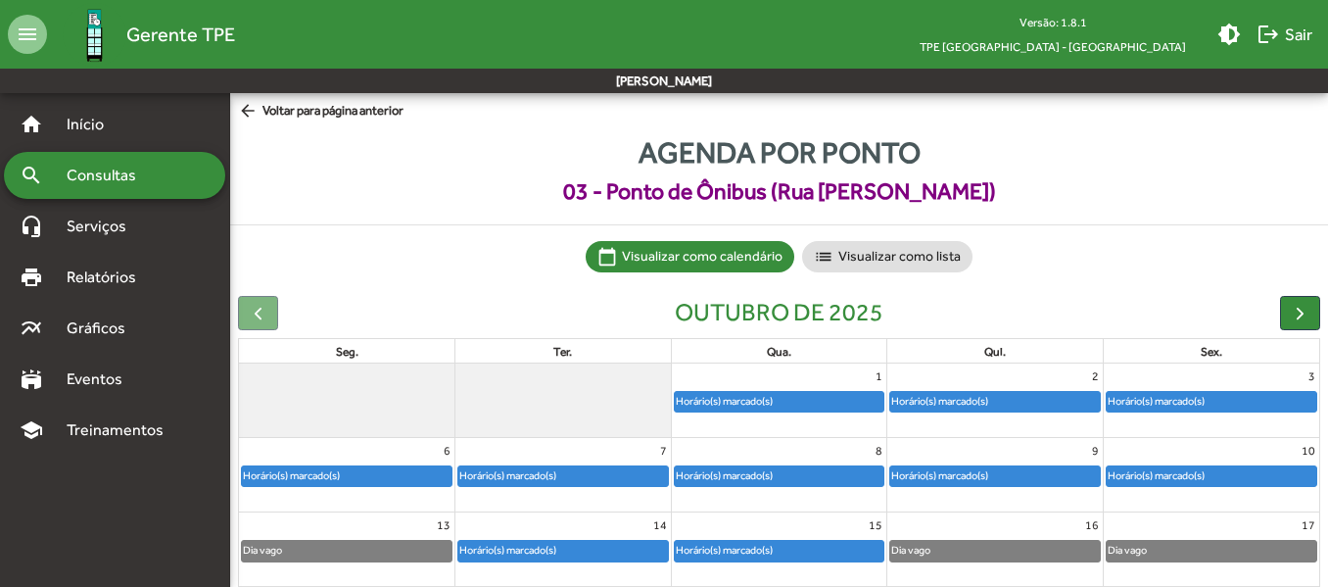
click at [944, 554] on div "Dia vago" at bounding box center [996, 551] width 210 height 20
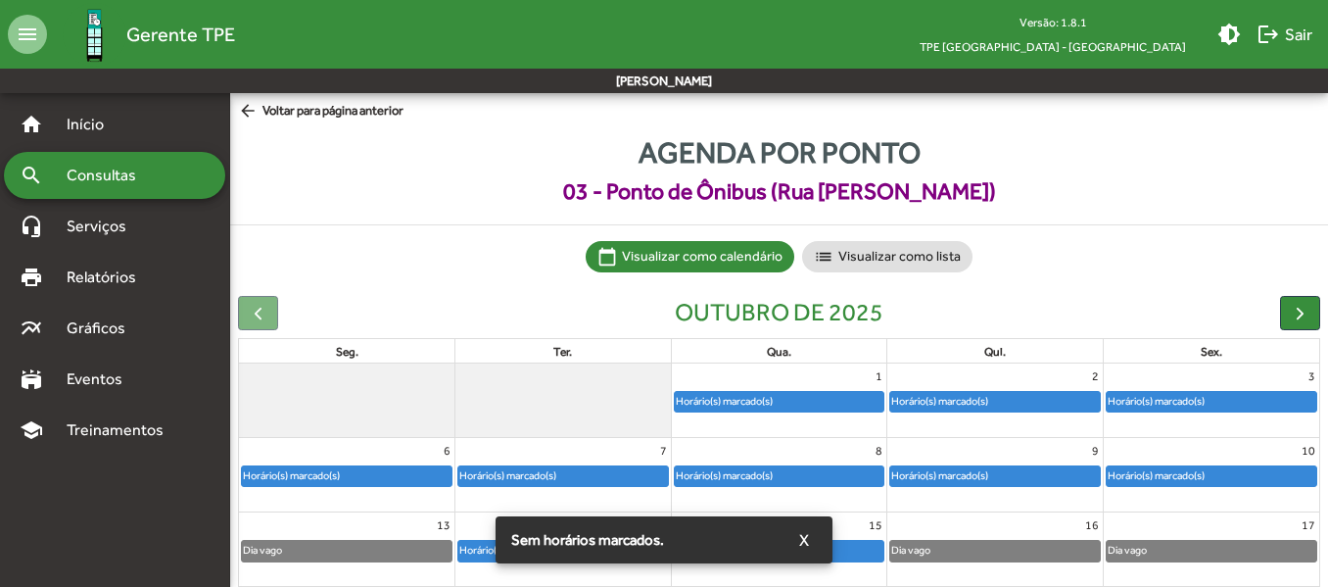
click at [815, 394] on div "Horário(s) marcado(s)" at bounding box center [780, 402] width 210 height 20
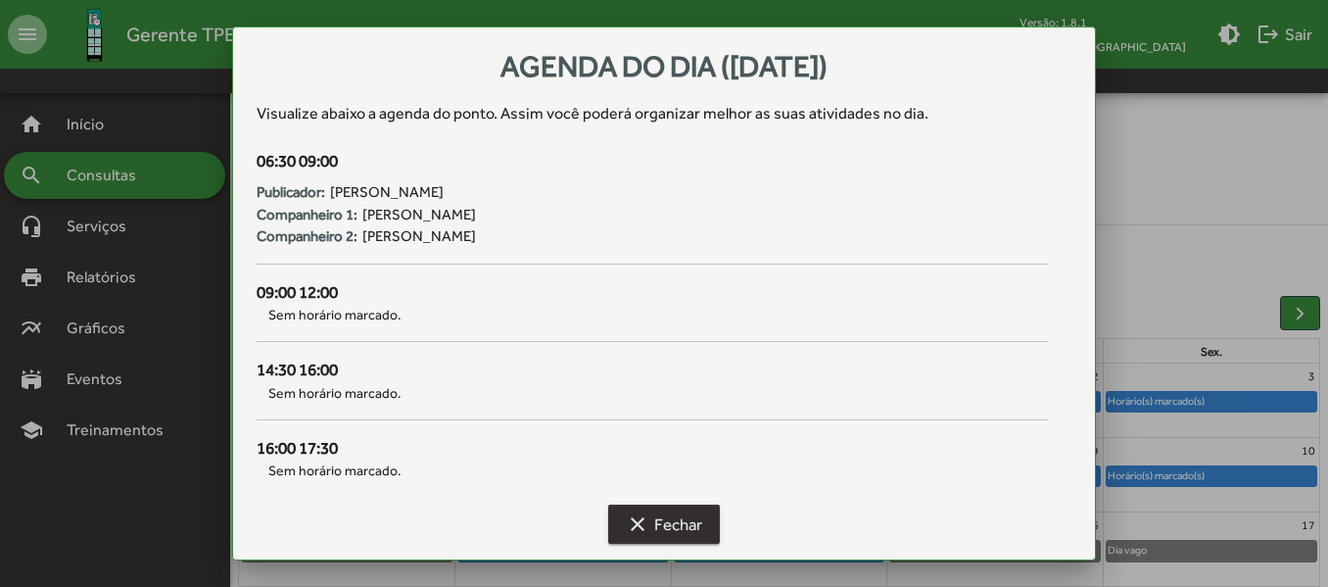
click at [693, 520] on span "clear Fechar" at bounding box center [664, 523] width 76 height 35
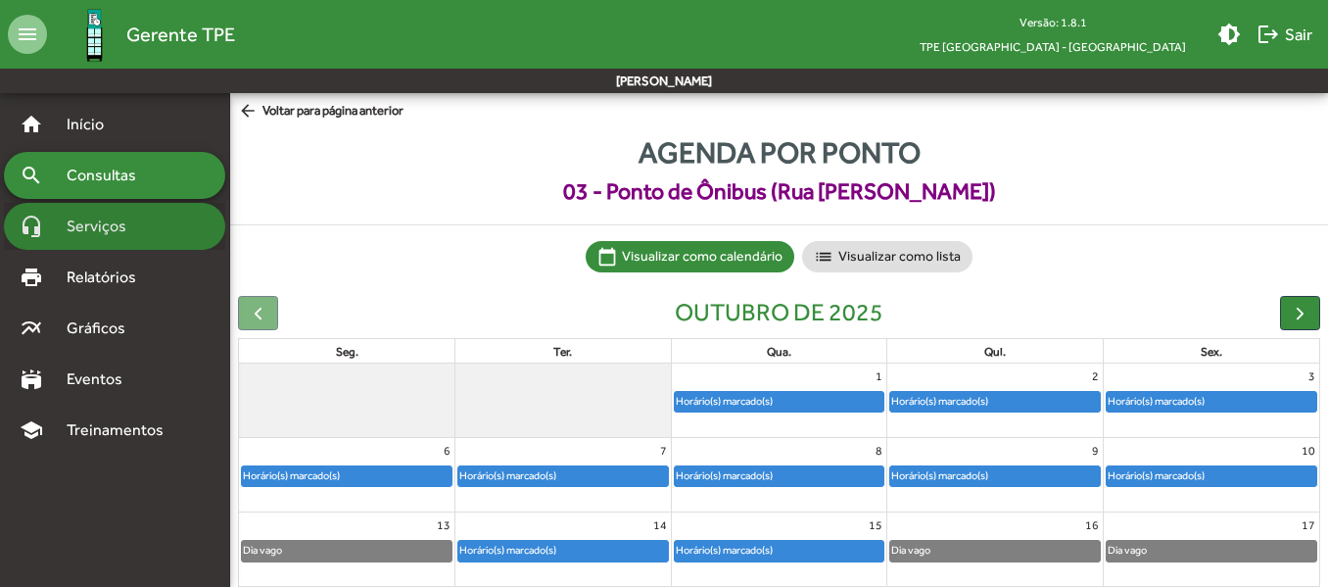
click at [125, 214] on div "headset_mic Serviços" at bounding box center [114, 226] width 221 height 47
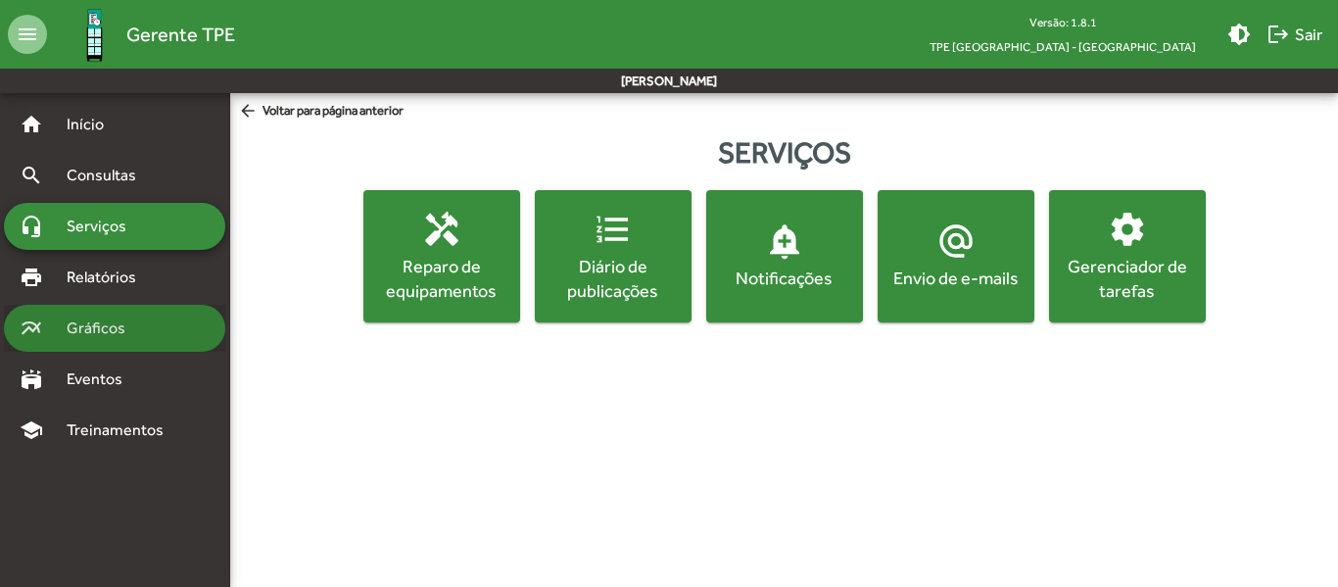
click at [115, 325] on span "Gráficos" at bounding box center [103, 328] width 97 height 24
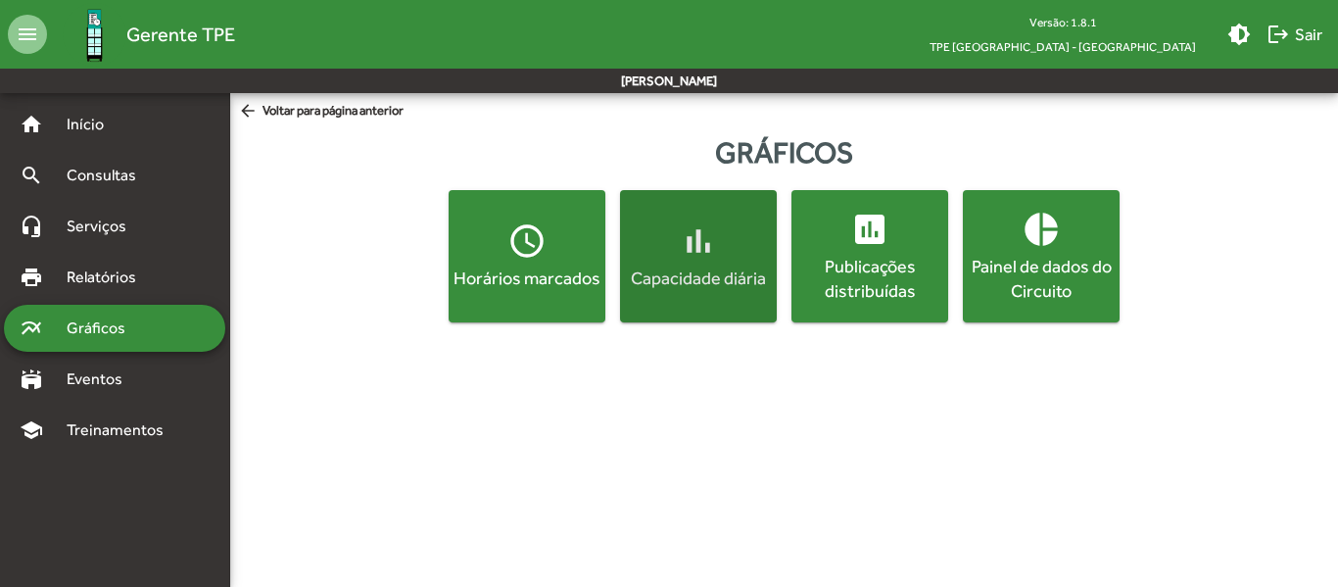
click at [717, 275] on div "Capacidade diária" at bounding box center [698, 277] width 149 height 24
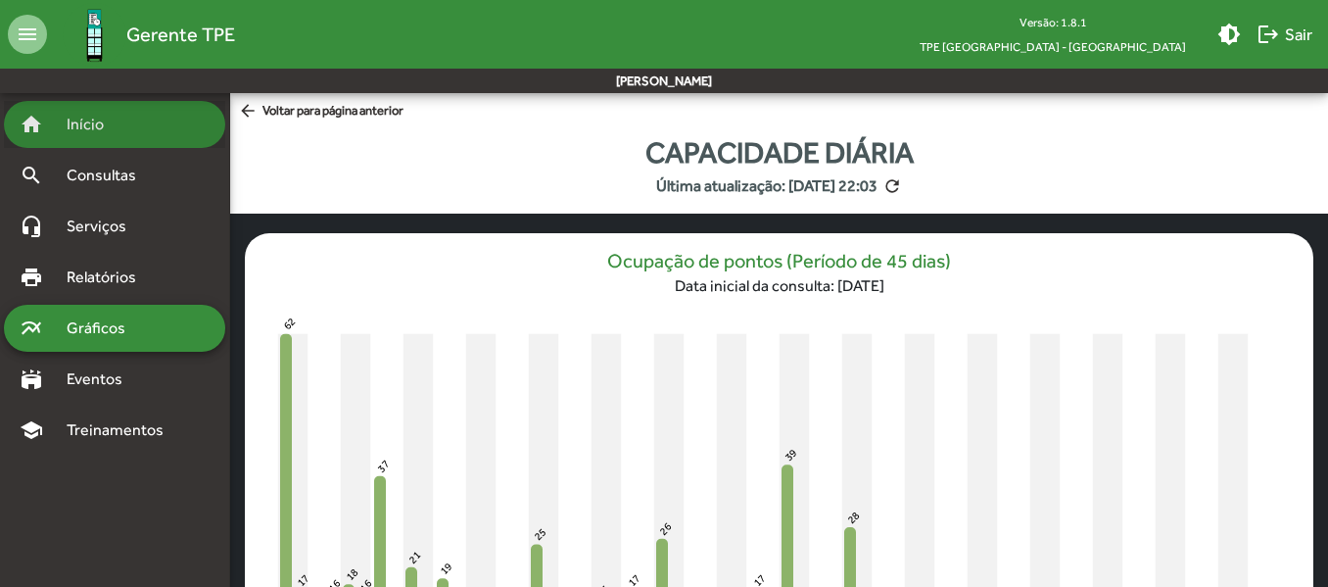
click at [85, 115] on span "Início" at bounding box center [93, 125] width 77 height 24
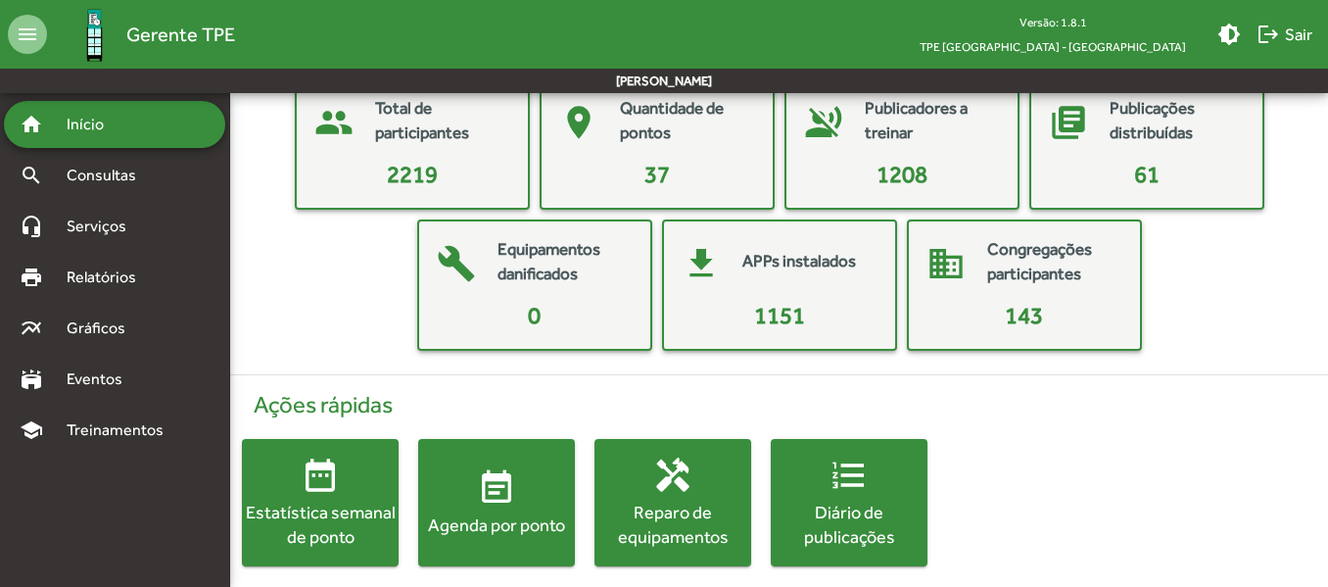
scroll to position [132, 0]
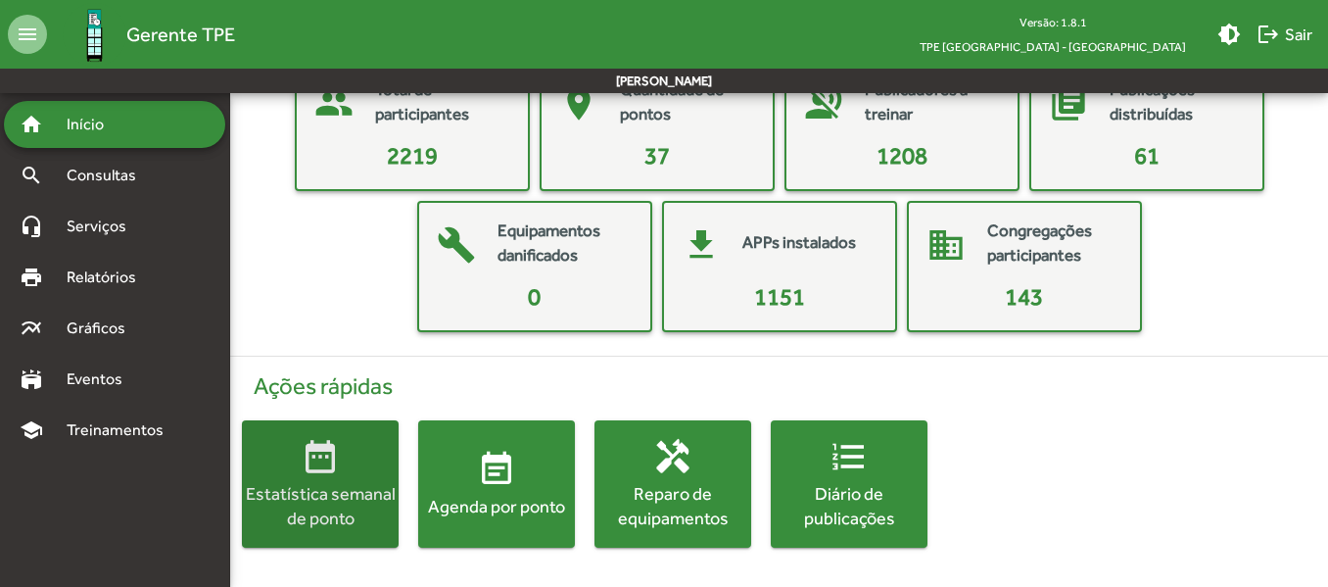
click at [324, 483] on div "Estatística semanal de ponto" at bounding box center [320, 505] width 157 height 49
